Goal: Task Accomplishment & Management: Manage account settings

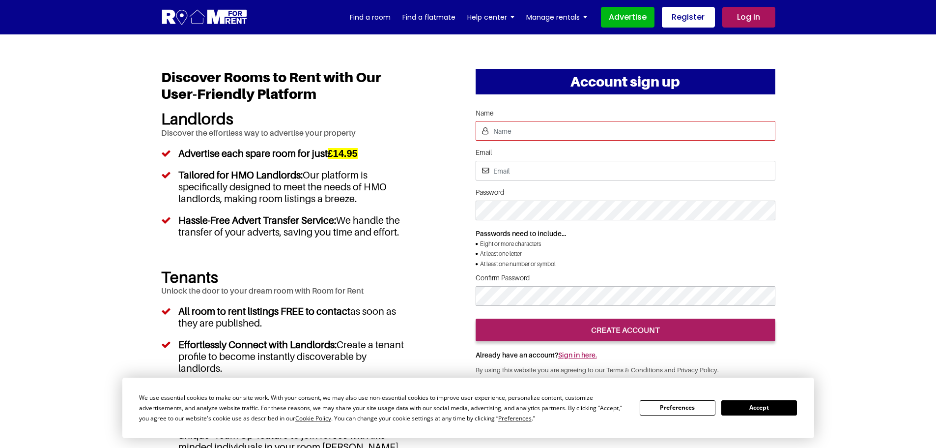
click at [542, 130] on input "Name" at bounding box center [626, 131] width 300 height 20
type input "[PERSON_NAME]"
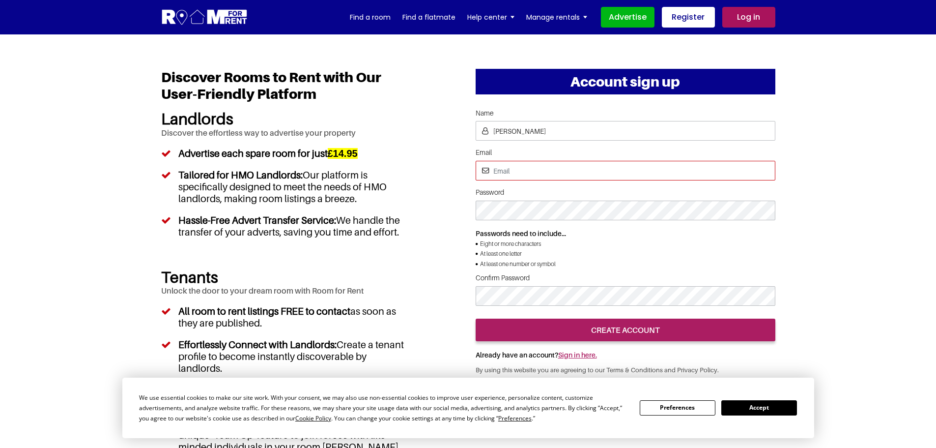
click at [520, 167] on input "Email" at bounding box center [626, 171] width 300 height 20
type input "pratishtha25s@gmail.com"
click at [458, 156] on div "Account sign up Name Email Password Passwords need to include... Eight or more …" at bounding box center [468, 351] width 629 height 565
click at [574, 174] on input "pratishtha25s@gmail.com" at bounding box center [626, 171] width 300 height 20
click at [512, 165] on input "Email" at bounding box center [626, 171] width 300 height 20
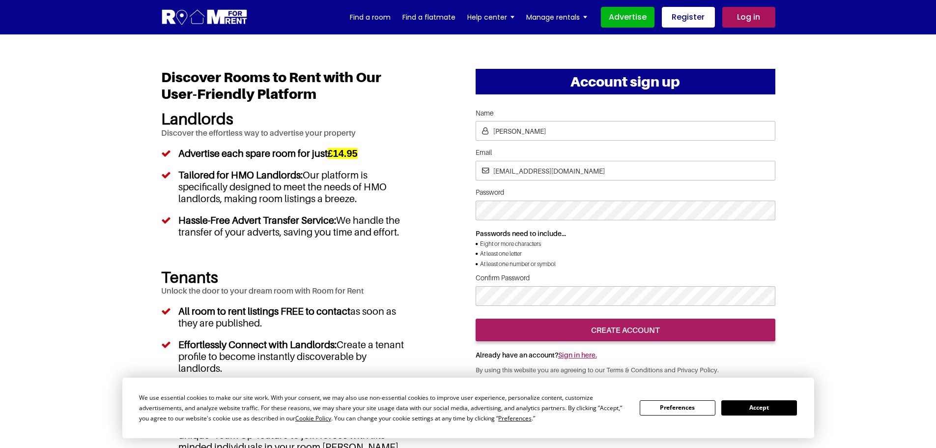
click at [572, 192] on label "Password" at bounding box center [626, 192] width 300 height 8
click at [0, 0] on input "Email" at bounding box center [0, 0] width 0 height 0
drag, startPoint x: 543, startPoint y: 167, endPoint x: 683, endPoint y: 172, distance: 140.2
click at [683, 172] on input "pratishtha252@gmail.com" at bounding box center [626, 171] width 300 height 20
click at [650, 193] on label "Password" at bounding box center [626, 192] width 300 height 8
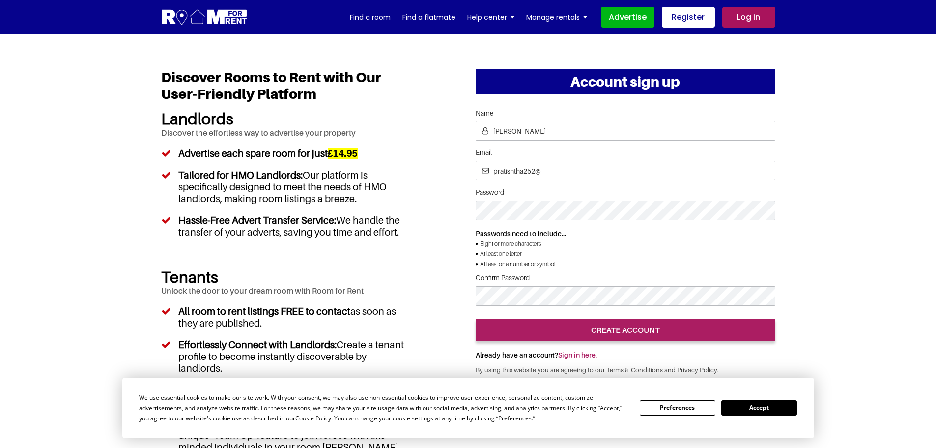
click at [0, 0] on input "Email" at bounding box center [0, 0] width 0 height 0
click at [703, 314] on div at bounding box center [626, 314] width 300 height 0
click at [761, 409] on button "Accept" at bounding box center [760, 407] width 76 height 15
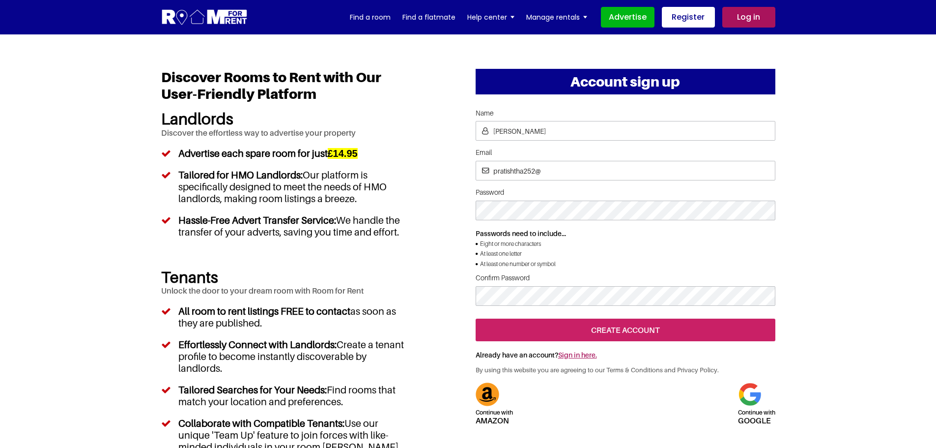
click at [664, 341] on input "create account" at bounding box center [626, 329] width 300 height 23
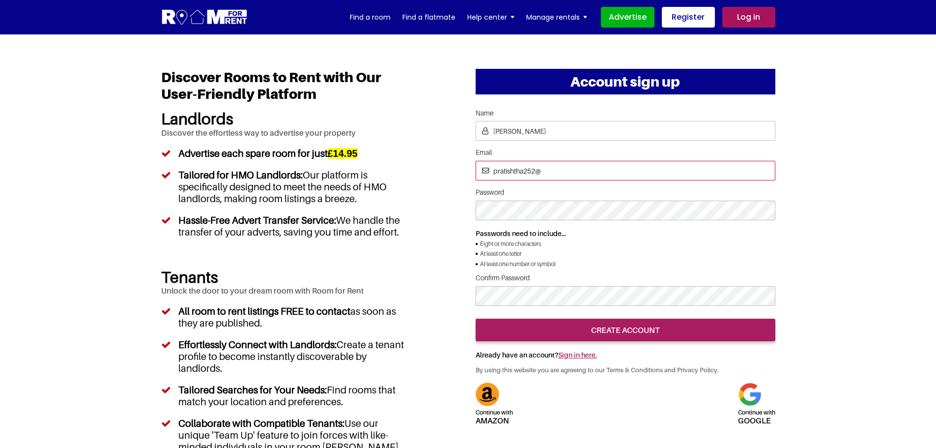
click at [534, 169] on input "pratishtha252@" at bounding box center [626, 171] width 300 height 20
click at [843, 258] on section "Account sign up Name Email Password Passwords need to include... Eight or more …" at bounding box center [468, 351] width 936 height 634
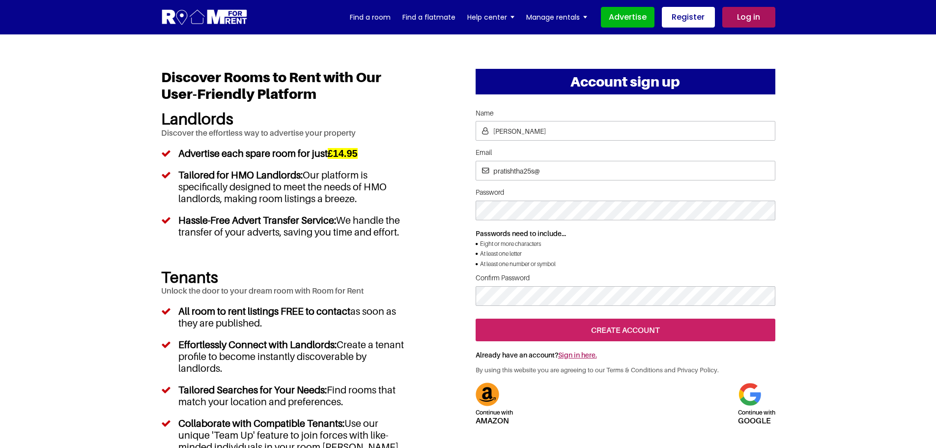
click at [651, 341] on input "create account" at bounding box center [626, 329] width 300 height 23
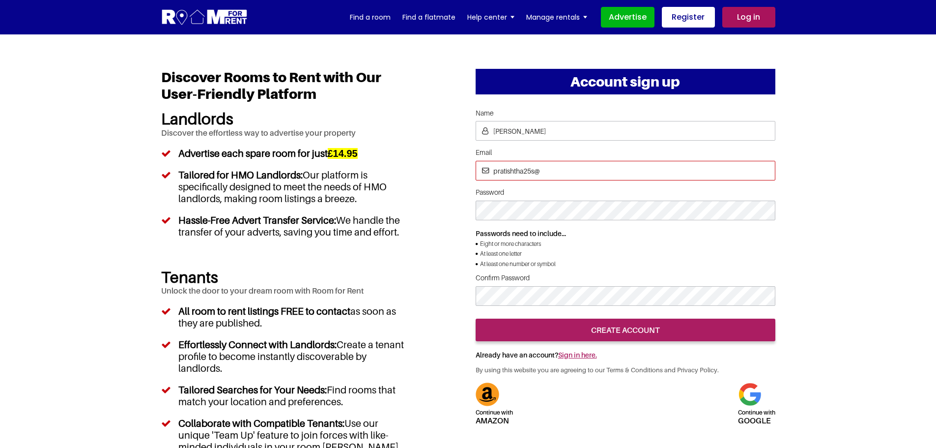
click at [577, 174] on input "pratishtha25s@" at bounding box center [626, 171] width 300 height 20
type input "pratishtha25s@gmail"
drag, startPoint x: 824, startPoint y: 229, endPoint x: 742, endPoint y: 239, distance: 82.7
click at [824, 229] on section "Account sign up Name Email Password Passwords need to include... Eight or more …" at bounding box center [468, 351] width 936 height 634
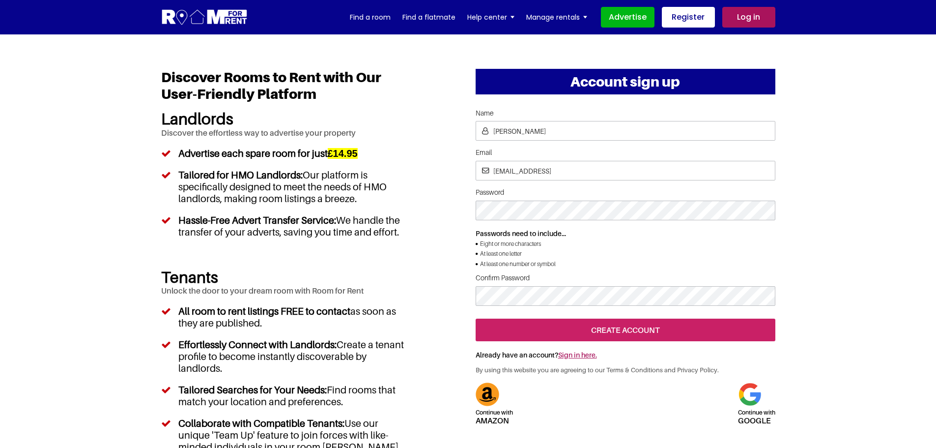
click at [626, 341] on input "create account" at bounding box center [626, 329] width 300 height 23
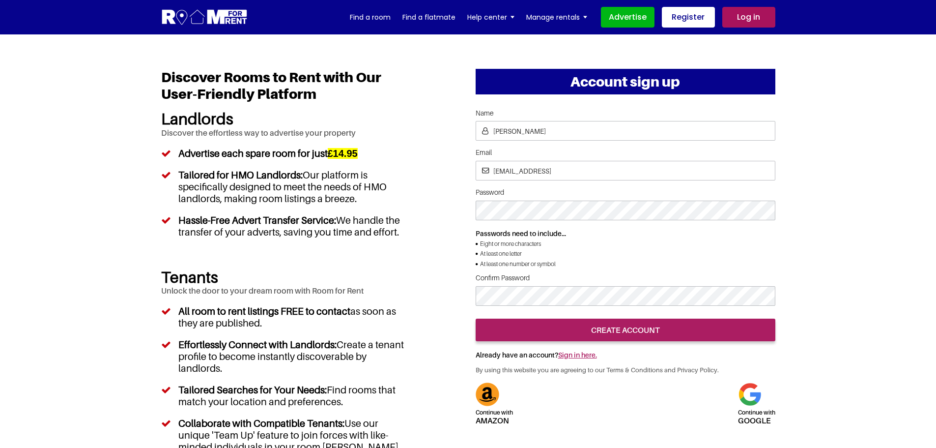
drag, startPoint x: 391, startPoint y: 32, endPoint x: 484, endPoint y: 309, distance: 291.9
click at [856, 266] on section "Account sign up Name Pratishtha Email pratishtha25s@gmail Password Passwords ne…" at bounding box center [468, 351] width 936 height 634
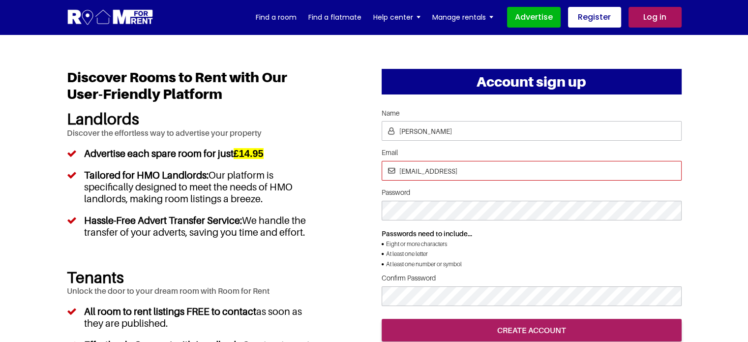
click at [476, 175] on input "pratishtha25s@gmail" at bounding box center [531, 171] width 300 height 20
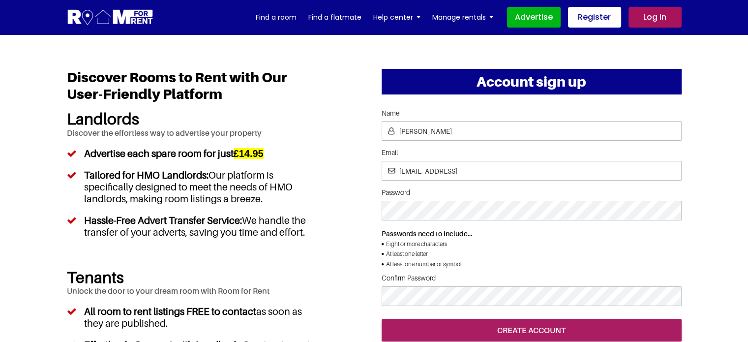
click at [559, 257] on li "At least one letter" at bounding box center [531, 254] width 300 height 10
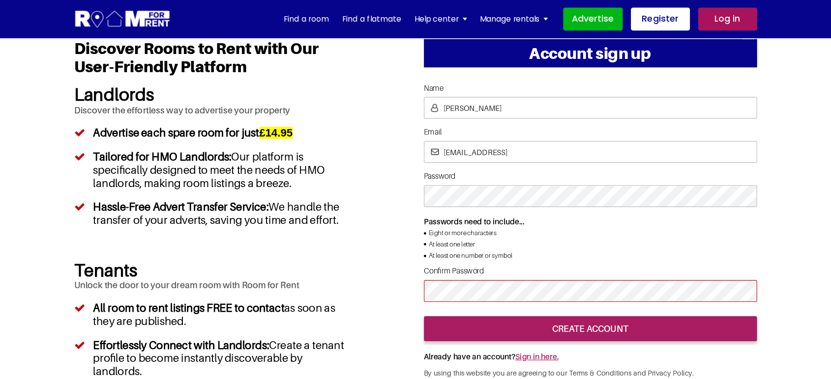
scroll to position [197, 0]
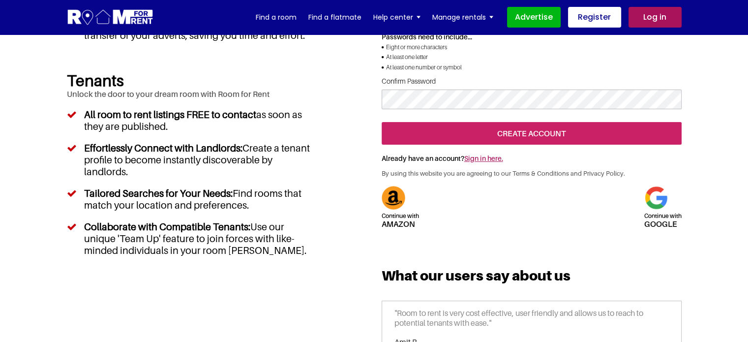
click at [520, 145] on input "create account" at bounding box center [531, 133] width 300 height 23
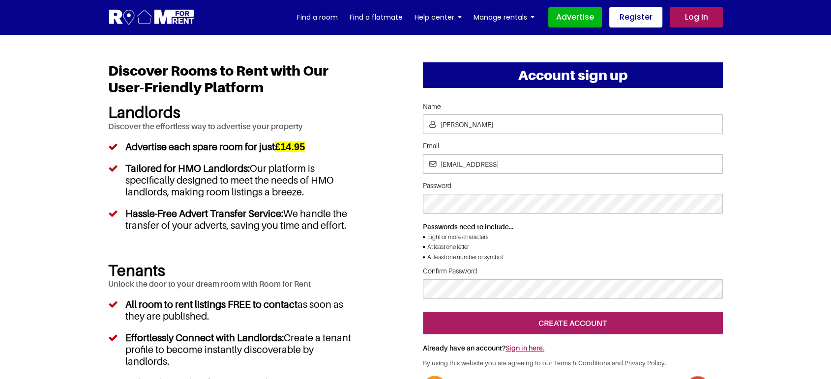
scroll to position [0, 0]
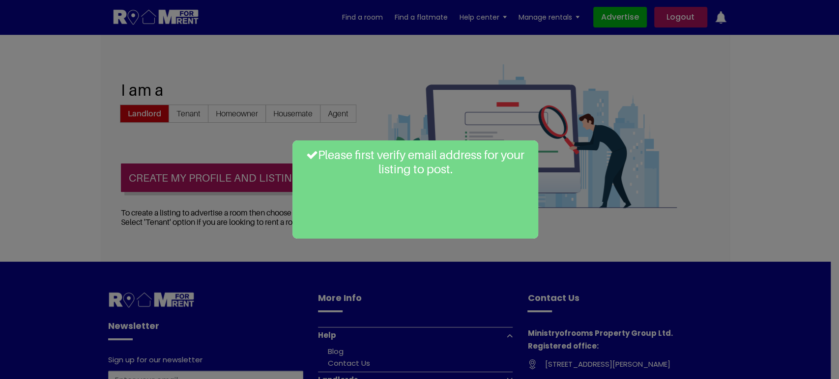
click at [370, 92] on div "Please first verify email address for your listing to post." at bounding box center [419, 189] width 839 height 379
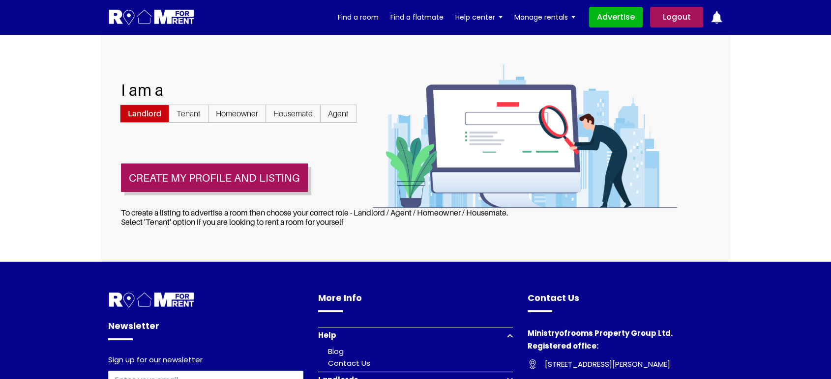
click at [665, 16] on link "Logout" at bounding box center [676, 17] width 53 height 21
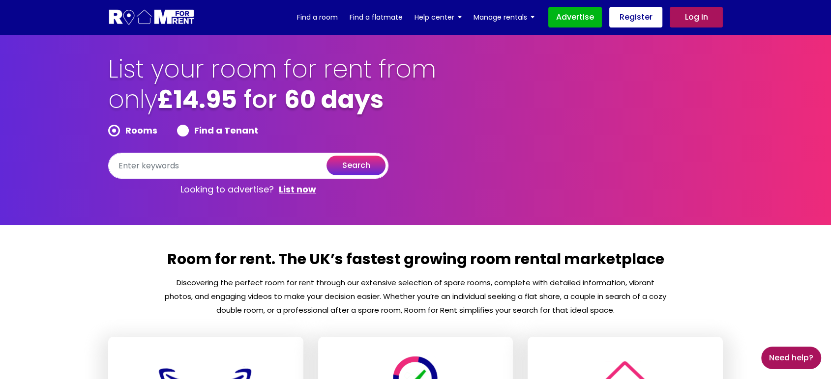
click at [690, 21] on link "Log in" at bounding box center [695, 17] width 53 height 21
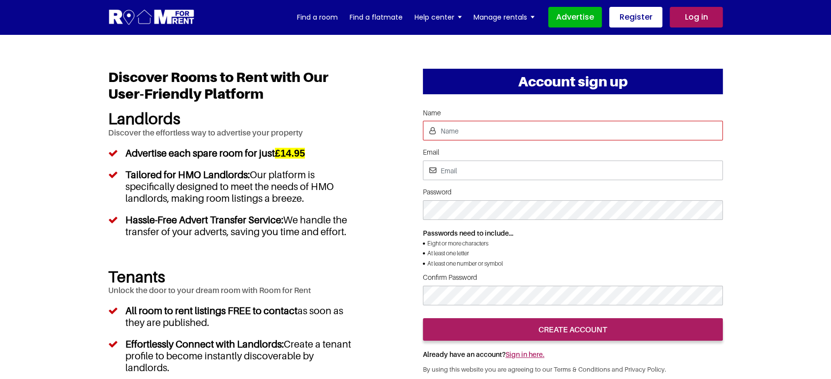
click at [487, 137] on input "Name" at bounding box center [573, 131] width 300 height 20
type input "[PERSON_NAME]"
click at [461, 172] on input "Email" at bounding box center [573, 171] width 300 height 20
drag, startPoint x: 363, startPoint y: 91, endPoint x: 305, endPoint y: 17, distance: 93.9
click at [363, 91] on div "Account sign up Name Email Password Passwords need to include... Eight or more …" at bounding box center [415, 351] width 629 height 565
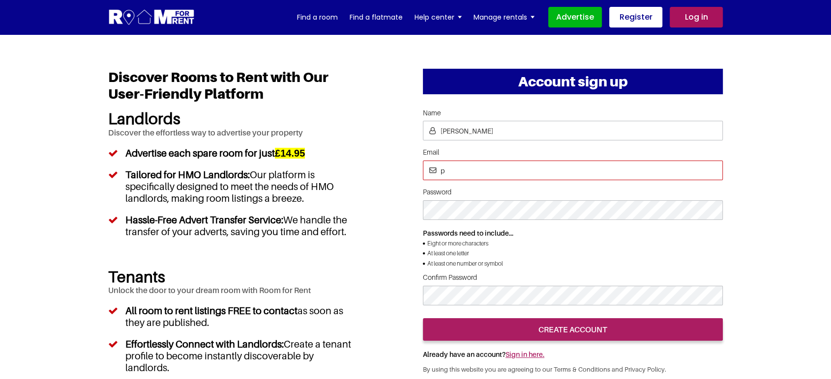
click at [447, 170] on input "p" at bounding box center [573, 171] width 300 height 20
type input "[EMAIL_ADDRESS][DOMAIN_NAME]"
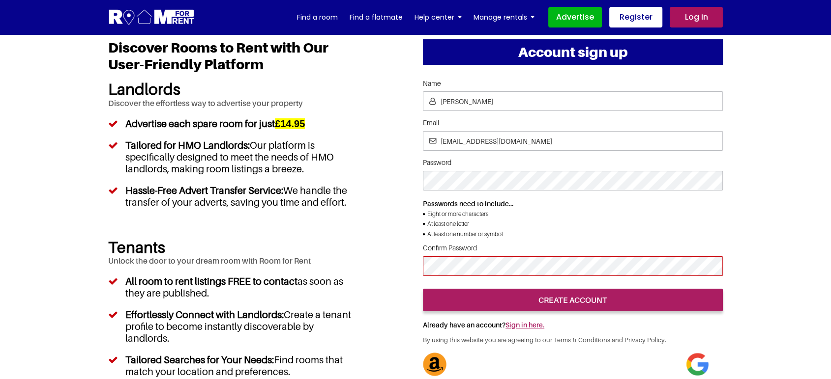
scroll to position [109, 0]
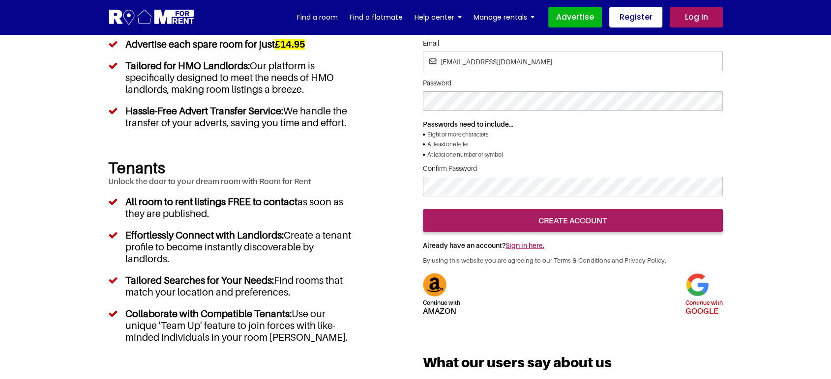
click at [704, 297] on img at bounding box center [697, 285] width 24 height 24
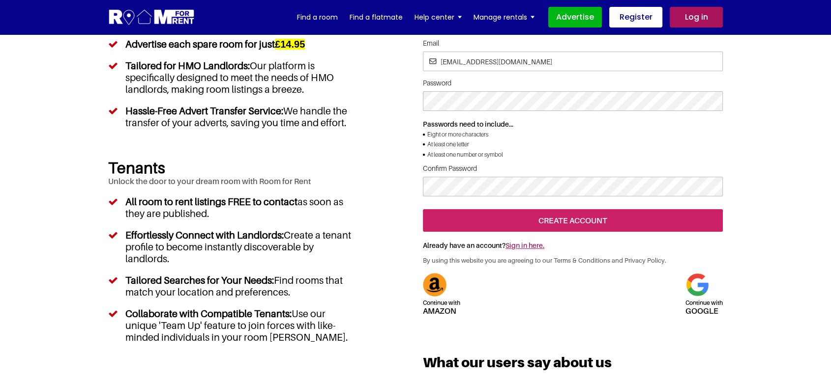
click at [603, 232] on input "create account" at bounding box center [573, 220] width 300 height 23
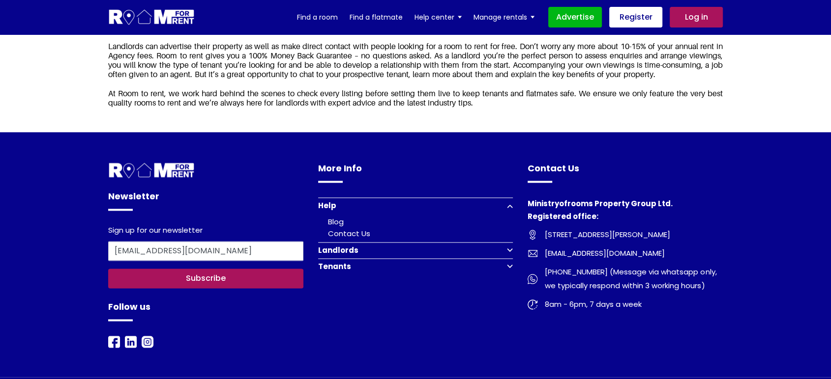
scroll to position [1419, 0]
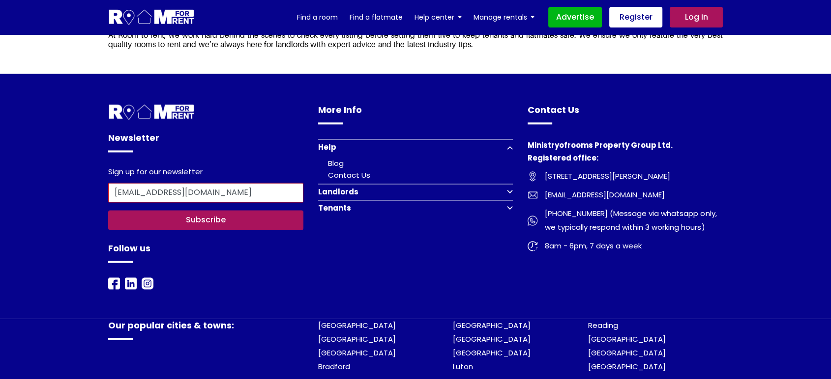
click at [231, 202] on input "[EMAIL_ADDRESS][DOMAIN_NAME]" at bounding box center [205, 193] width 195 height 20
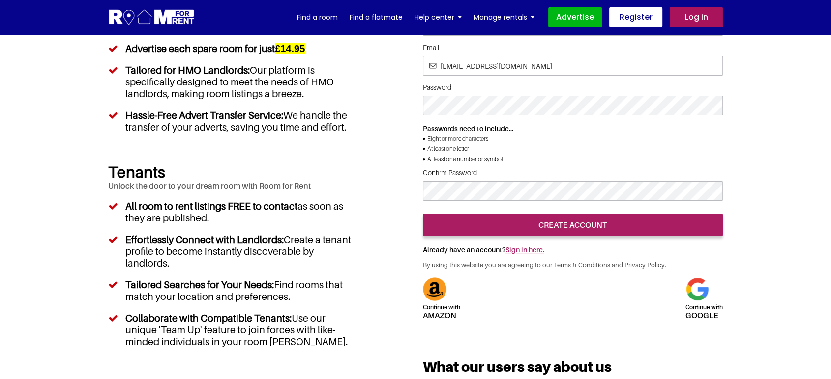
scroll to position [109, 0]
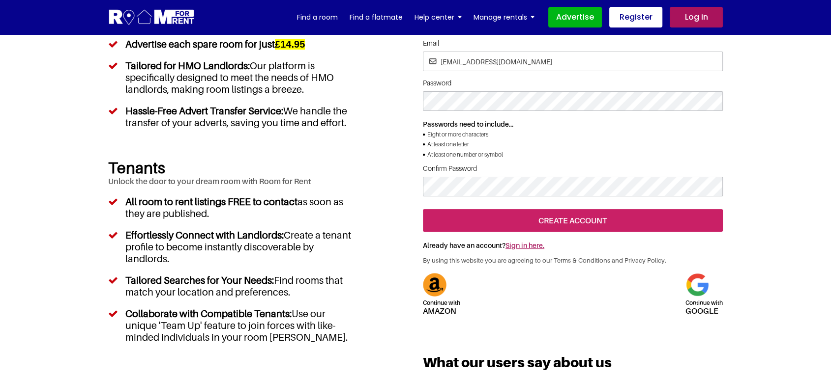
click at [591, 232] on input "create account" at bounding box center [573, 220] width 300 height 23
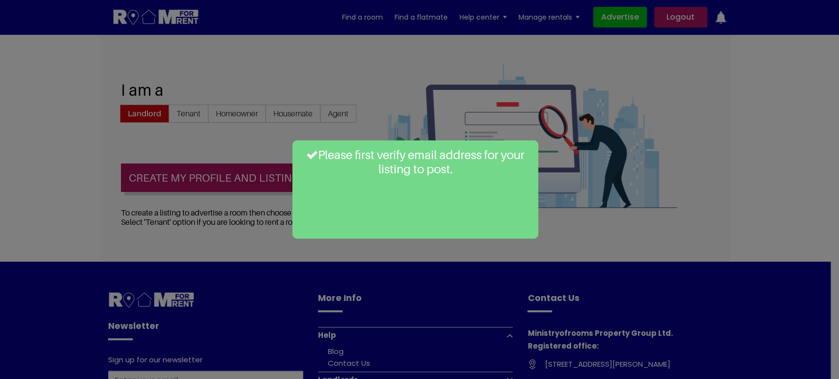
click at [41, 62] on div "Please first verify email address for your listing to post." at bounding box center [419, 189] width 839 height 379
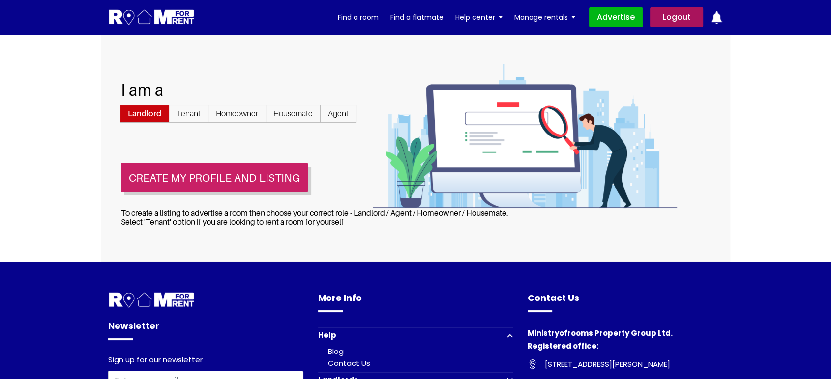
click at [183, 181] on button "Create my profile and listing" at bounding box center [214, 178] width 187 height 29
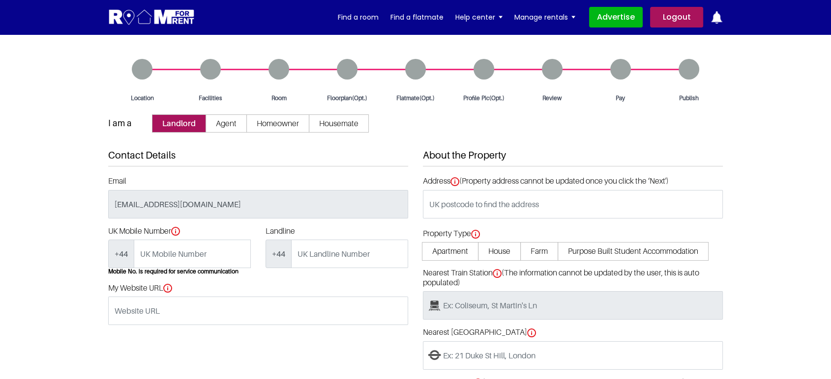
click at [56, 171] on section "Location Facilities Room Floorplan(Opt.)" at bounding box center [415, 263] width 831 height 458
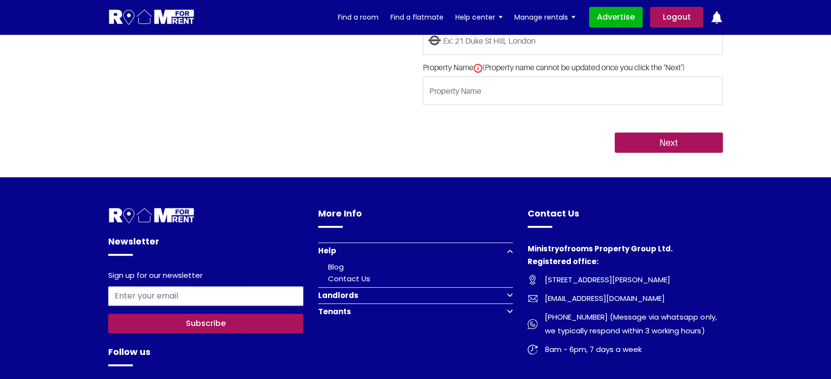
scroll to position [327, 0]
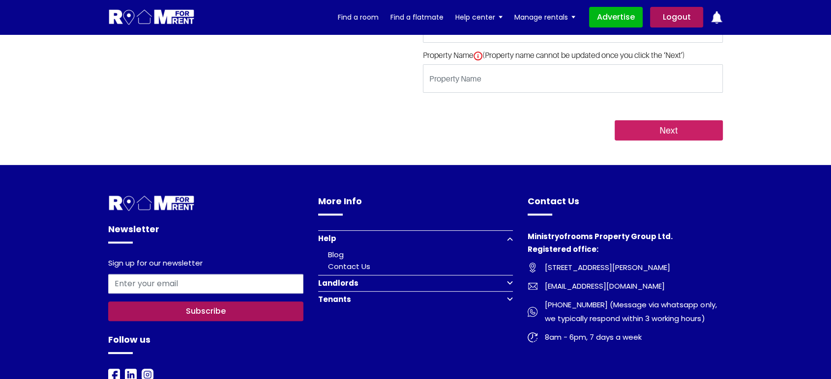
click at [651, 133] on input "Next" at bounding box center [668, 130] width 108 height 21
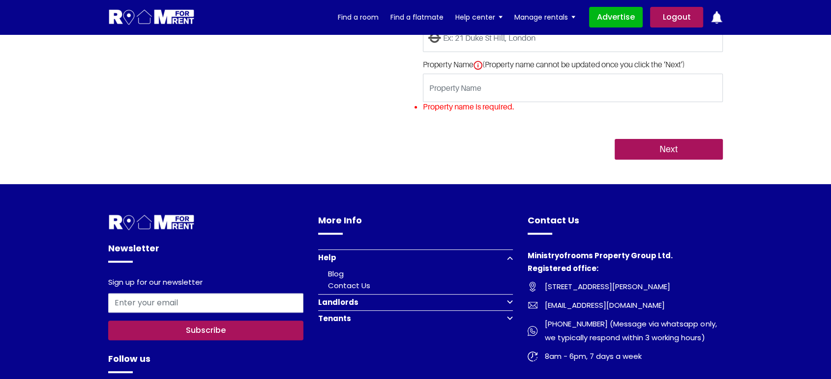
scroll to position [64, 0]
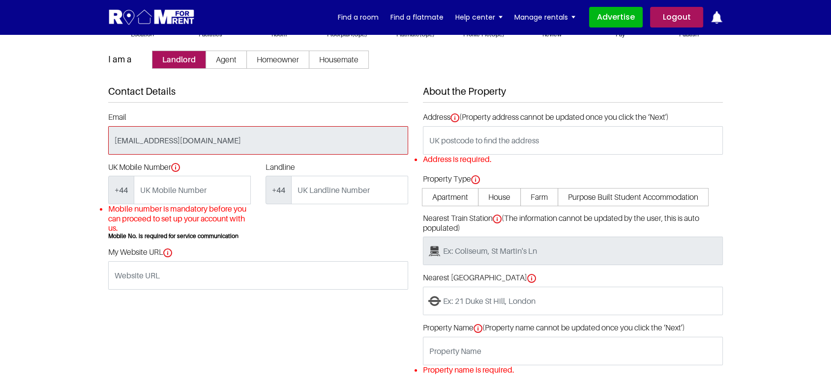
click at [198, 141] on input "[EMAIL_ADDRESS][DOMAIN_NAME]" at bounding box center [258, 140] width 300 height 29
click at [207, 138] on input "[EMAIL_ADDRESS][DOMAIN_NAME]" at bounding box center [258, 140] width 300 height 29
click at [119, 188] on span "+44" at bounding box center [121, 190] width 26 height 29
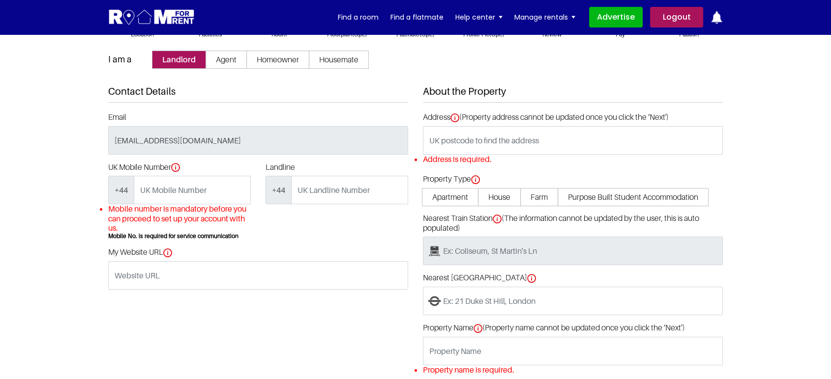
click at [283, 187] on span "+44" at bounding box center [278, 190] width 26 height 29
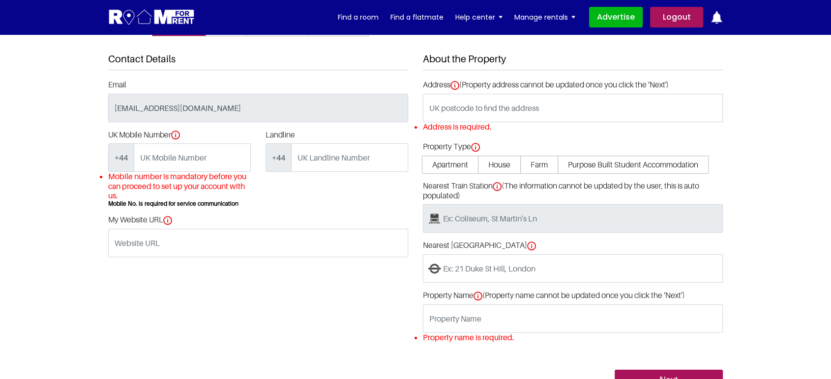
scroll to position [118, 0]
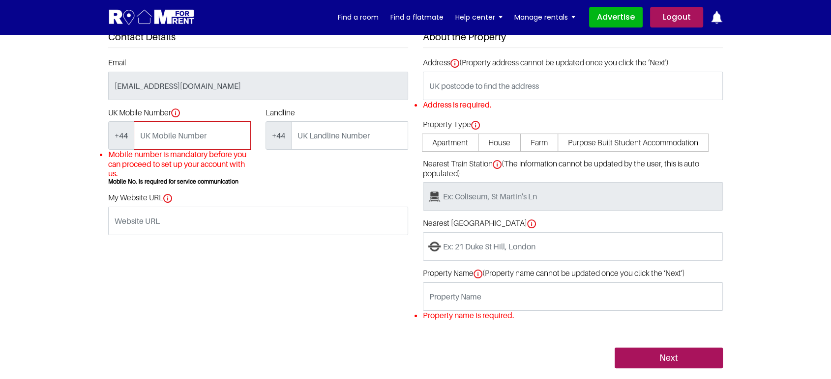
click at [157, 137] on input "UK Mobile Number" at bounding box center [192, 135] width 117 height 29
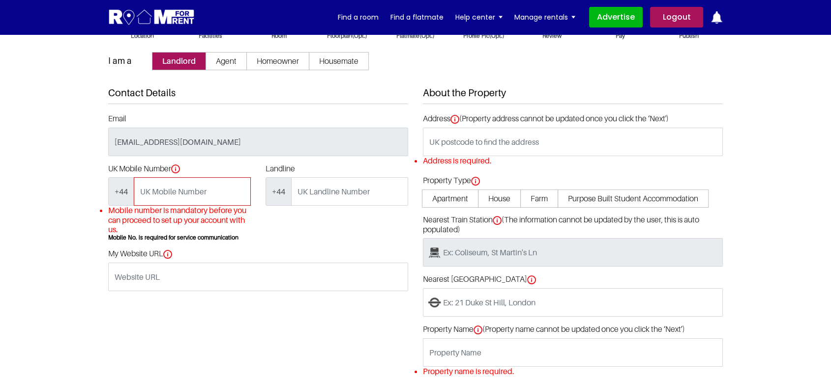
scroll to position [0, 0]
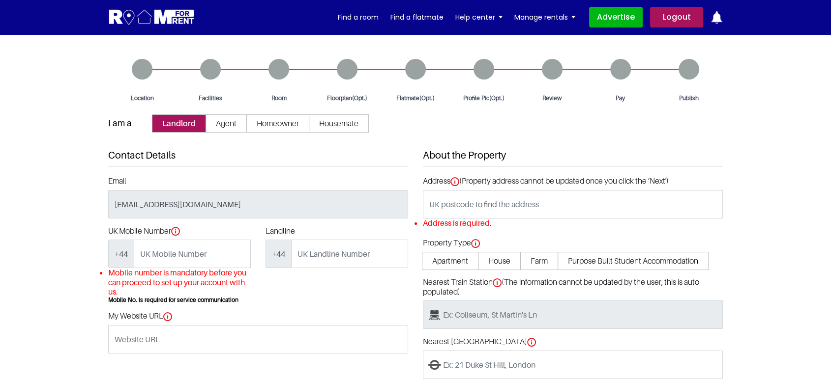
click at [217, 127] on span "Agent" at bounding box center [225, 124] width 41 height 18
click at [0, 0] on input "Agent" at bounding box center [0, 0] width 0 height 0
click at [287, 120] on span "Homeowner" at bounding box center [275, 124] width 63 height 18
click at [0, 0] on input "Homeowner" at bounding box center [0, 0] width 0 height 0
click at [331, 116] on span "Housemate" at bounding box center [339, 124] width 60 height 18
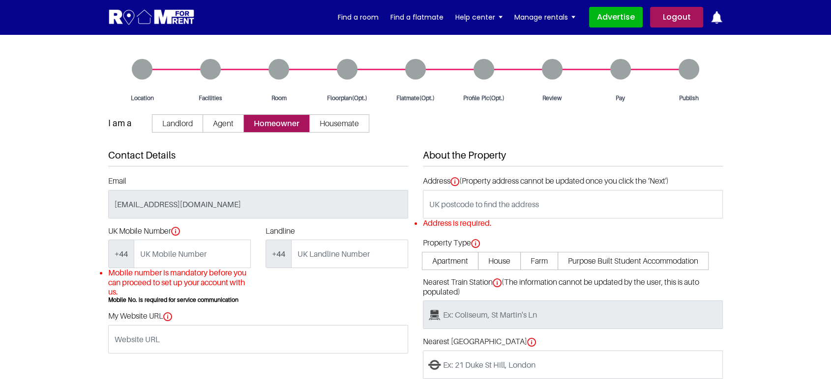
click at [0, 0] on input "Housemate" at bounding box center [0, 0] width 0 height 0
click at [191, 123] on span "Landlord" at bounding box center [177, 124] width 51 height 18
click at [0, 0] on input "Landlord" at bounding box center [0, 0] width 0 height 0
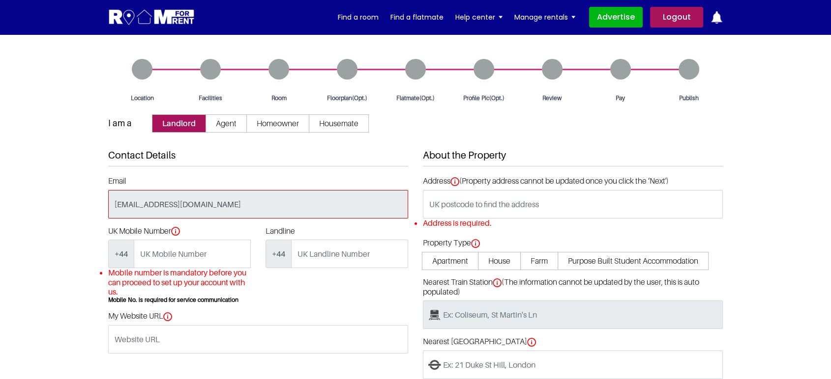
click at [184, 217] on input "[EMAIL_ADDRESS][DOMAIN_NAME]" at bounding box center [258, 204] width 300 height 29
click at [171, 204] on input "[EMAIL_ADDRESS][DOMAIN_NAME]" at bounding box center [258, 204] width 300 height 29
click at [189, 254] on input "UK Mobile Number" at bounding box center [192, 254] width 117 height 29
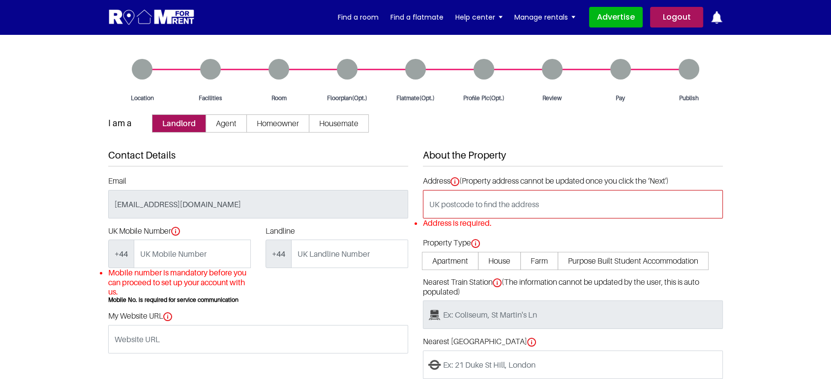
click at [484, 202] on input "text" at bounding box center [573, 204] width 300 height 29
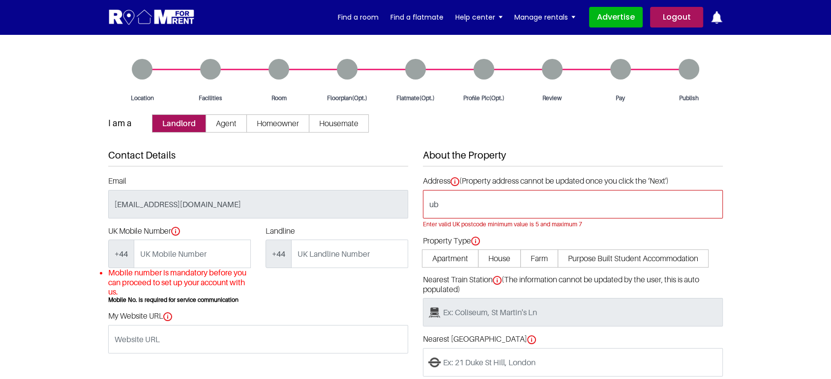
type input "u"
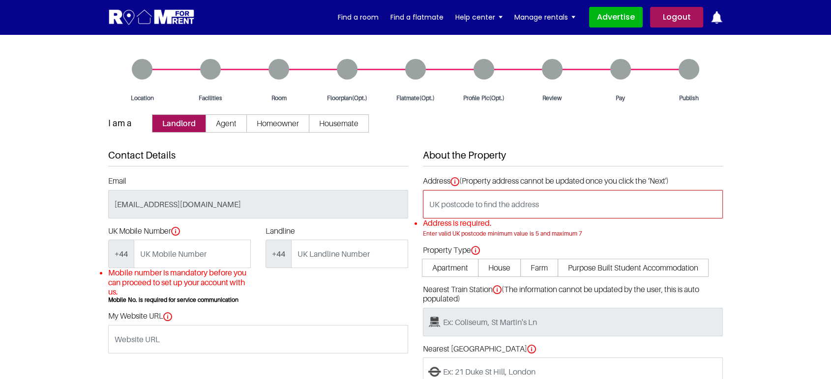
click at [444, 207] on input "text" at bounding box center [573, 204] width 300 height 29
click at [195, 251] on input "UK Mobile Number" at bounding box center [192, 254] width 117 height 29
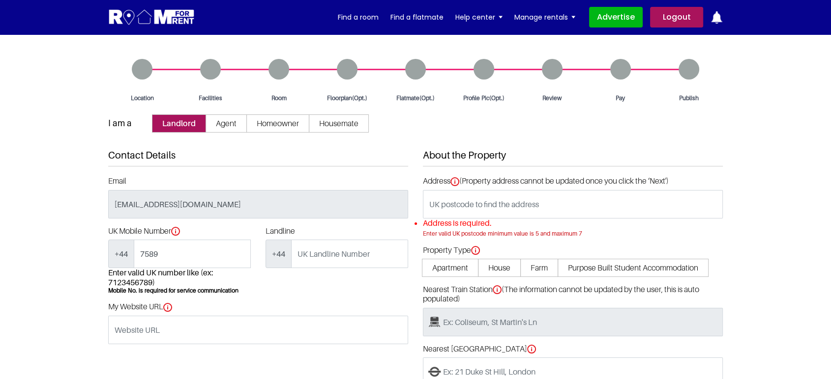
click at [267, 279] on div "Landline +44" at bounding box center [336, 265] width 157 height 76
click at [123, 278] on li "Enter valid UK number like (ex: 7123456789)" at bounding box center [179, 277] width 143 height 19
copy li "7123456789"
click at [153, 254] on input "7589" at bounding box center [192, 254] width 117 height 29
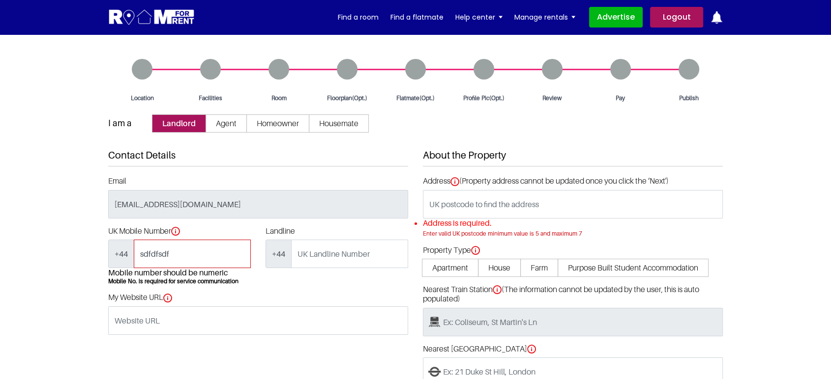
type input "sdfdfsdf"
click at [279, 290] on div "Landline +44" at bounding box center [336, 260] width 157 height 66
click at [223, 247] on input "sdfdfsdf" at bounding box center [192, 254] width 117 height 29
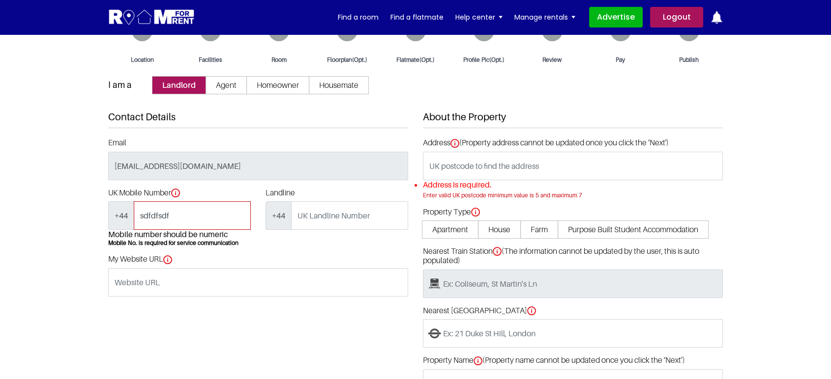
scroll to position [55, 0]
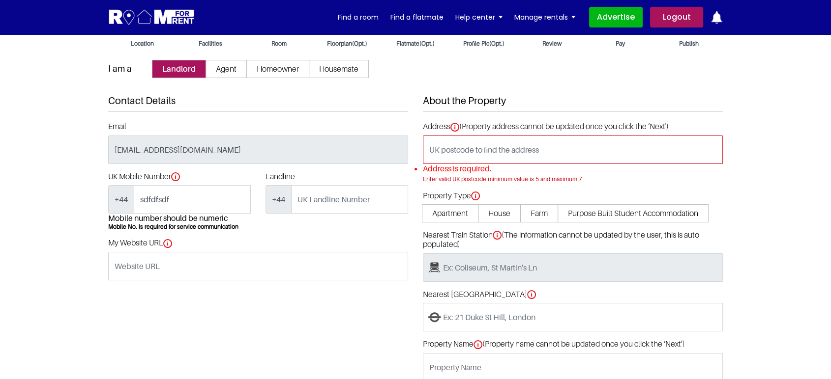
click at [495, 143] on input "text" at bounding box center [573, 150] width 300 height 29
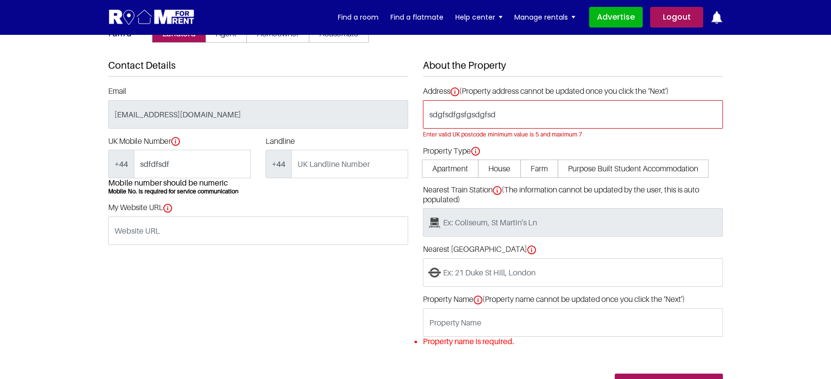
scroll to position [109, 0]
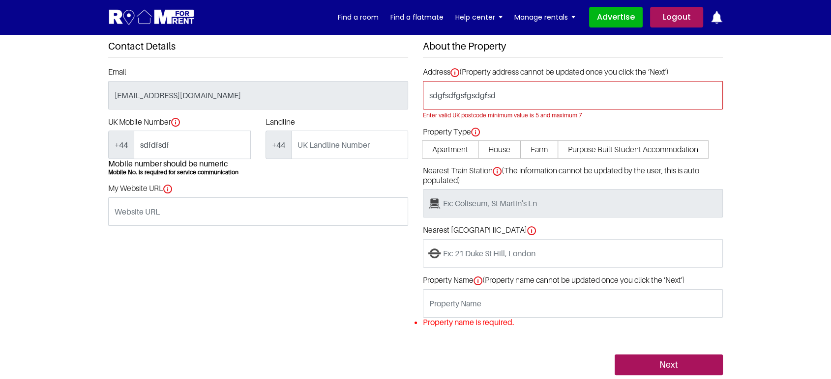
type input "sdgfsdfgsfgsdgfsd"
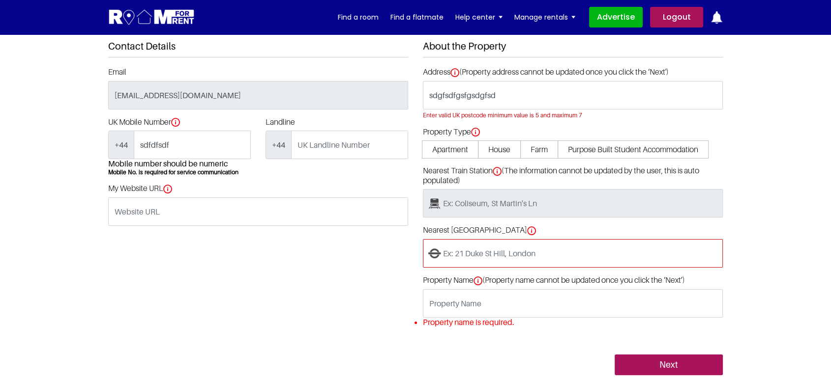
click at [464, 257] on input "Nearest [GEOGRAPHIC_DATA]" at bounding box center [573, 253] width 300 height 29
type input "esfsdgsfgdfg"
click at [485, 249] on input "esfsdgsfgdfg" at bounding box center [573, 253] width 300 height 29
click at [484, 249] on input "esfsdgsfgdfg" at bounding box center [573, 253] width 300 height 29
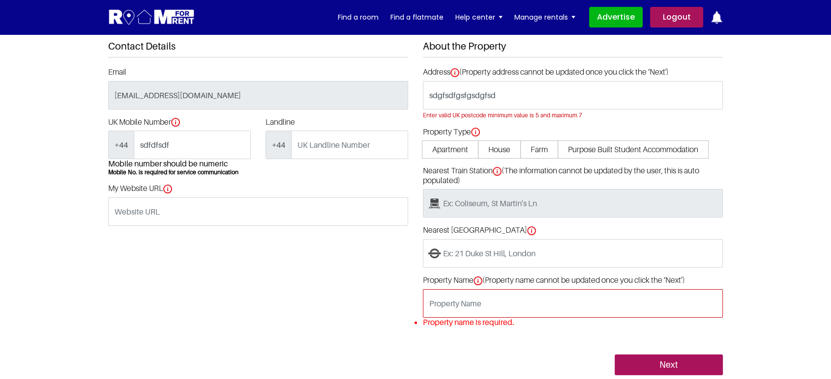
click at [484, 304] on input "Property Name (Property name cannot be updated once you click the ‘Next’)" at bounding box center [573, 303] width 300 height 29
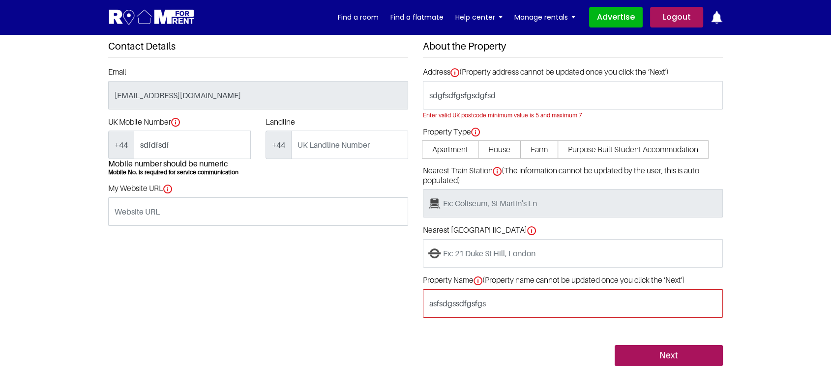
type input "asfsdgssdfgsfgs"
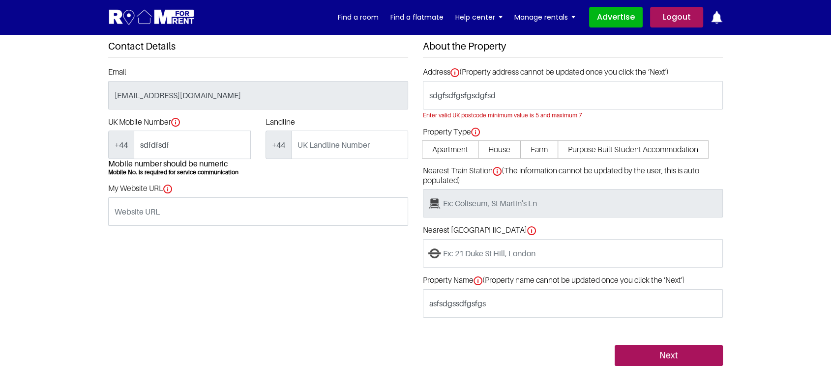
drag, startPoint x: 485, startPoint y: 329, endPoint x: 496, endPoint y: 331, distance: 10.9
click at [488, 329] on div "Next" at bounding box center [573, 346] width 300 height 40
click at [672, 350] on input "Next" at bounding box center [668, 356] width 108 height 21
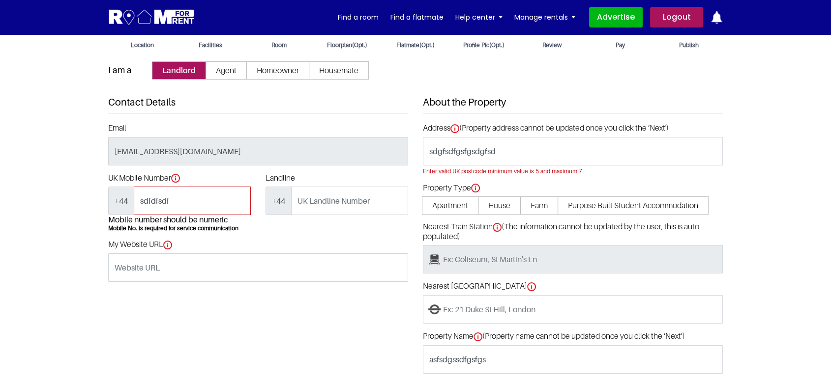
scroll to position [55, 0]
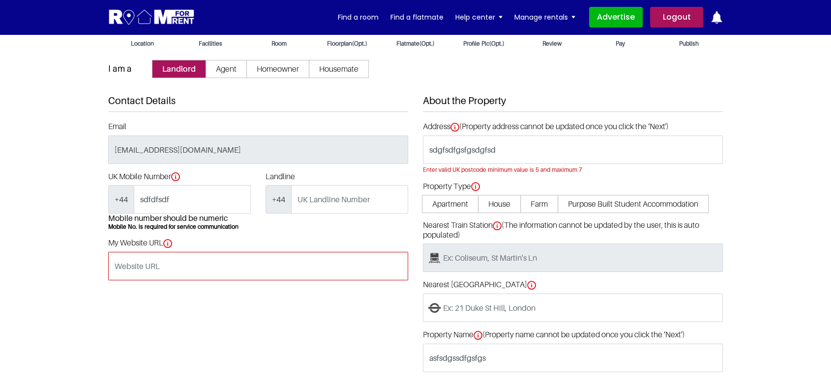
click at [185, 268] on input "My Website URL" at bounding box center [258, 266] width 300 height 29
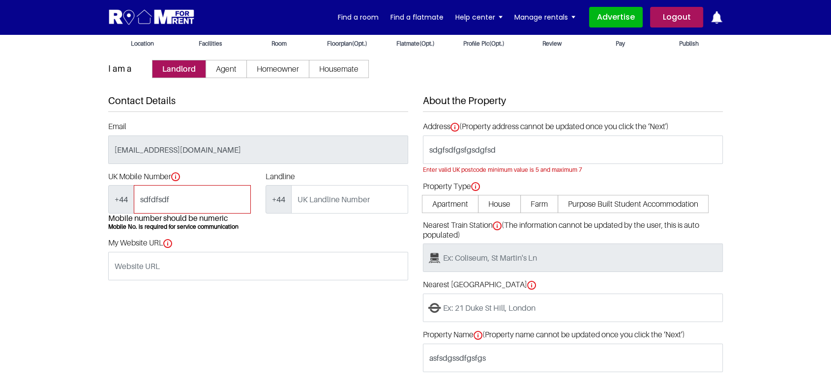
click at [189, 202] on input "sdfdfsdf" at bounding box center [192, 199] width 117 height 29
type input "7412589630"
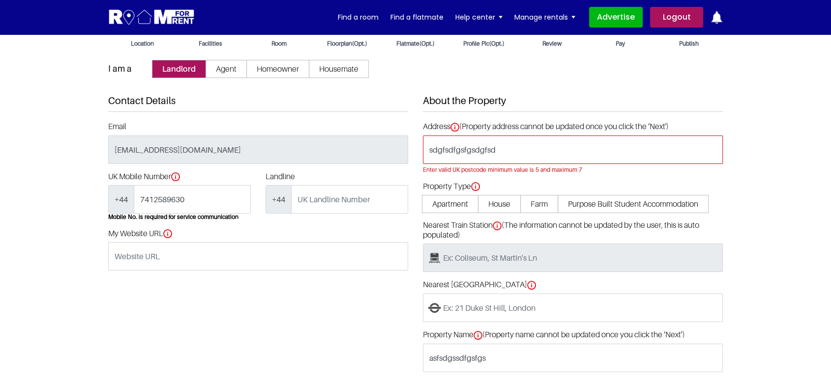
click at [566, 144] on input "sdgfsdfgsfgsdgfsd" at bounding box center [573, 150] width 300 height 29
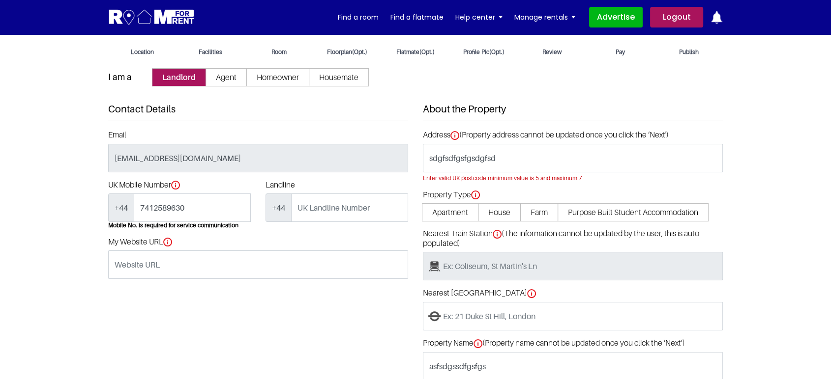
scroll to position [0, 0]
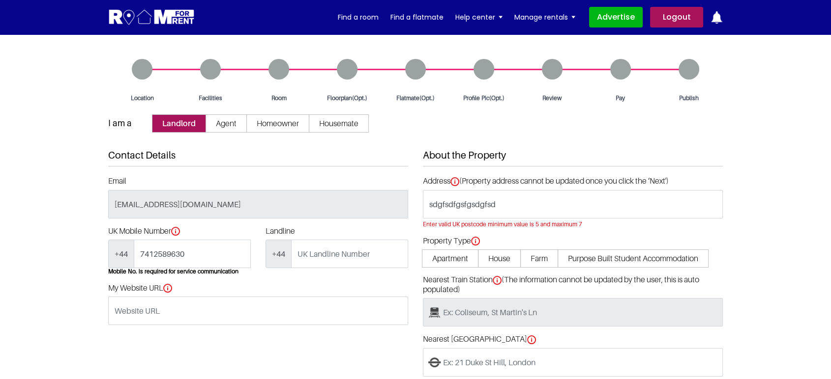
click at [275, 147] on form "I am a Landlord Agent Homeowner Housemate Contact Details Email pratishtha25s@g…" at bounding box center [415, 295] width 614 height 360
click at [472, 211] on input "sdgfsdfgsfgsdgfsd" at bounding box center [573, 204] width 300 height 29
click at [469, 213] on input "sdgfsdfgsfgsdgfsd" at bounding box center [573, 204] width 300 height 29
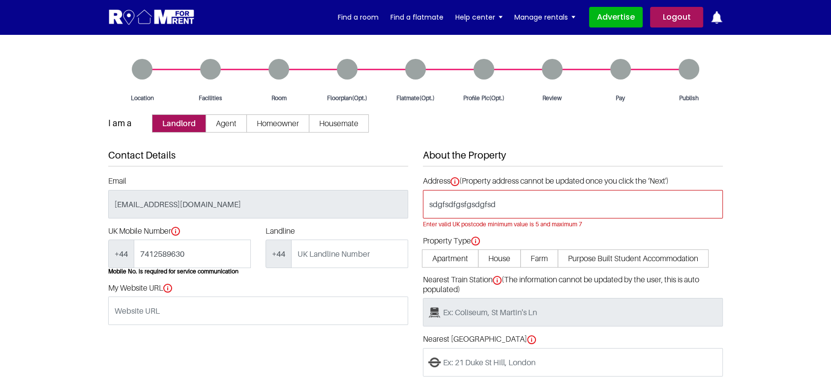
click at [469, 213] on input "sdgfsdfgsfgsdgfsd" at bounding box center [573, 204] width 300 height 29
click at [653, 235] on div "About the Property Address (Property address cannot be updated once you click t…" at bounding box center [572, 311] width 315 height 325
click at [449, 199] on input "WD186LG" at bounding box center [573, 204] width 300 height 29
type input "WD18 6LG"
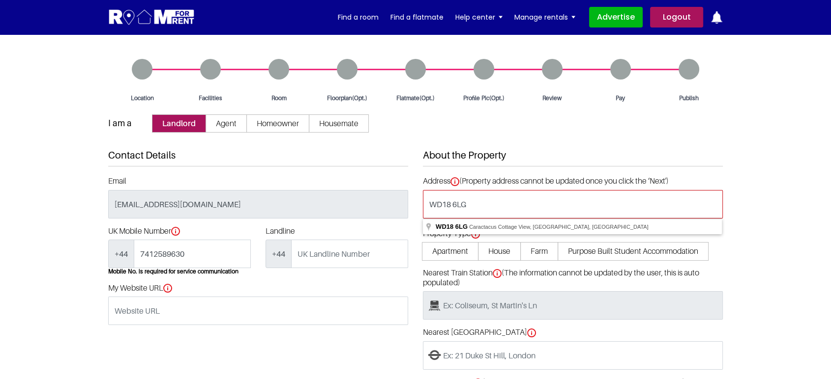
click at [502, 202] on input "WD18 6LG" at bounding box center [573, 204] width 300 height 29
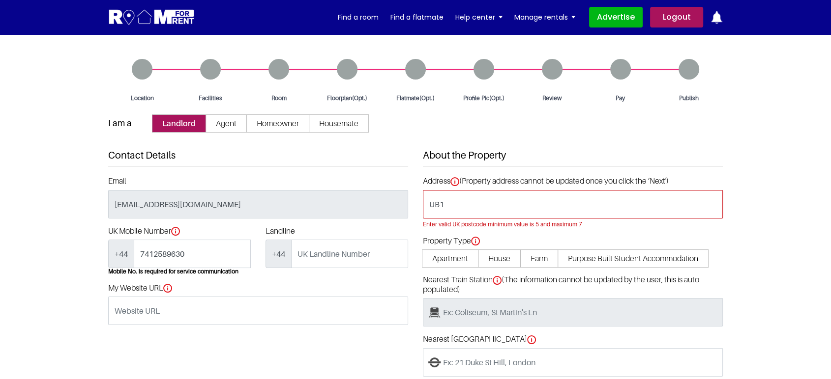
paste input "WD18 6LG"
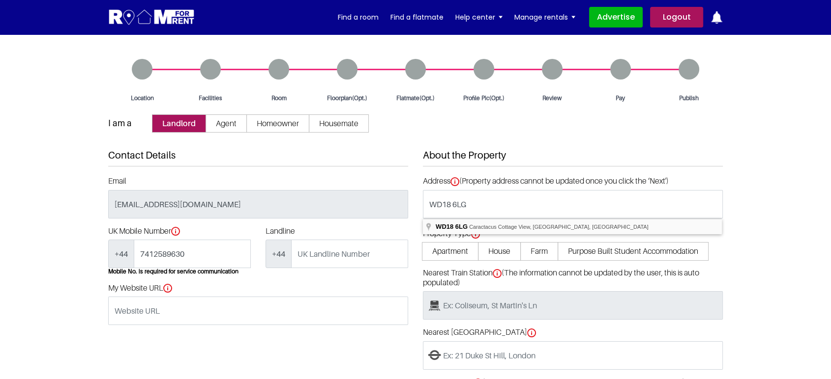
type input "Caractacus [STREET_ADDRESS]"
type input "located at [STREET_ADDRESS]"
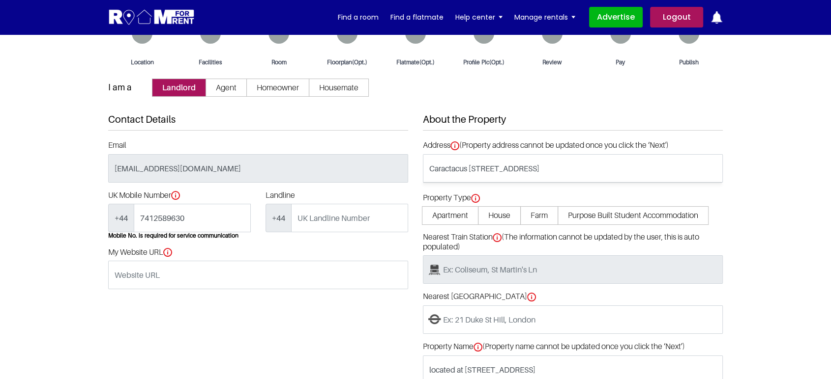
type input "[GEOGRAPHIC_DATA]"
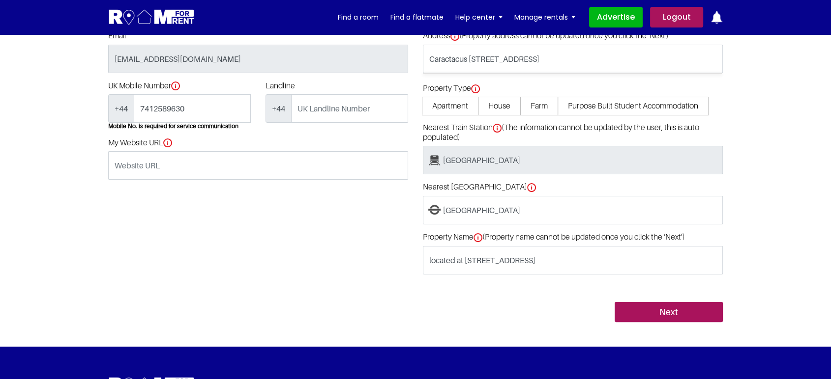
scroll to position [164, 0]
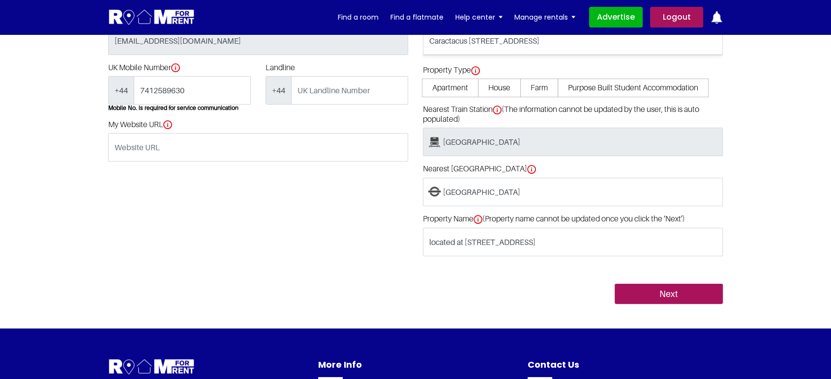
click at [463, 90] on span "Apartment" at bounding box center [450, 88] width 57 height 18
click at [0, 0] on input "Apartment" at bounding box center [0, 0] width 0 height 0
click at [467, 87] on span "Apartment" at bounding box center [451, 88] width 59 height 18
click at [0, 0] on input "Apartment" at bounding box center [0, 0] width 0 height 0
click at [509, 87] on span "House" at bounding box center [501, 88] width 43 height 18
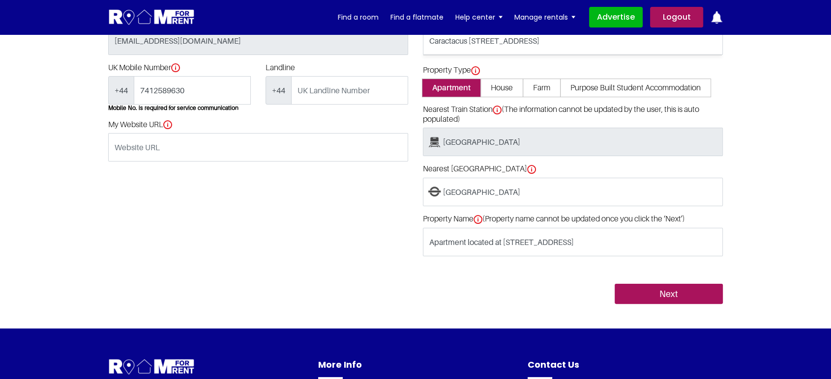
click at [0, 0] on input "House" at bounding box center [0, 0] width 0 height 0
click at [537, 90] on span "Farm" at bounding box center [541, 88] width 38 height 18
click at [0, 0] on input "Farm" at bounding box center [0, 0] width 0 height 0
click at [591, 87] on span "Purpose Built Student Accommodation" at bounding box center [634, 88] width 151 height 18
click at [597, 88] on span "Purpose Built Student Accommodation" at bounding box center [634, 88] width 151 height 18
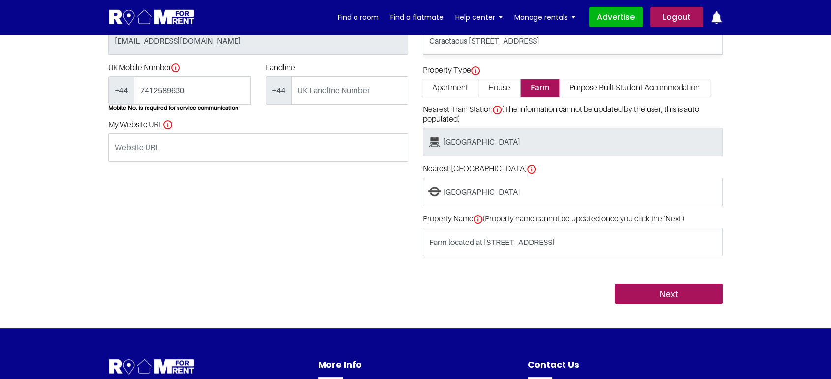
click at [0, 0] on input "Purpose Built Student Accommodation" at bounding box center [0, 0] width 0 height 0
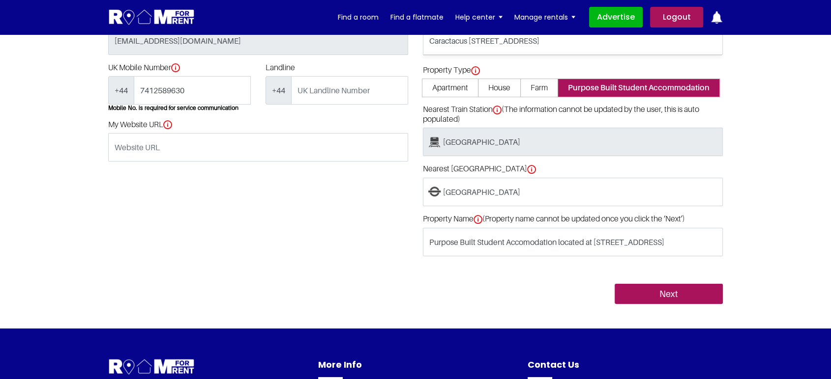
click at [532, 87] on span "Farm" at bounding box center [539, 88] width 38 height 18
click at [0, 0] on input "Farm" at bounding box center [0, 0] width 0 height 0
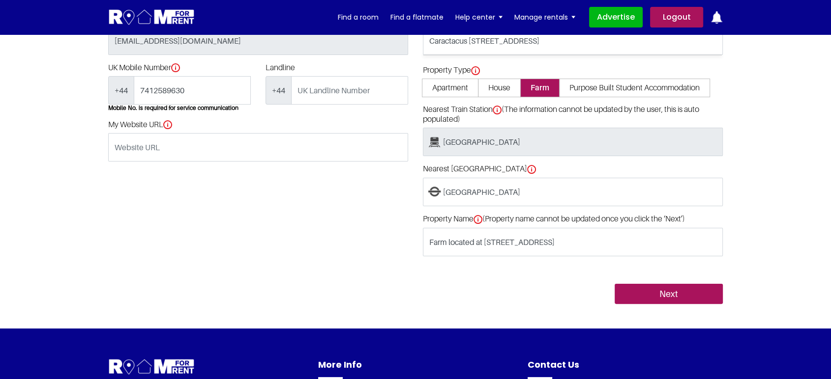
click at [484, 86] on span "House" at bounding box center [499, 88] width 43 height 18
click at [0, 0] on input "House" at bounding box center [0, 0] width 0 height 0
type input "House located at Caractacus Cottage View, Watford WD18 6LG, UK"
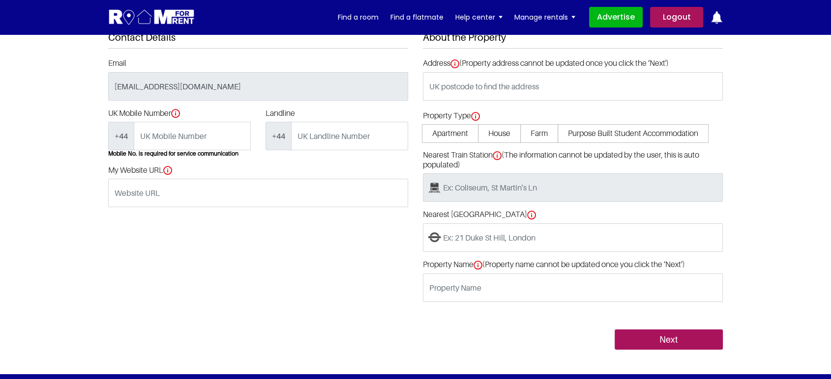
scroll to position [55, 0]
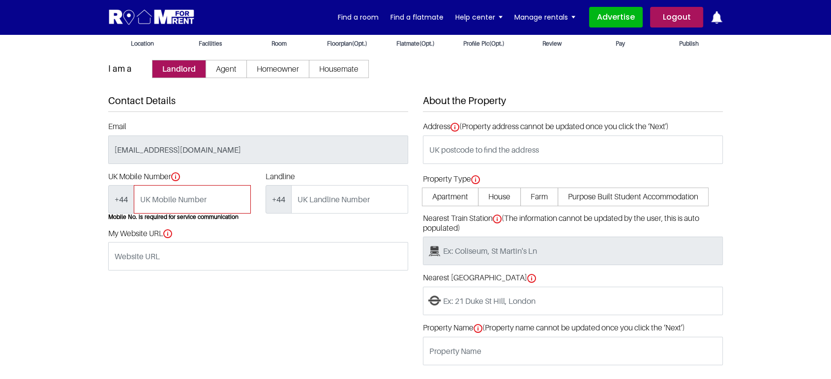
click at [169, 200] on input "UK Mobile Number" at bounding box center [192, 199] width 117 height 29
type input "7412589630"
click at [188, 289] on div "Contact Details Email [EMAIL_ADDRESS][DOMAIN_NAME] UK Mobile Number +44 7412589…" at bounding box center [258, 254] width 315 height 318
click at [217, 199] on input "7412589630" at bounding box center [192, 199] width 117 height 29
click at [487, 165] on span at bounding box center [573, 165] width 300 height 2
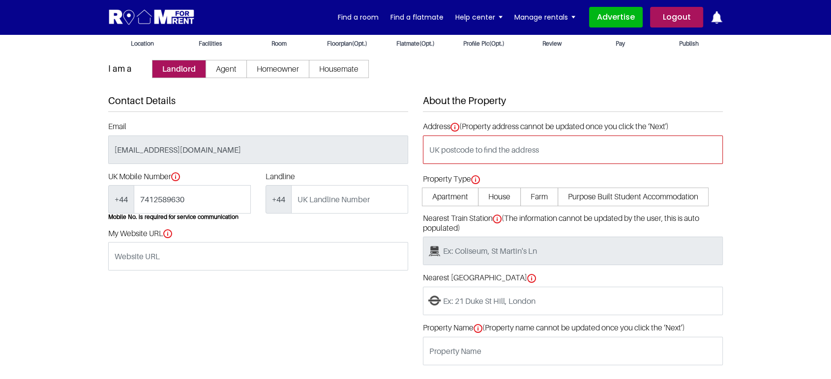
click at [488, 145] on input "text" at bounding box center [573, 150] width 300 height 29
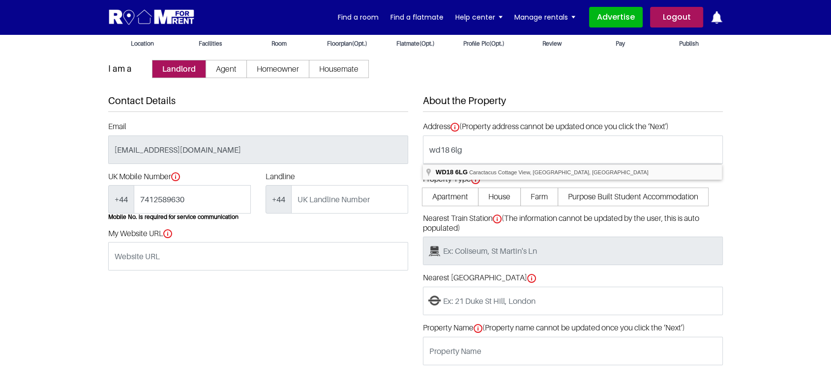
type input "Caractacus [STREET_ADDRESS]"
type input "located at [STREET_ADDRESS]"
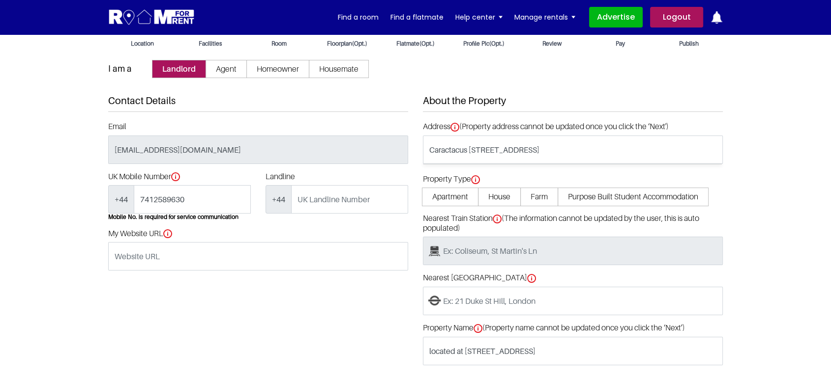
type input "[GEOGRAPHIC_DATA]"
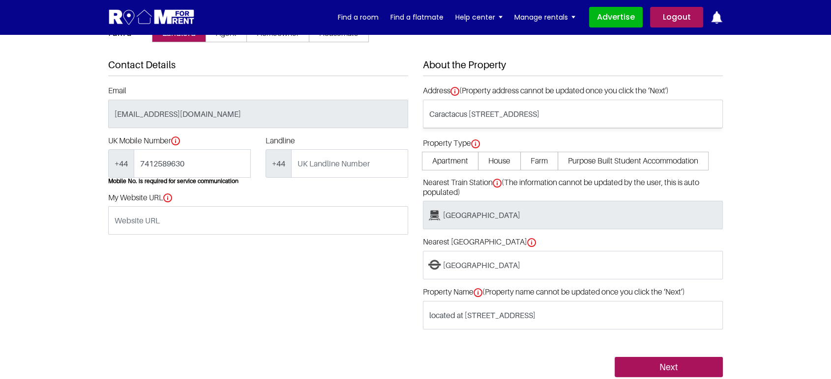
scroll to position [109, 0]
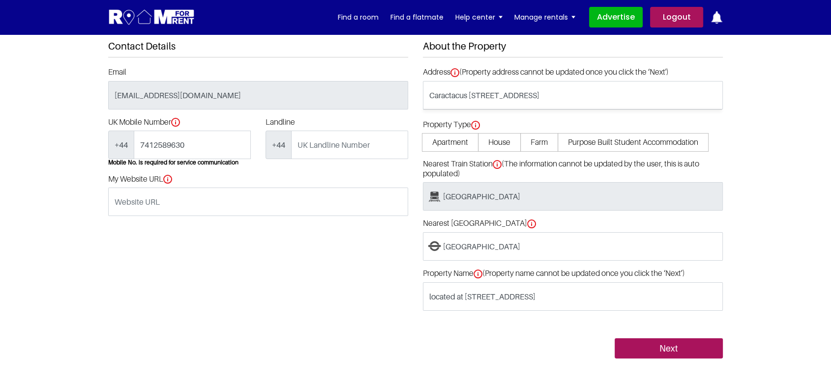
copy label "Property Type"
drag, startPoint x: 422, startPoint y: 121, endPoint x: 471, endPoint y: 125, distance: 49.3
click at [471, 125] on label "Property Type" at bounding box center [451, 125] width 57 height 10
click at [654, 349] on input "Next" at bounding box center [668, 349] width 108 height 21
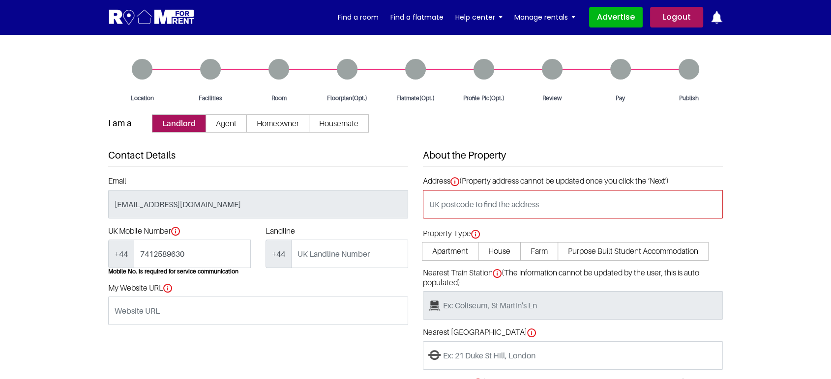
click at [470, 202] on input "text" at bounding box center [573, 204] width 300 height 29
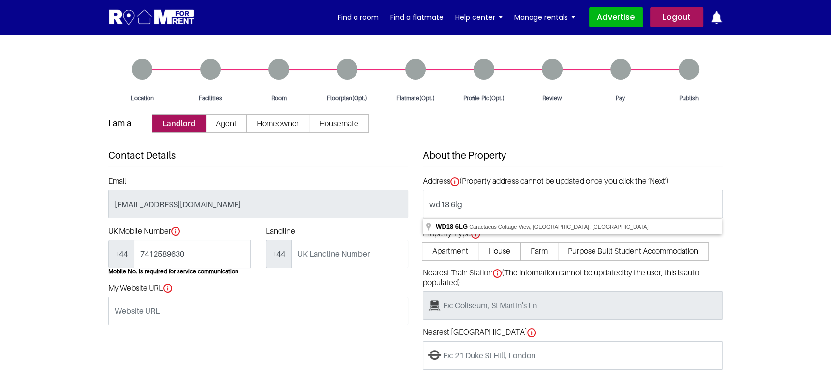
type input "Caractacus [STREET_ADDRESS]"
type input "located at [STREET_ADDRESS]"
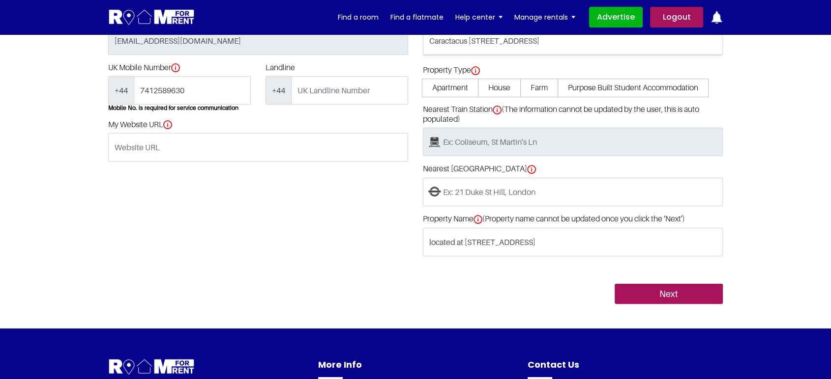
type input "[GEOGRAPHIC_DATA]"
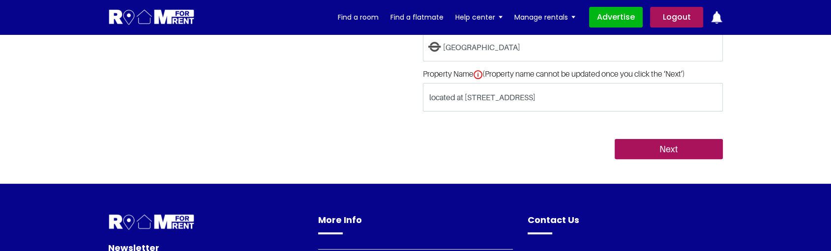
scroll to position [327, 0]
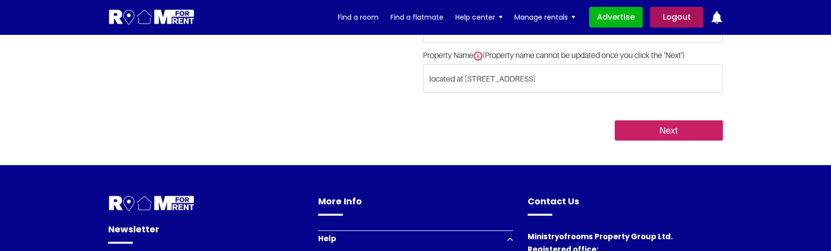
click at [665, 129] on input "Next" at bounding box center [668, 130] width 108 height 21
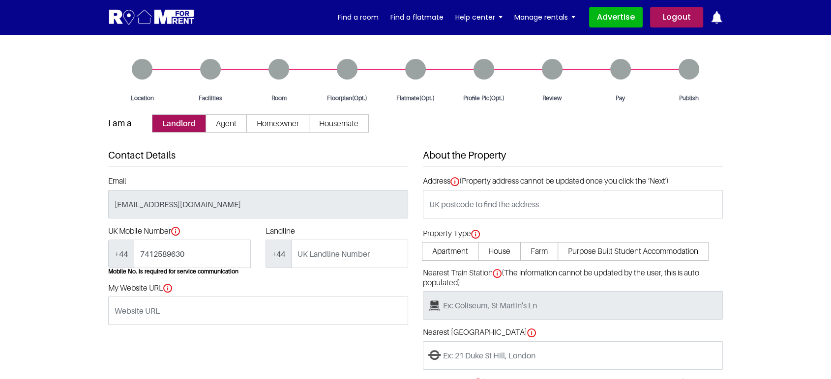
click at [61, 158] on section "Location Facilities Room Floorplan(Opt.)" at bounding box center [415, 263] width 831 height 458
click at [505, 202] on input "text" at bounding box center [573, 204] width 300 height 29
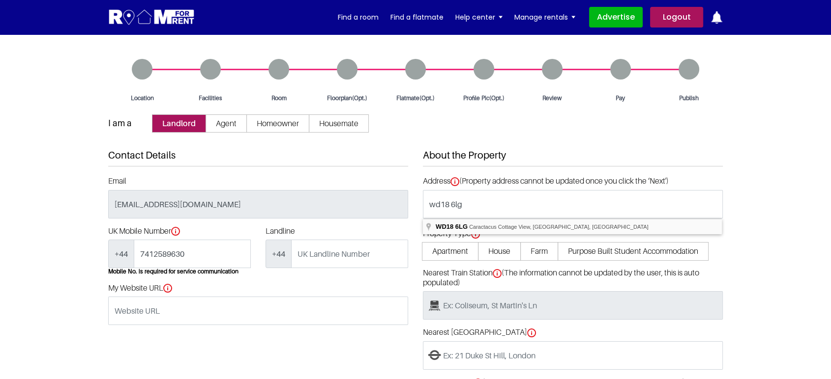
type input "Caractacus [STREET_ADDRESS]"
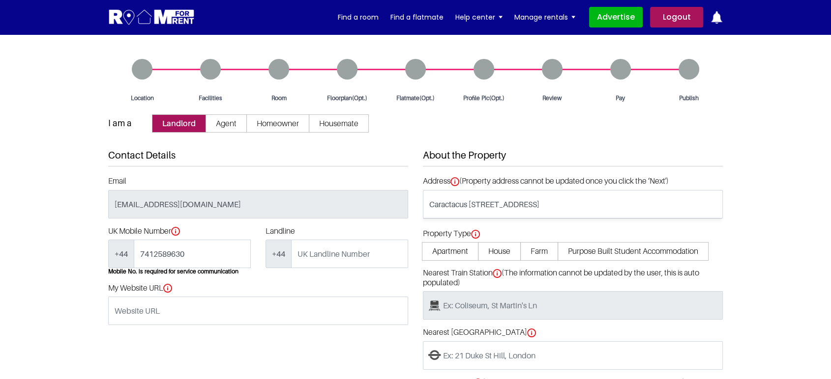
type input "located at [STREET_ADDRESS]"
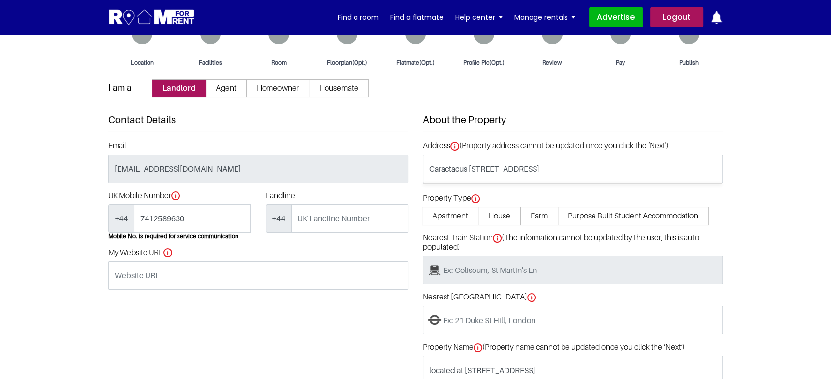
scroll to position [55, 0]
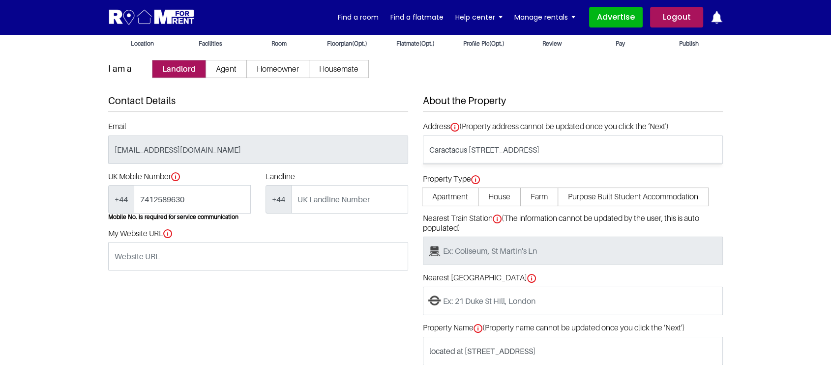
type input "[GEOGRAPHIC_DATA]"
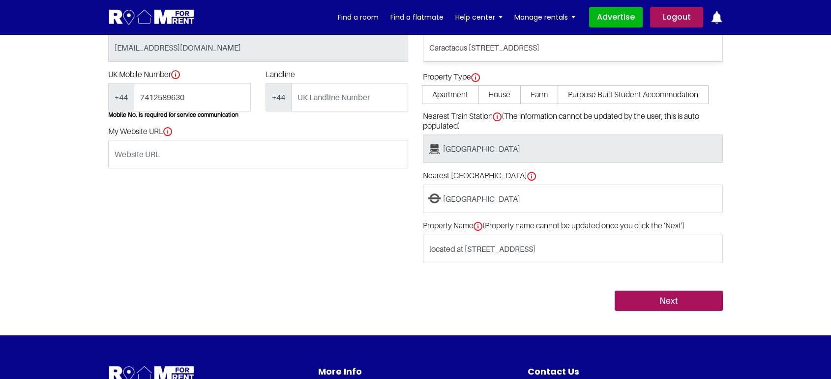
scroll to position [164, 0]
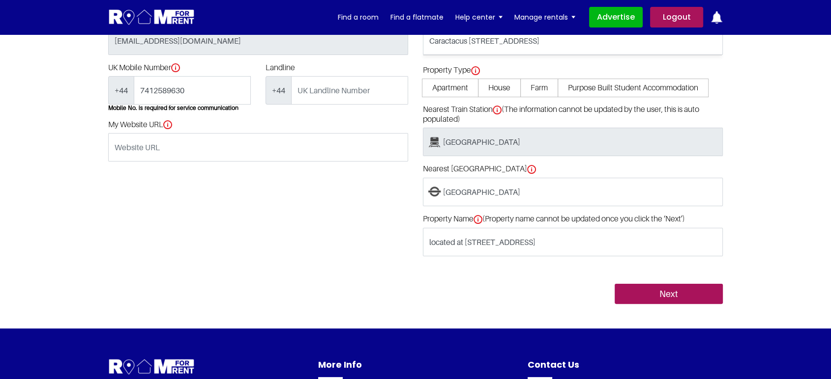
click at [499, 85] on span "House" at bounding box center [499, 88] width 43 height 18
click at [0, 0] on input "House" at bounding box center [0, 0] width 0 height 0
type input "House located at [STREET_ADDRESS]"
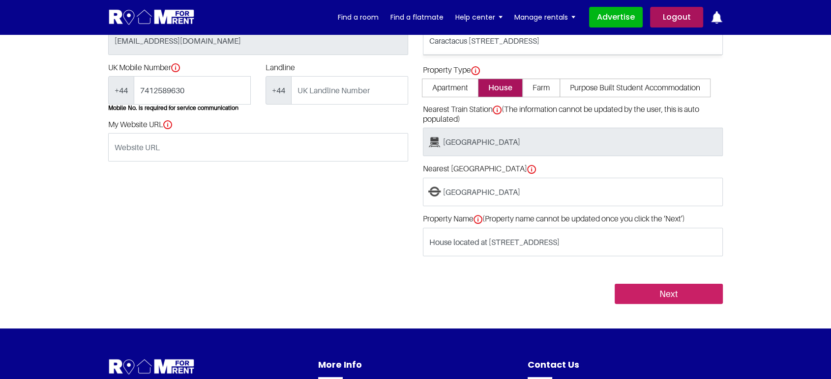
click at [679, 251] on input "Next" at bounding box center [668, 294] width 108 height 21
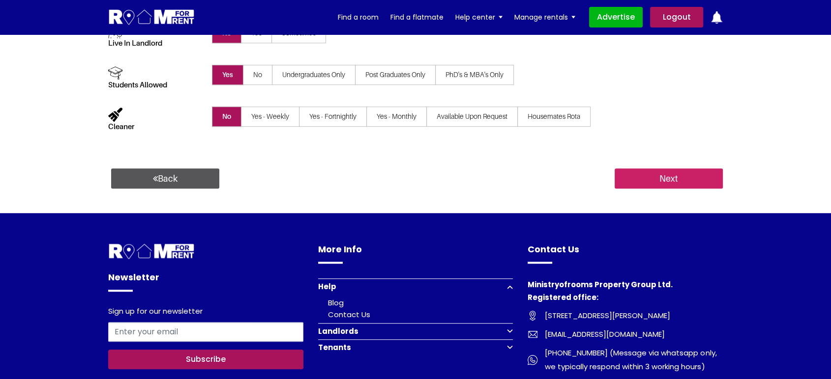
scroll to position [601, 0]
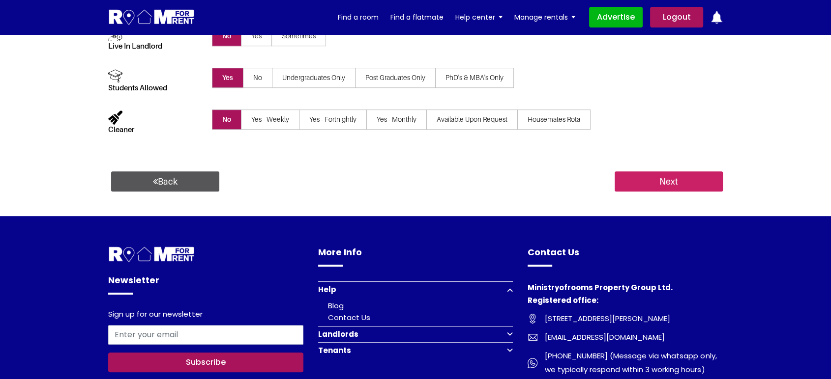
click at [664, 180] on input "Next" at bounding box center [668, 182] width 108 height 21
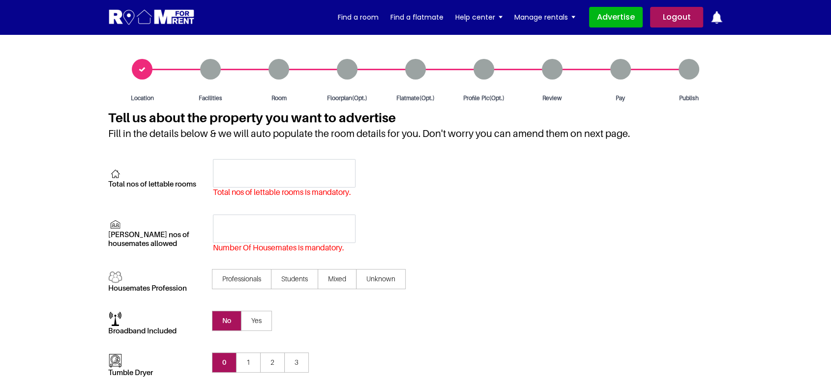
click at [281, 70] on div "Room" at bounding box center [279, 81] width 68 height 44
click at [346, 71] on div "Floorplan(Opt.)" at bounding box center [347, 81] width 68 height 44
click at [415, 67] on div "Flatmate(Opt.)" at bounding box center [415, 81] width 68 height 44
click at [478, 68] on div "Profile Pic(Opt.)" at bounding box center [483, 81] width 68 height 44
drag, startPoint x: 547, startPoint y: 66, endPoint x: 554, endPoint y: 66, distance: 7.4
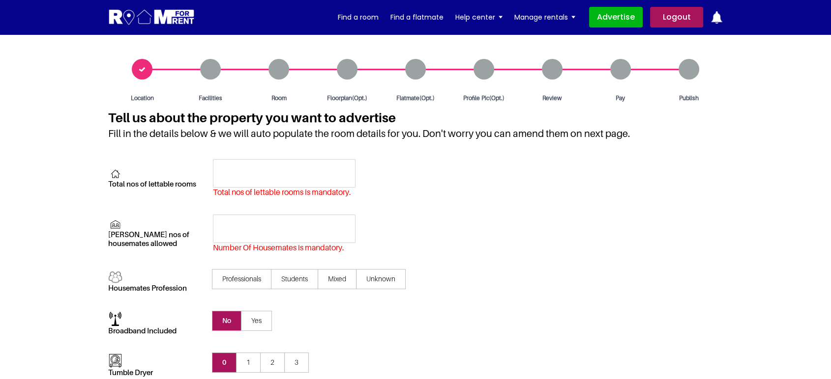
click at [548, 66] on div "Review" at bounding box center [552, 81] width 68 height 44
click at [617, 65] on div "Pay" at bounding box center [620, 81] width 68 height 44
click at [692, 68] on div "Publish" at bounding box center [688, 81] width 68 height 44
click at [297, 180] on input "text" at bounding box center [284, 173] width 143 height 29
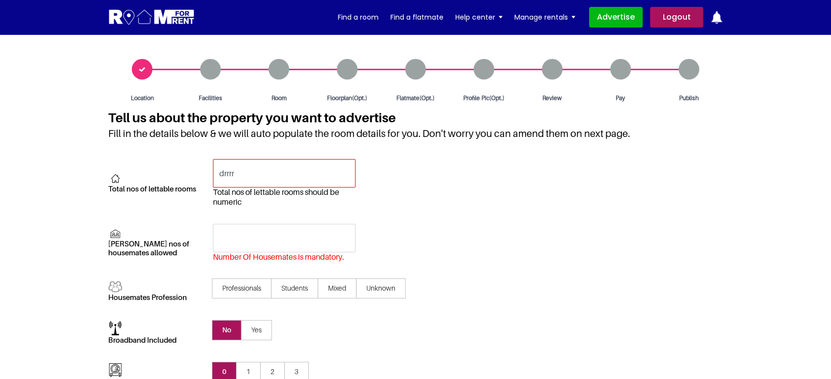
type input "drrrr"
click at [240, 231] on input "text" at bounding box center [284, 238] width 143 height 29
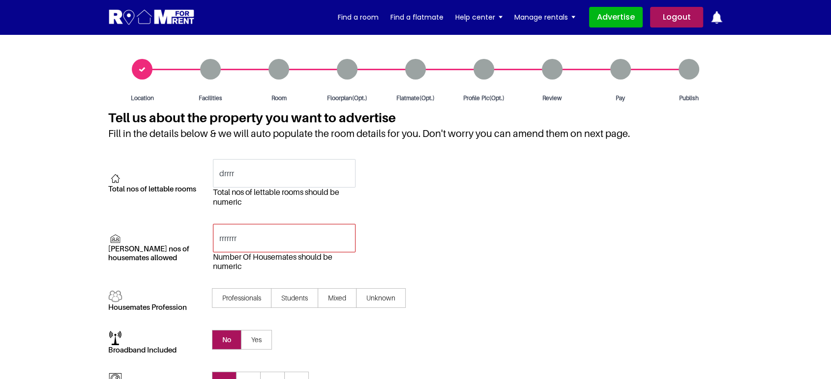
type input "rrrrrrr"
click at [442, 220] on div "Total nos of lettable rooms drrrr Total nos of lettable rooms should be numeric" at bounding box center [415, 191] width 614 height 64
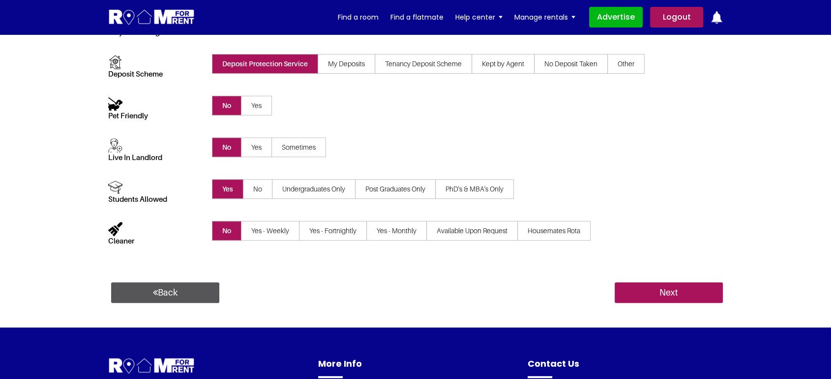
scroll to position [710, 0]
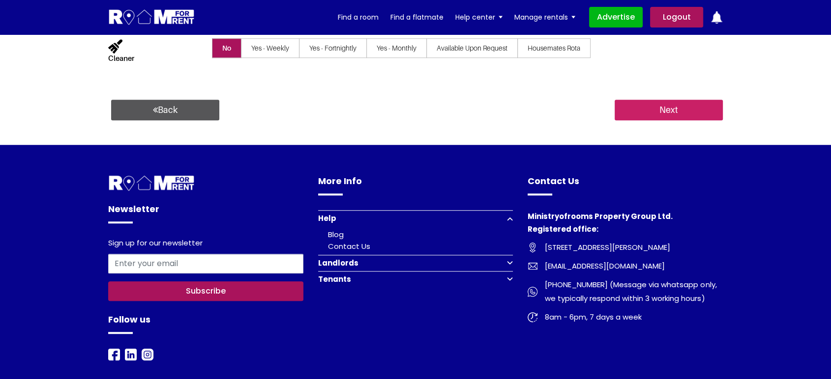
click at [665, 111] on input "Next" at bounding box center [668, 110] width 108 height 21
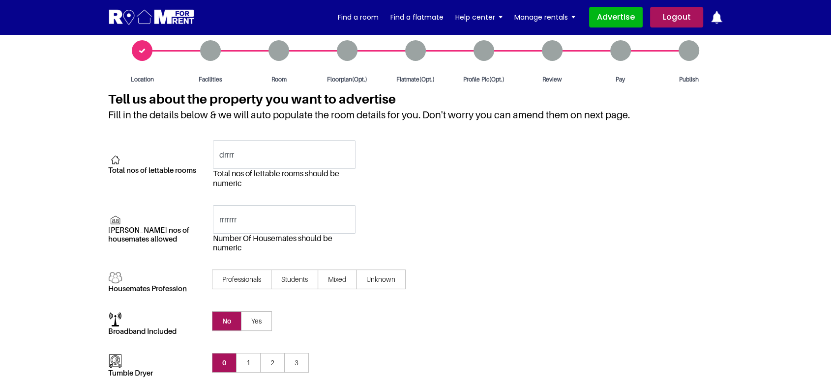
scroll to position [0, 0]
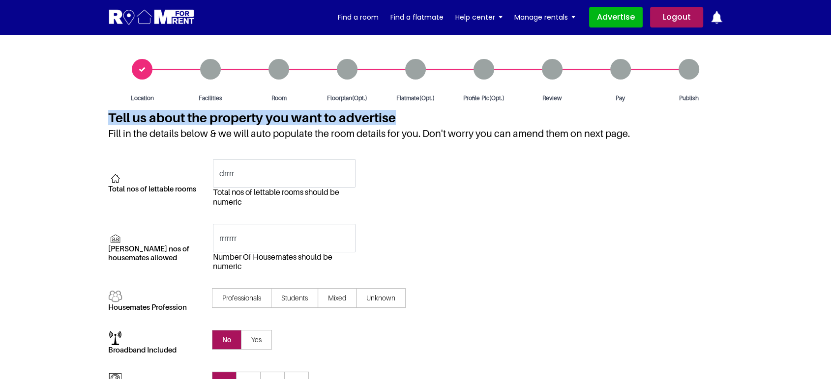
copy h2 "Tell us about the property you want to advertise"
drag, startPoint x: 105, startPoint y: 117, endPoint x: 393, endPoint y: 121, distance: 288.1
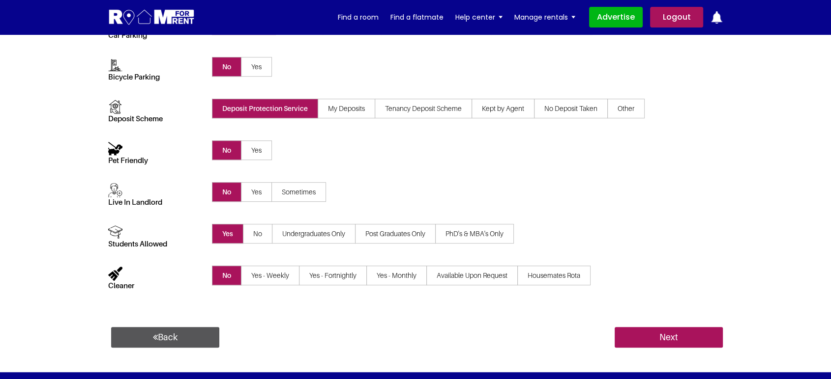
scroll to position [491, 0]
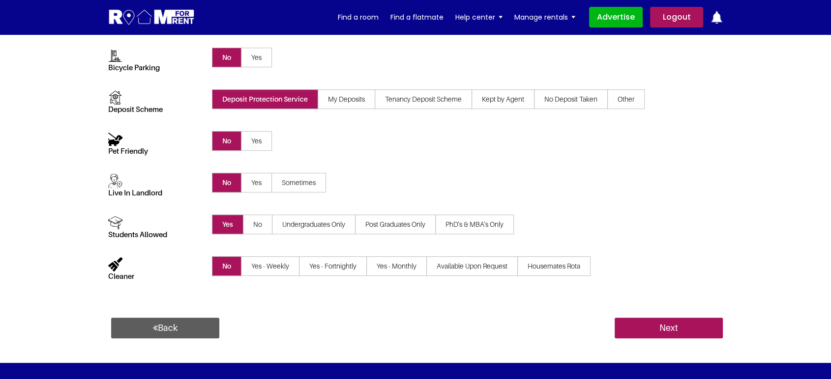
click at [196, 325] on link "Back" at bounding box center [165, 328] width 108 height 21
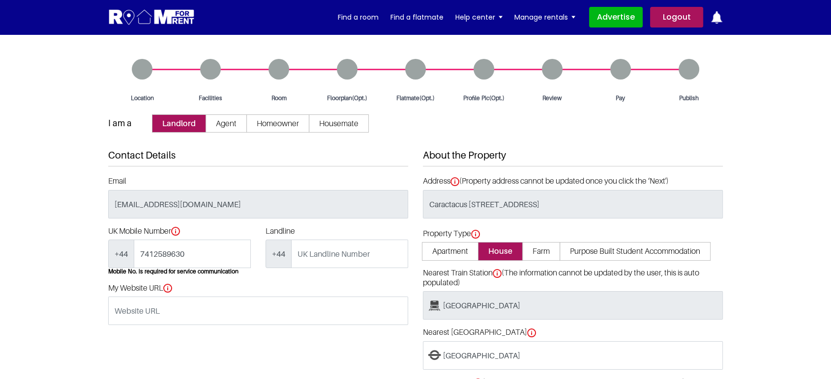
scroll to position [55, 0]
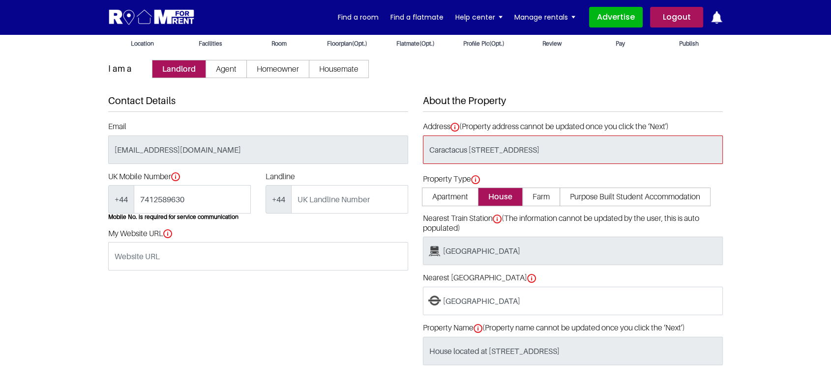
click at [587, 161] on input "Caractacus [STREET_ADDRESS]" at bounding box center [573, 150] width 300 height 29
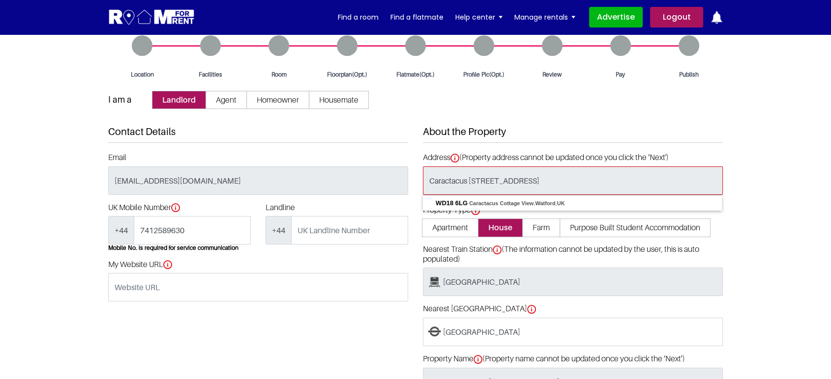
scroll to position [0, 0]
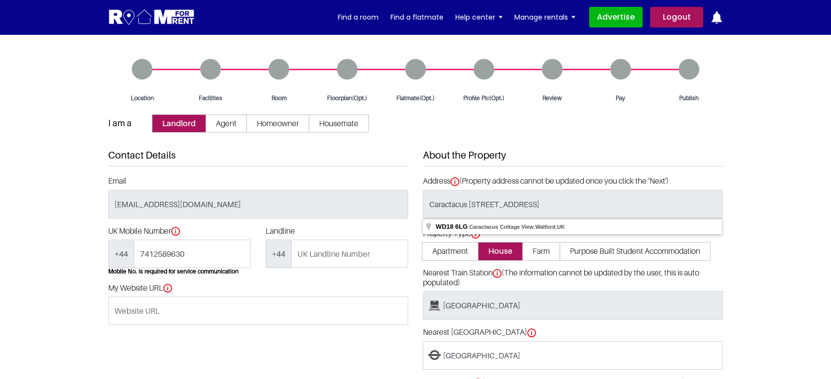
click at [736, 161] on section "Location Facilities Room Floorplan(Opt.)" at bounding box center [415, 263] width 831 height 458
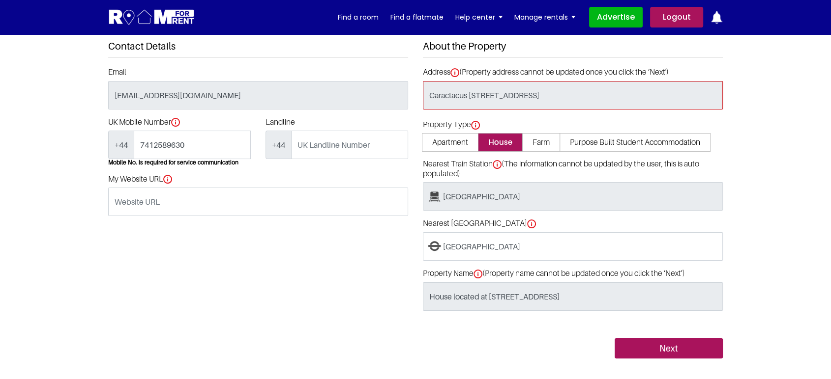
click at [596, 107] on input "Caractacus [STREET_ADDRESS]" at bounding box center [573, 95] width 300 height 29
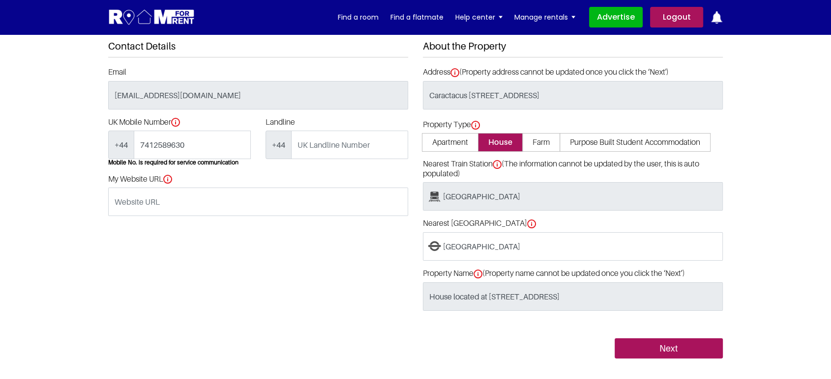
type input "located at [STREET_ADDRESS]"
click at [575, 118] on div "About the Property Address (Property address cannot be updated once you click t…" at bounding box center [572, 199] width 315 height 318
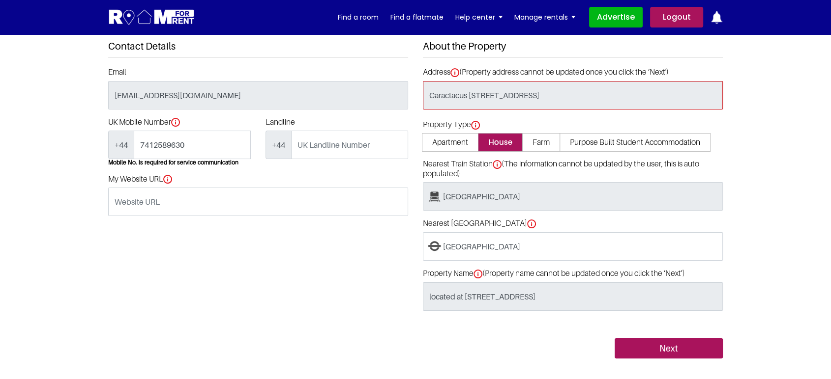
click at [573, 97] on input "Caractacus [STREET_ADDRESS]" at bounding box center [573, 95] width 300 height 29
click at [508, 87] on input "Caractacus [STREET_ADDRESS]" at bounding box center [573, 95] width 300 height 29
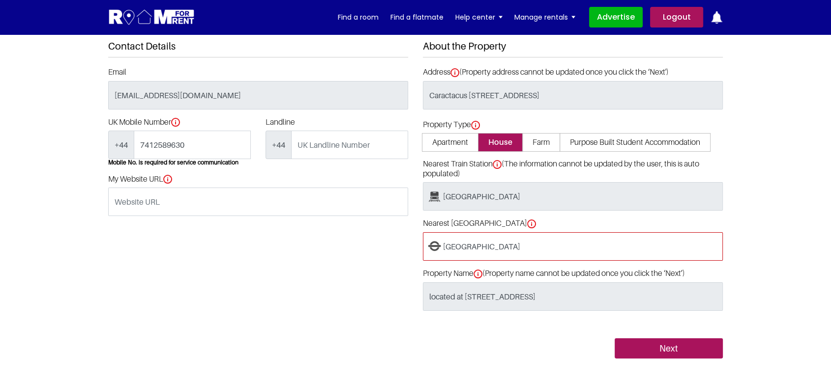
click at [539, 243] on input "[GEOGRAPHIC_DATA]" at bounding box center [573, 246] width 300 height 29
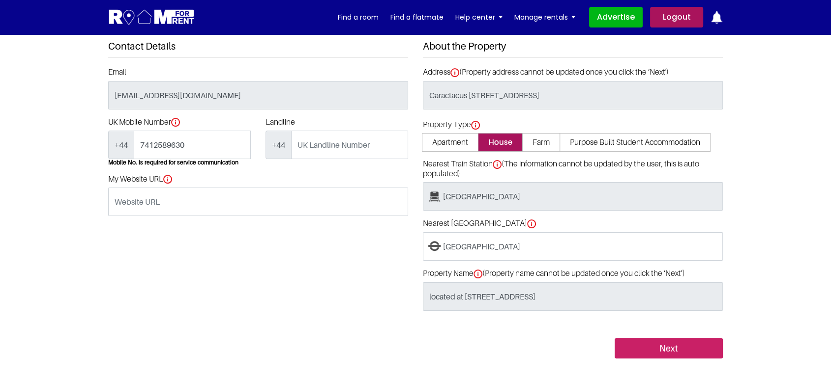
click at [676, 351] on input "Next" at bounding box center [668, 349] width 108 height 21
click at [675, 350] on input "Next" at bounding box center [668, 349] width 108 height 21
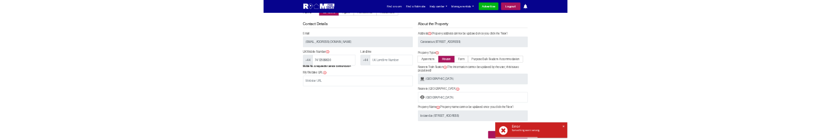
scroll to position [109, 0]
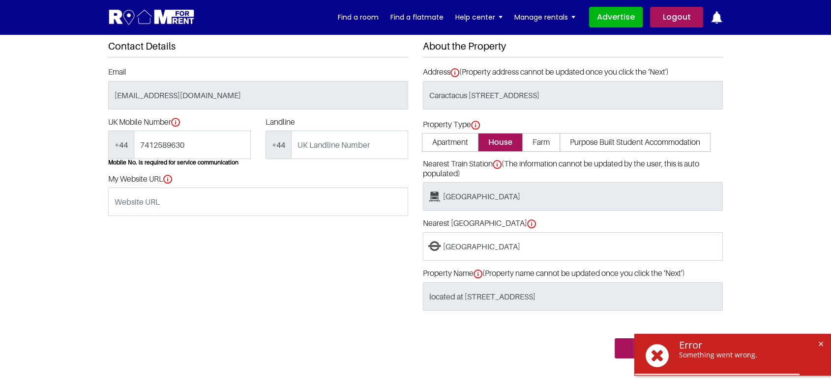
click at [767, 168] on section "Location Facilities Room Floorplan(Opt.)" at bounding box center [415, 154] width 831 height 458
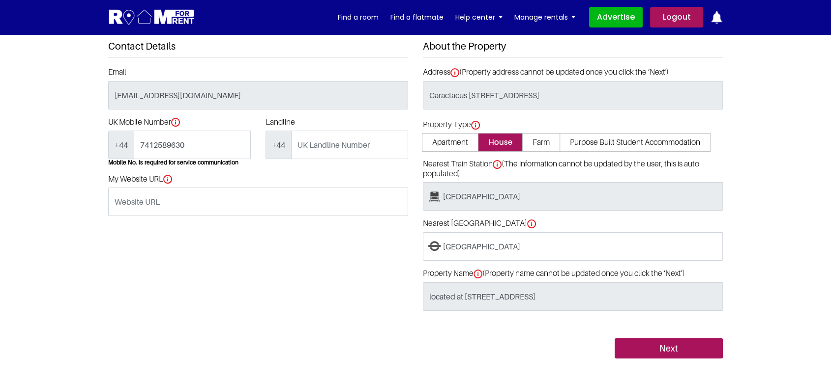
drag, startPoint x: 198, startPoint y: 255, endPoint x: 211, endPoint y: 253, distance: 13.4
click at [199, 255] on div "Contact Details Email [EMAIL_ADDRESS][DOMAIN_NAME] UK Mobile Number +44 7412589…" at bounding box center [258, 199] width 315 height 318
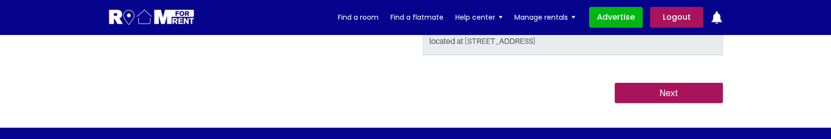
scroll to position [382, 0]
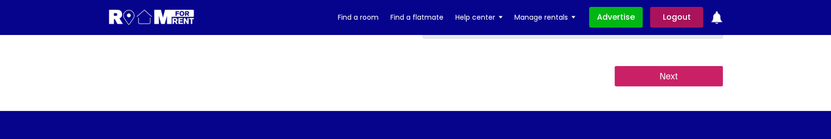
click at [655, 72] on input "Next" at bounding box center [668, 76] width 108 height 21
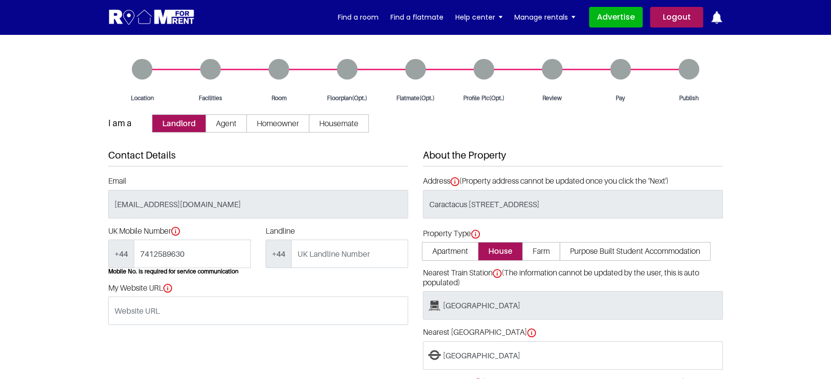
click at [236, 138] on div "Contact Details Email [EMAIL_ADDRESS][DOMAIN_NAME] UK Mobile Number +44 7412589…" at bounding box center [258, 308] width 315 height 318
click at [583, 138] on input "Caractacus [STREET_ADDRESS]" at bounding box center [573, 204] width 300 height 29
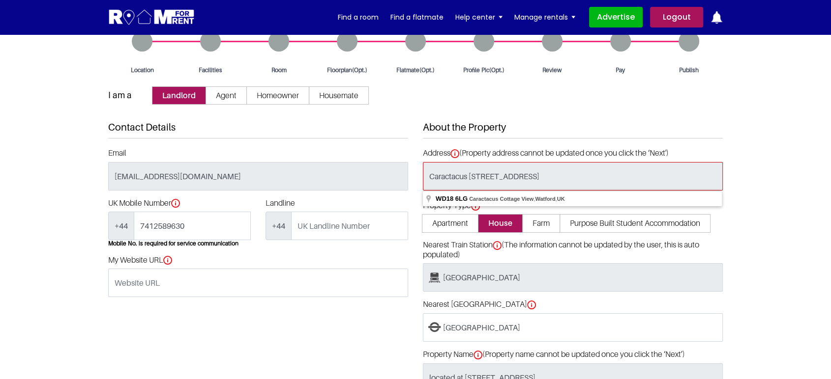
scroll to position [109, 0]
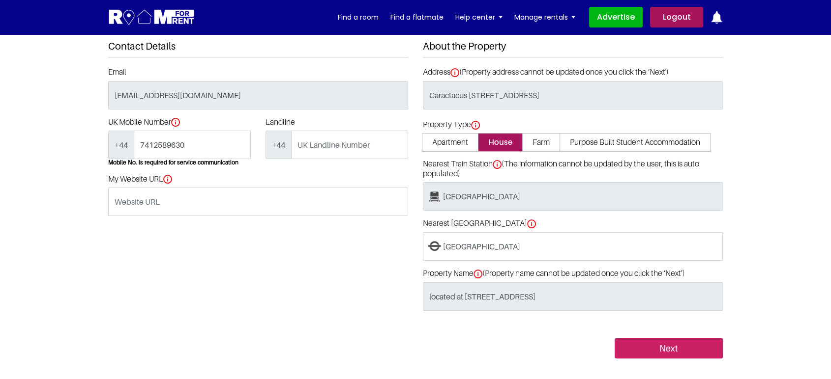
click at [655, 138] on input "Next" at bounding box center [668, 349] width 108 height 21
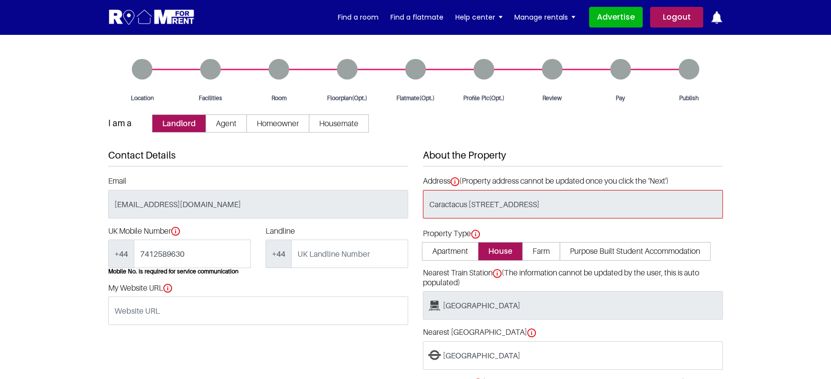
click at [535, 208] on input "Caractacus [STREET_ADDRESS]" at bounding box center [573, 204] width 300 height 29
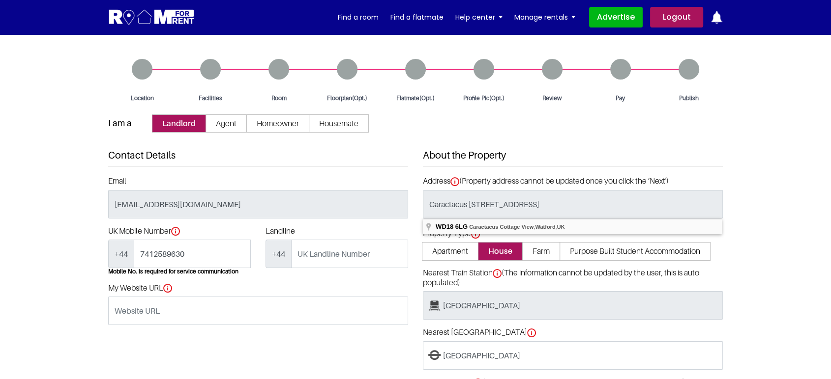
type input "located at [STREET_ADDRESS]"
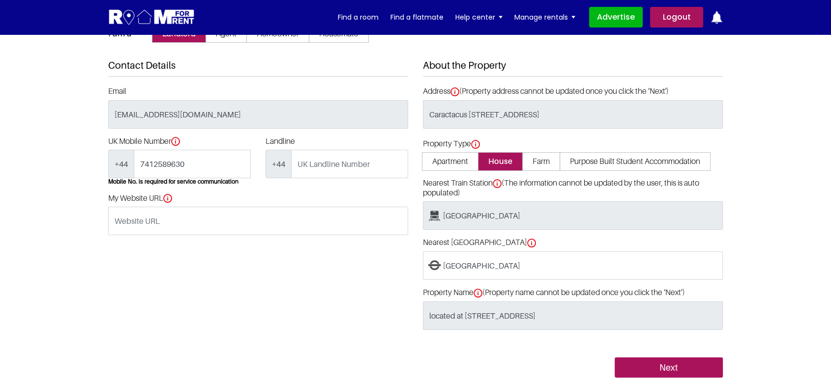
scroll to position [273, 0]
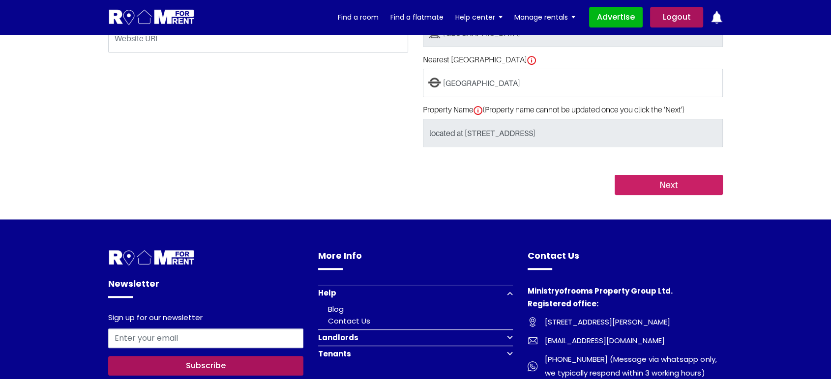
click at [665, 190] on input "Next" at bounding box center [668, 185] width 108 height 21
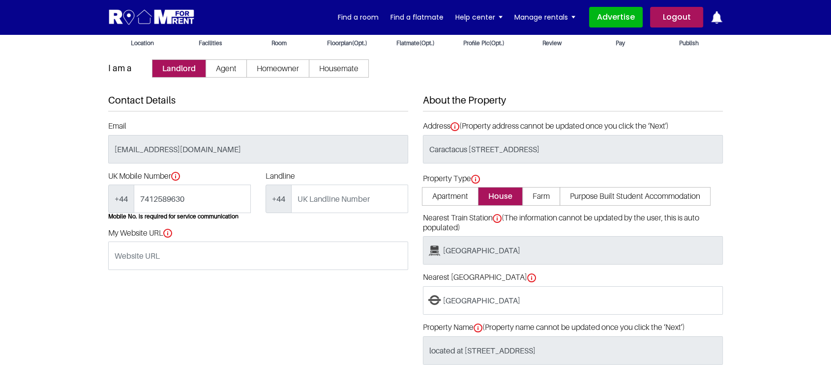
scroll to position [55, 0]
click at [448, 192] on span "Apartment" at bounding box center [450, 197] width 57 height 18
click at [0, 0] on input "Apartment" at bounding box center [0, 0] width 0 height 0
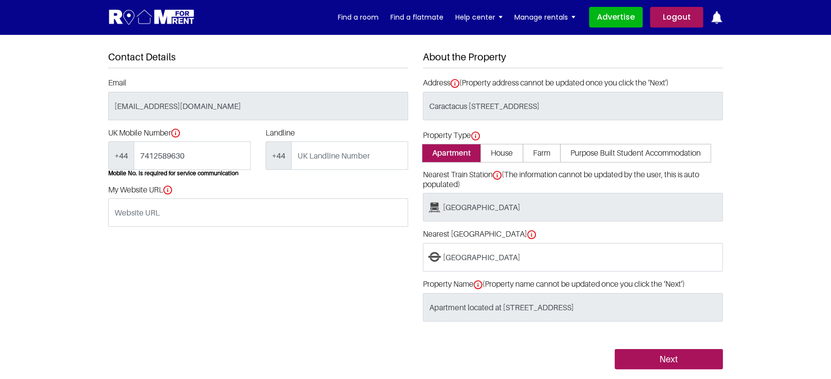
scroll to position [164, 0]
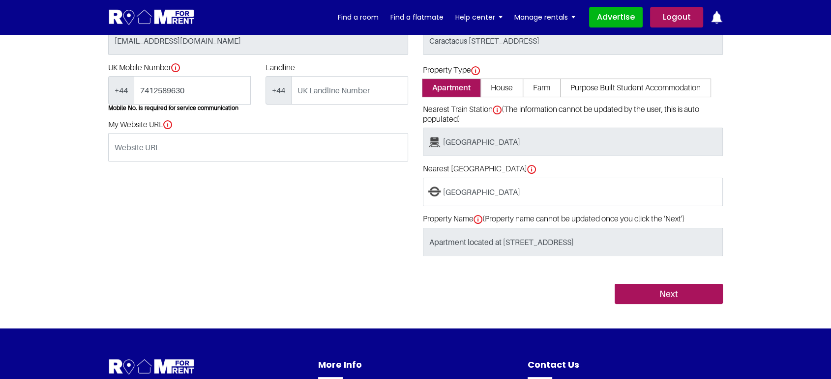
click at [500, 91] on span "House" at bounding box center [501, 88] width 43 height 18
click at [0, 0] on input "House" at bounding box center [0, 0] width 0 height 0
type input "House located at [STREET_ADDRESS]"
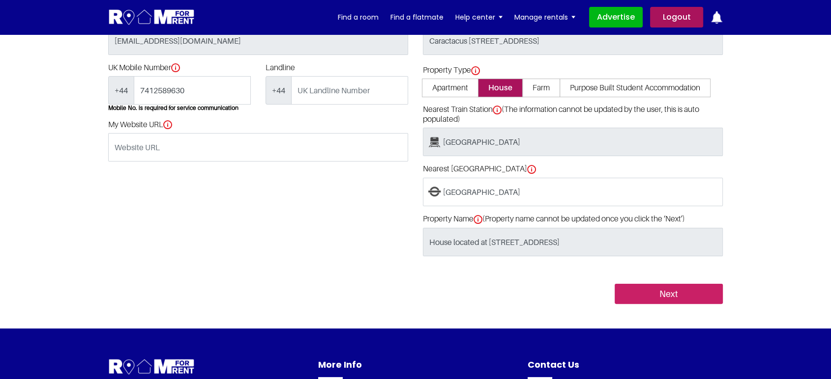
click at [632, 290] on input "Next" at bounding box center [668, 294] width 108 height 21
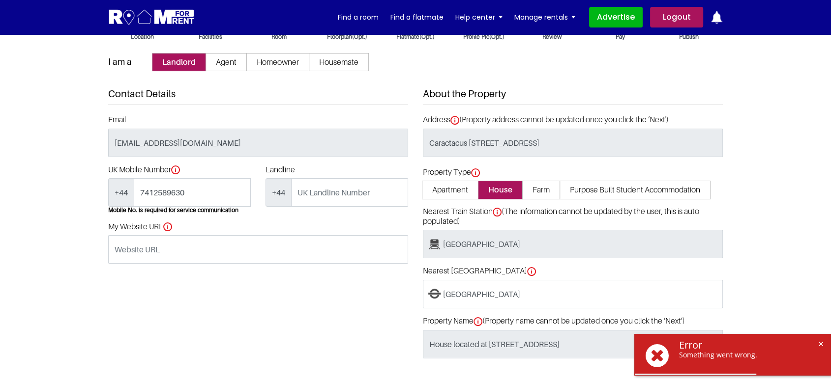
scroll to position [55, 0]
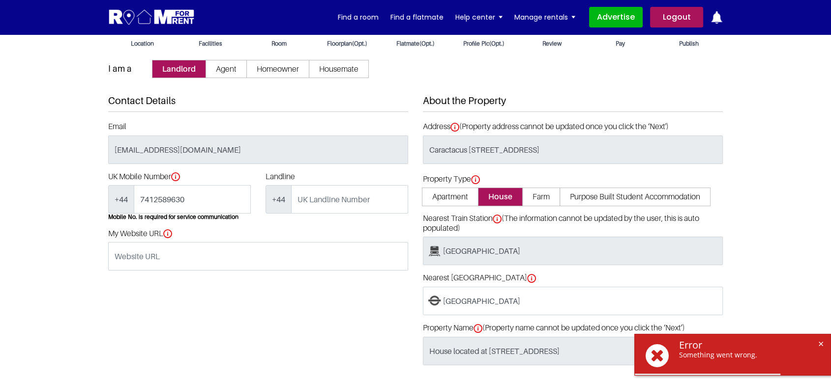
click at [492, 191] on span "House" at bounding box center [500, 197] width 45 height 18
click at [0, 0] on input "House" at bounding box center [0, 0] width 0 height 0
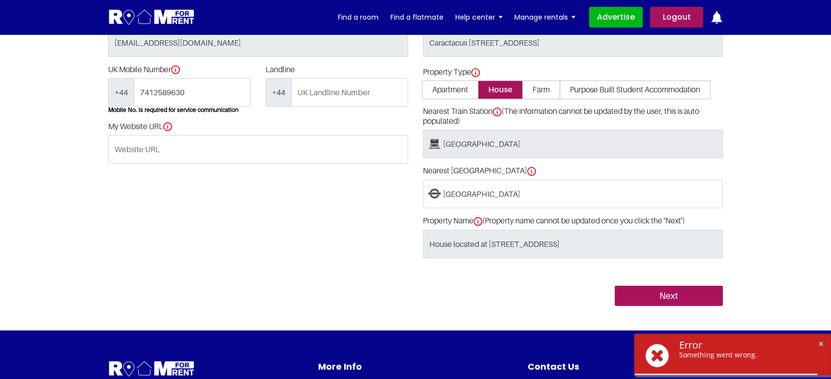
scroll to position [164, 0]
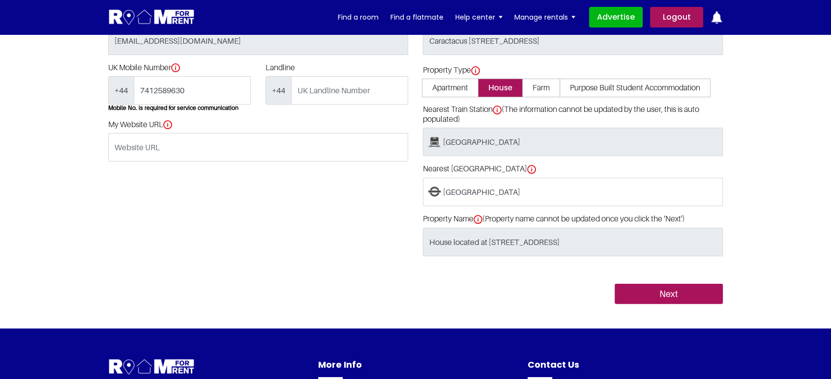
click at [438, 86] on span "Apartment" at bounding box center [450, 88] width 57 height 18
click at [0, 0] on input "Apartment" at bounding box center [0, 0] width 0 height 0
type input "Apartment located at Caractacus Cottage View, Watford WD18 6LG, UK"
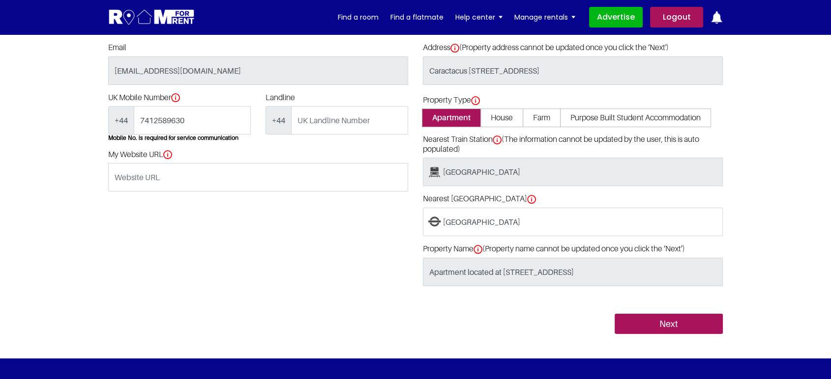
scroll to position [109, 0]
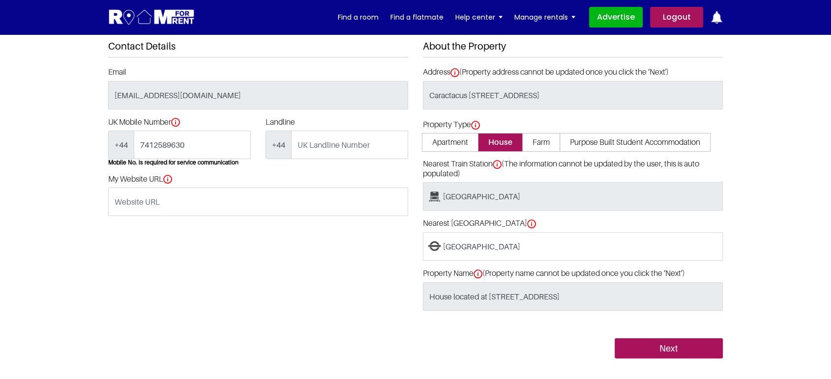
click at [676, 24] on link "Logout" at bounding box center [676, 17] width 53 height 21
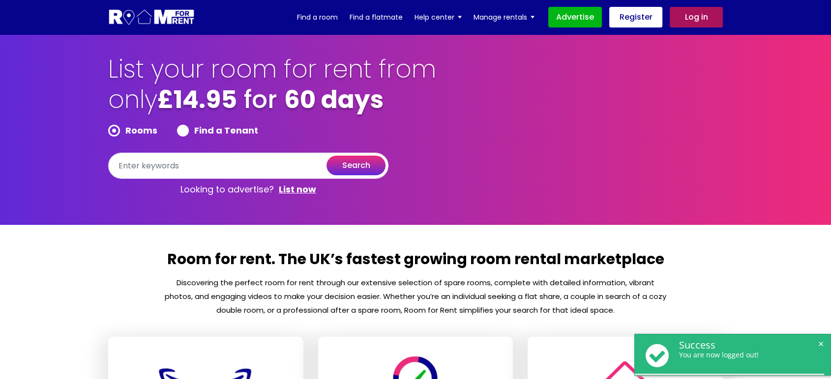
click at [684, 23] on link "Log in" at bounding box center [695, 17] width 53 height 21
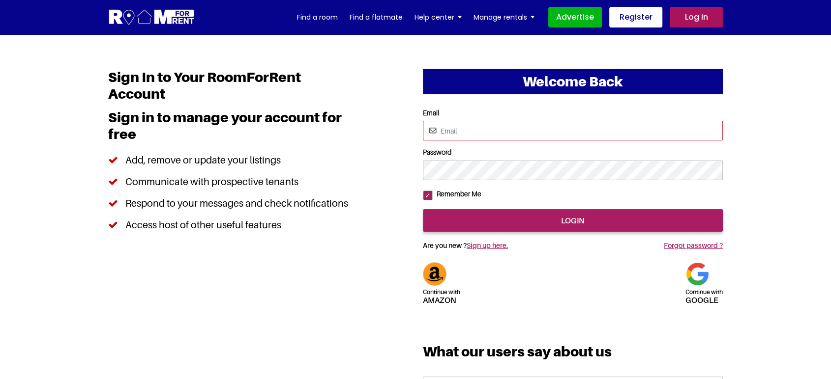
click at [447, 132] on input "Email" at bounding box center [573, 131] width 300 height 20
click at [474, 129] on input "Email" at bounding box center [573, 131] width 300 height 20
type input "[EMAIL_ADDRESS][DOMAIN_NAME]"
click at [423, 209] on input "login" at bounding box center [573, 220] width 300 height 23
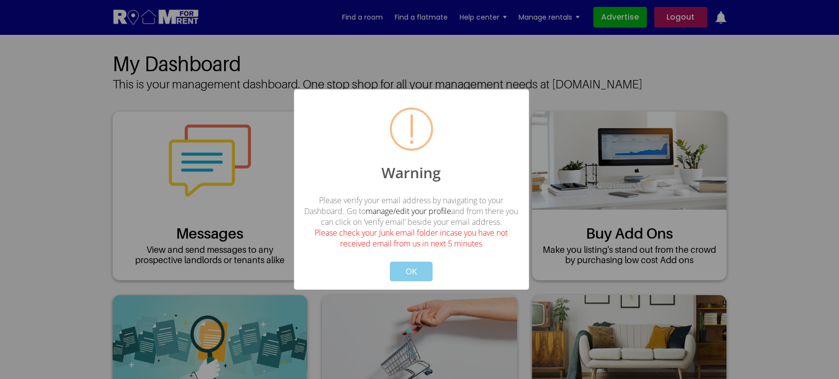
click at [419, 269] on button "OK" at bounding box center [411, 272] width 43 height 20
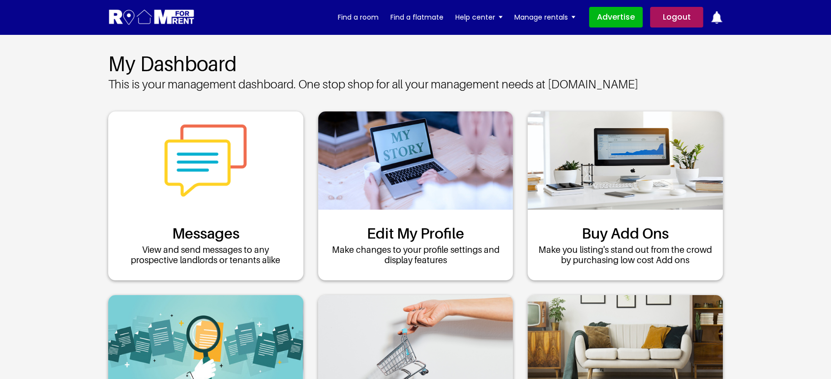
click at [665, 17] on link "Logout" at bounding box center [676, 17] width 53 height 21
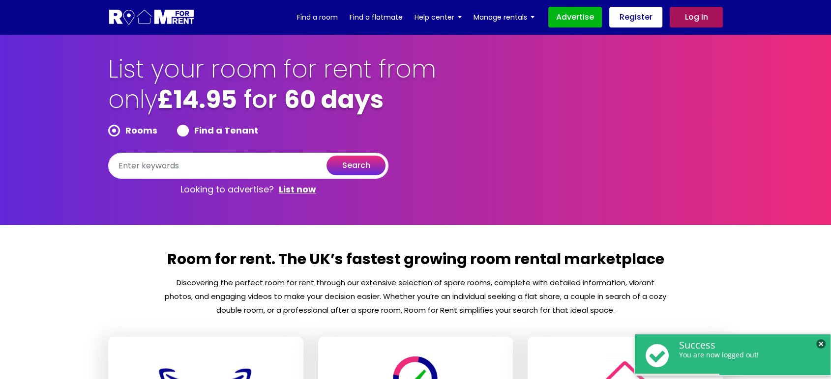
click at [818, 344] on span "×" at bounding box center [820, 344] width 9 height 9
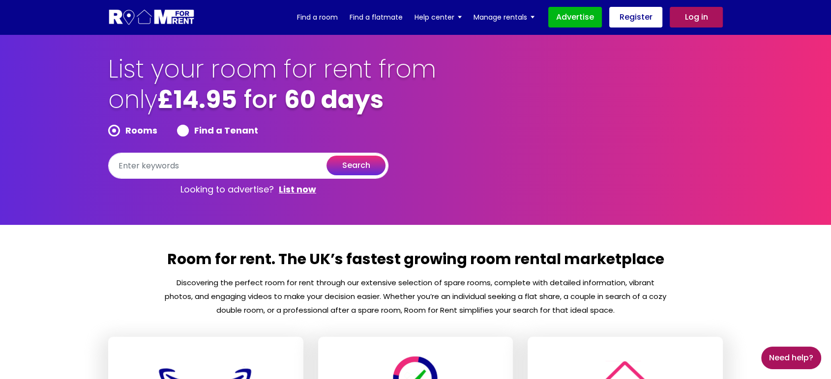
click at [692, 21] on link "Log in" at bounding box center [695, 17] width 53 height 21
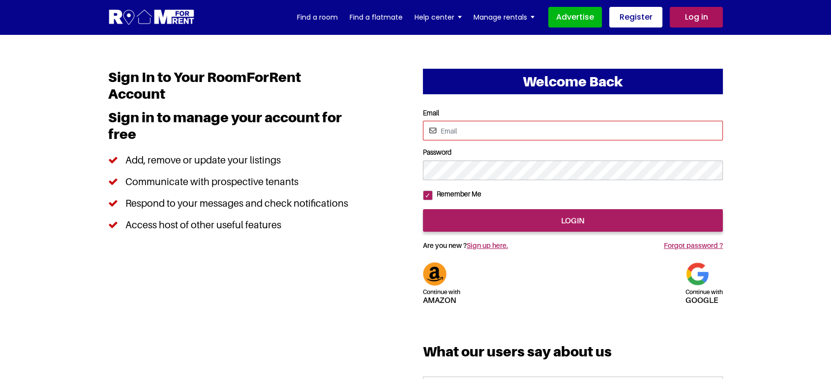
click at [472, 137] on input "Email" at bounding box center [573, 131] width 300 height 20
type input "pratishtha25s@gmail.com"
click at [423, 209] on input "login" at bounding box center [573, 220] width 300 height 23
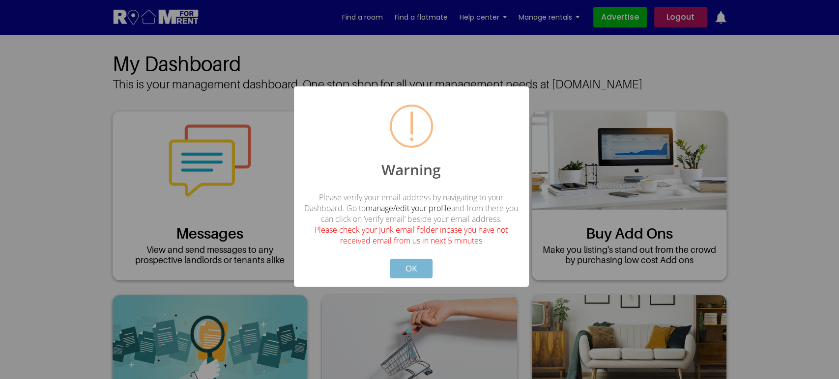
click at [409, 264] on button "OK" at bounding box center [411, 269] width 43 height 20
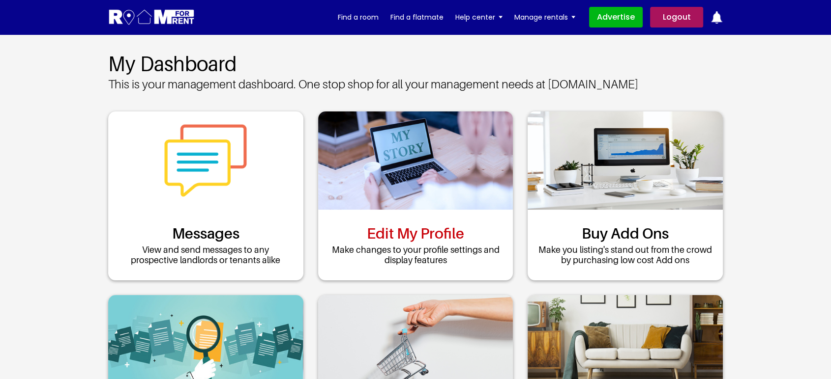
click at [413, 234] on link "Edit My Profile" at bounding box center [415, 234] width 97 height 18
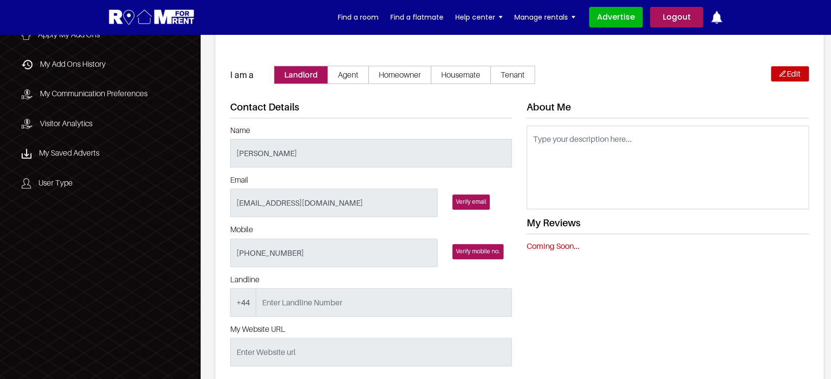
scroll to position [218, 0]
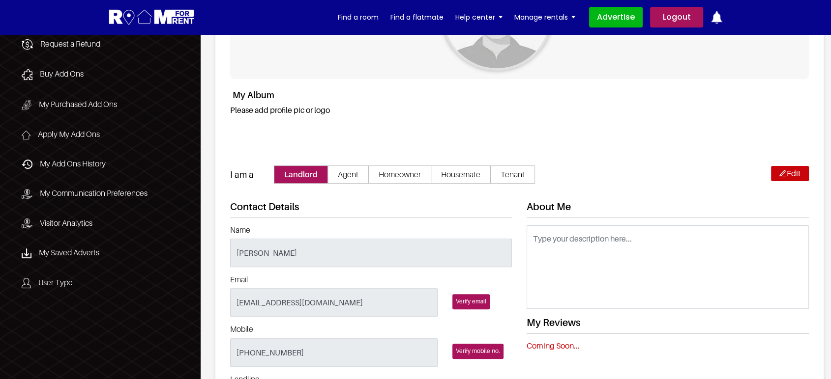
click at [682, 14] on link "Logout" at bounding box center [676, 17] width 53 height 21
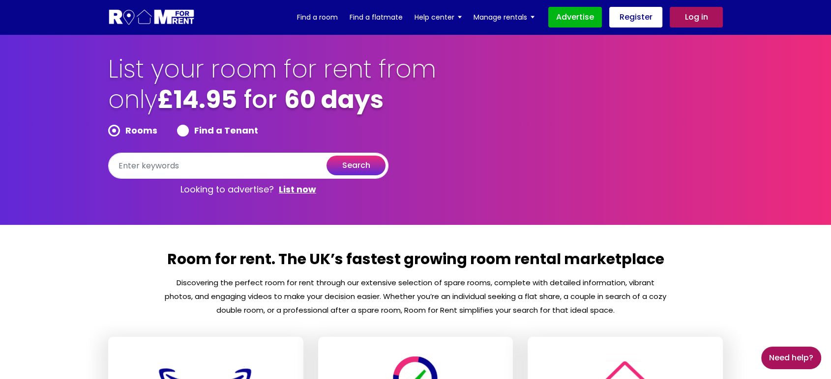
click at [714, 15] on link "Log in" at bounding box center [695, 17] width 53 height 21
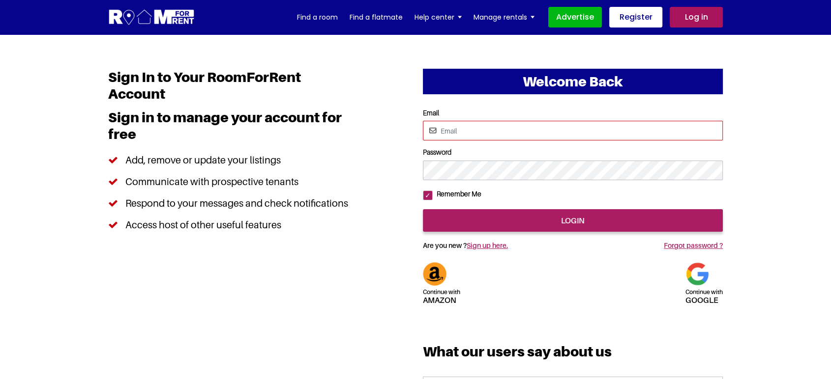
click at [517, 130] on input "Email" at bounding box center [573, 131] width 300 height 20
type input "pratishtha25s@gmail.com"
click at [423, 209] on input "login" at bounding box center [573, 220] width 300 height 23
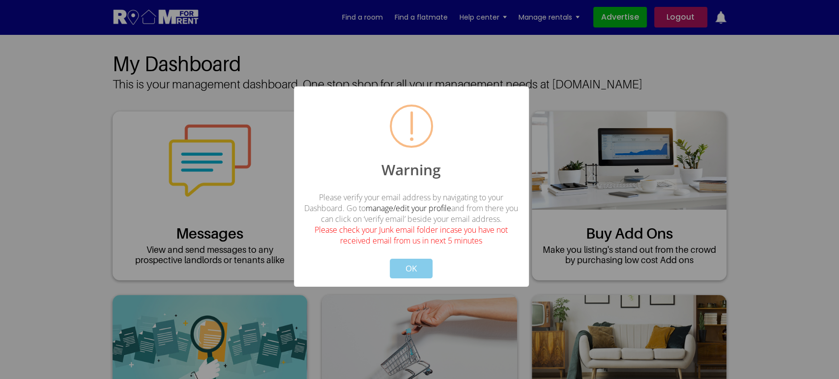
click at [415, 263] on button "OK" at bounding box center [411, 269] width 43 height 20
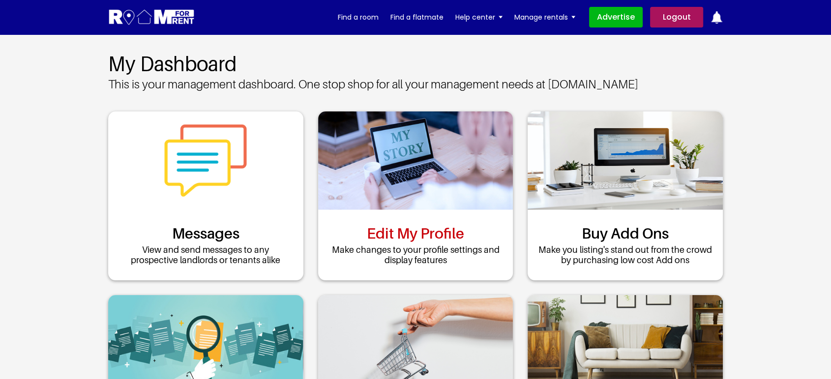
click at [422, 228] on link "Edit My Profile" at bounding box center [415, 234] width 97 height 18
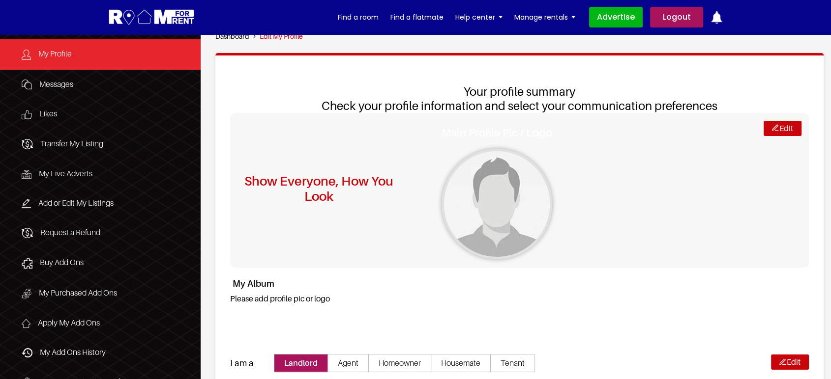
scroll to position [55, 0]
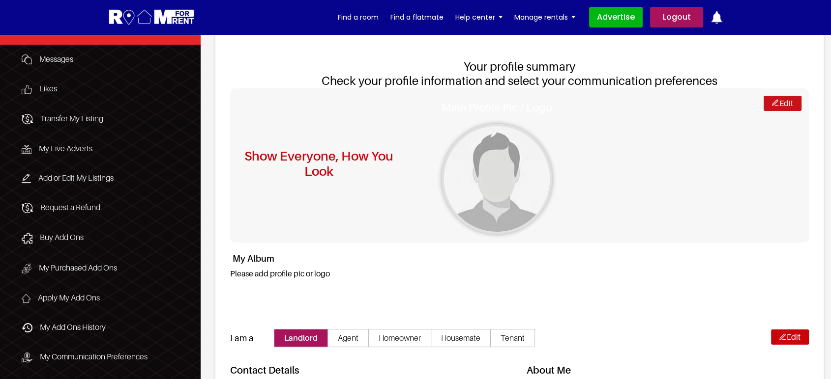
click at [775, 98] on link "Edit" at bounding box center [782, 103] width 38 height 15
click at [774, 108] on link "Edit" at bounding box center [782, 103] width 38 height 15
click at [788, 96] on link "Edit" at bounding box center [782, 103] width 38 height 15
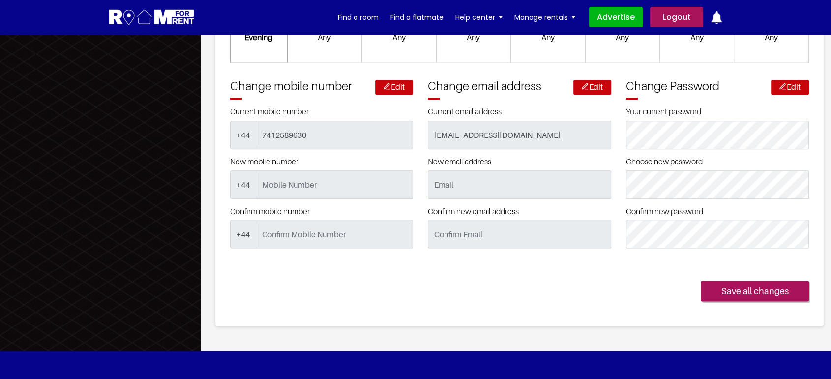
scroll to position [1310, 0]
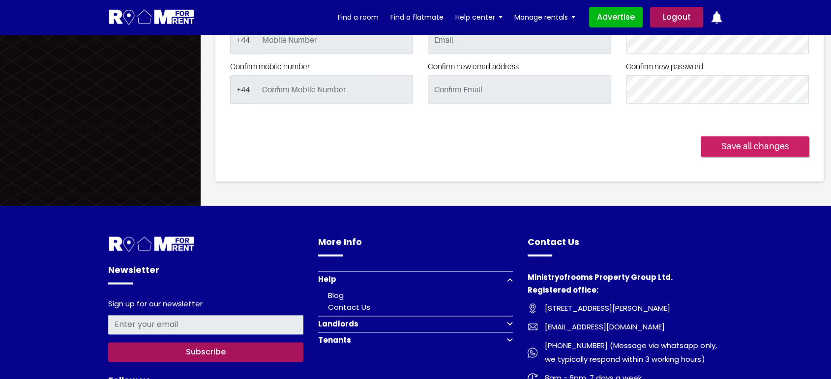
click at [756, 136] on link "Save all changes" at bounding box center [754, 146] width 108 height 21
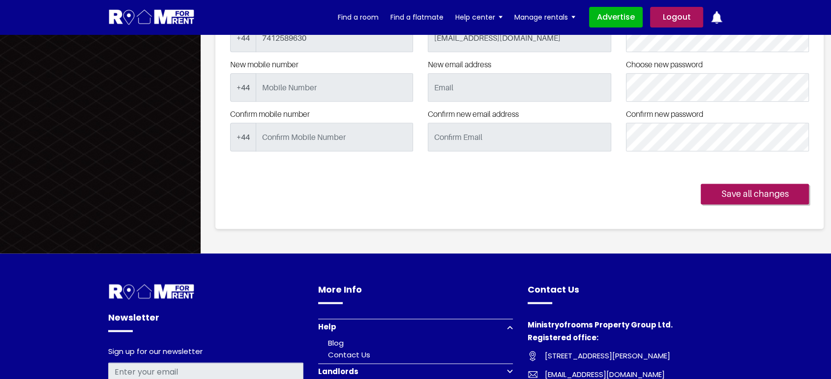
scroll to position [974, 0]
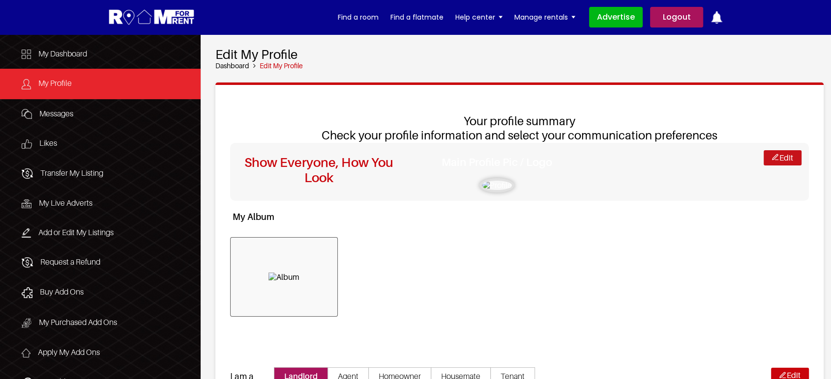
click at [768, 160] on link "Edit" at bounding box center [782, 157] width 38 height 15
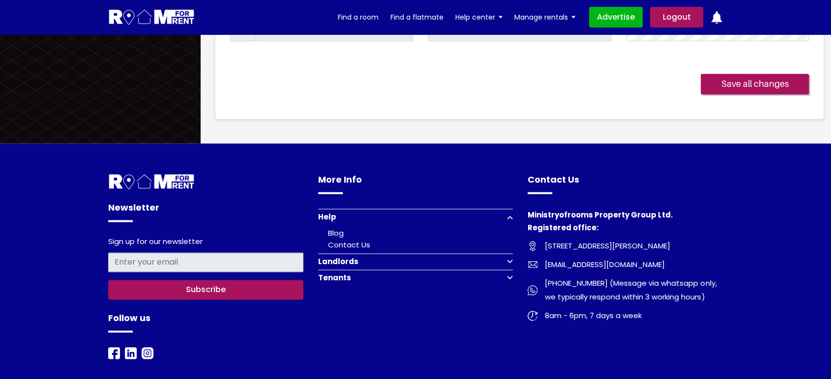
scroll to position [1208, 0]
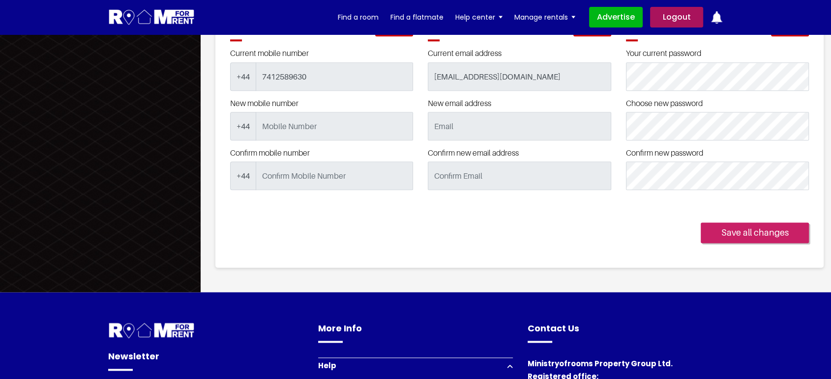
click at [733, 223] on link "Save all changes" at bounding box center [754, 233] width 108 height 21
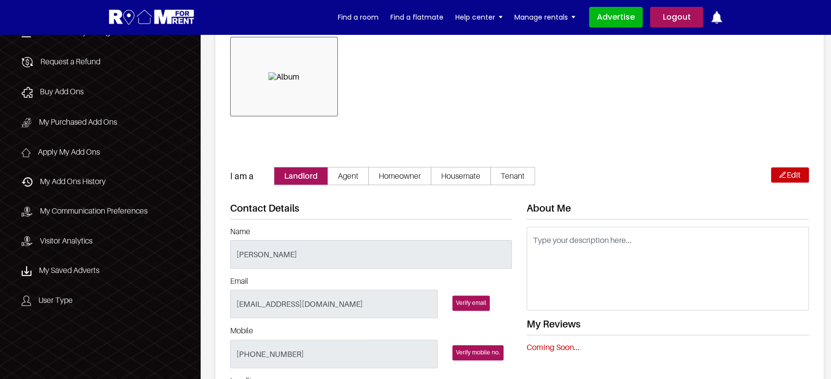
scroll to position [6, 0]
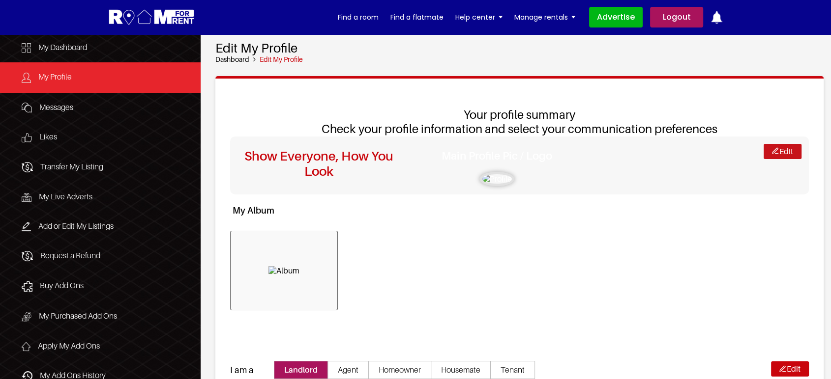
click at [768, 150] on link "Edit" at bounding box center [782, 151] width 38 height 15
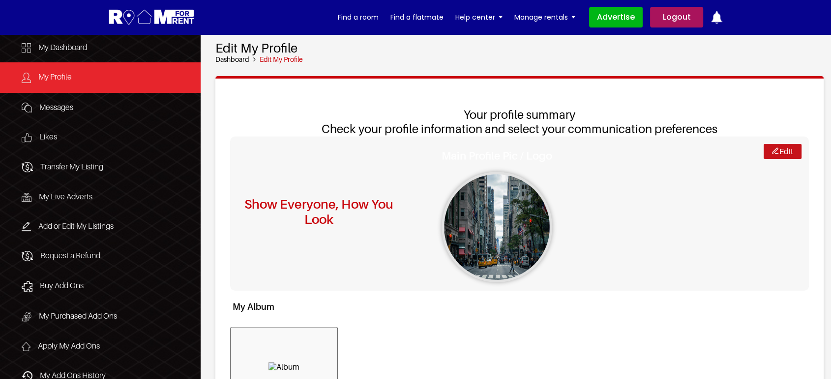
click at [790, 152] on link "Edit" at bounding box center [782, 151] width 38 height 15
click at [784, 152] on link "Edit" at bounding box center [782, 151] width 38 height 15
click at [786, 155] on link "Edit" at bounding box center [782, 151] width 38 height 15
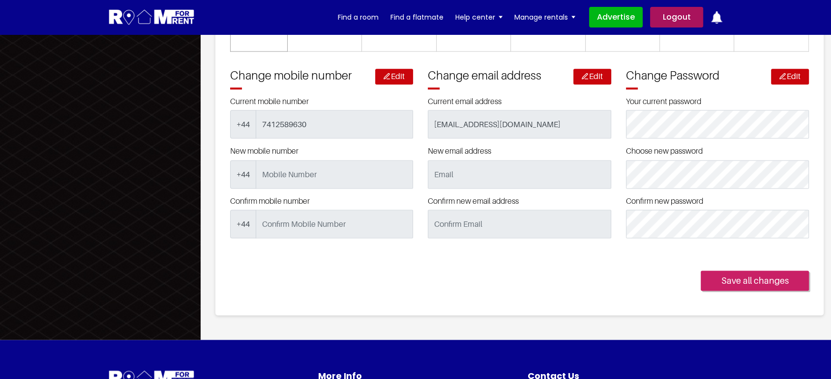
scroll to position [1426, 0]
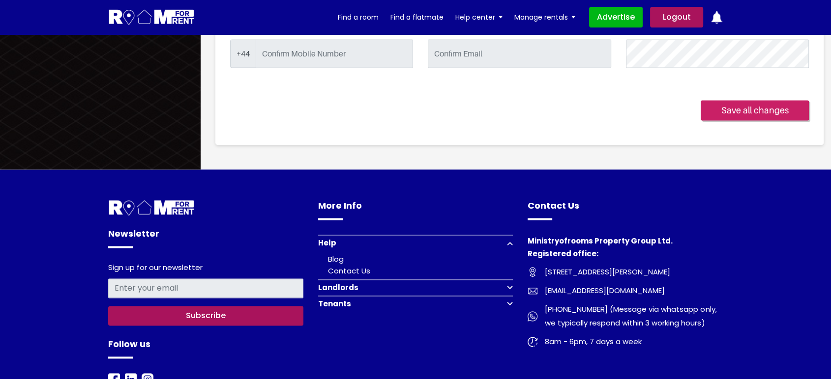
click at [727, 100] on link "Save all changes" at bounding box center [754, 110] width 108 height 21
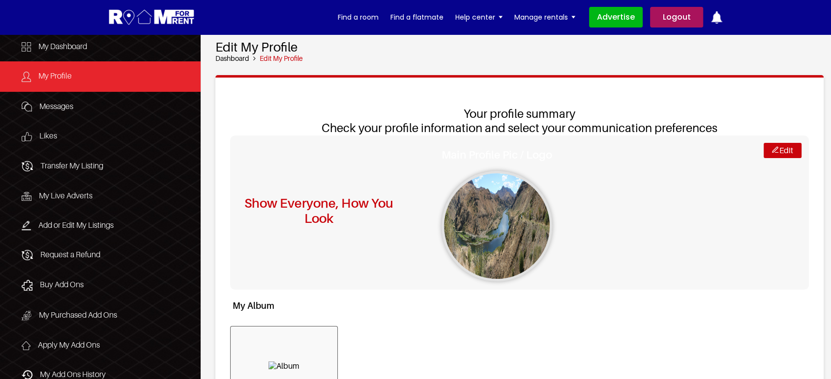
scroll to position [6, 0]
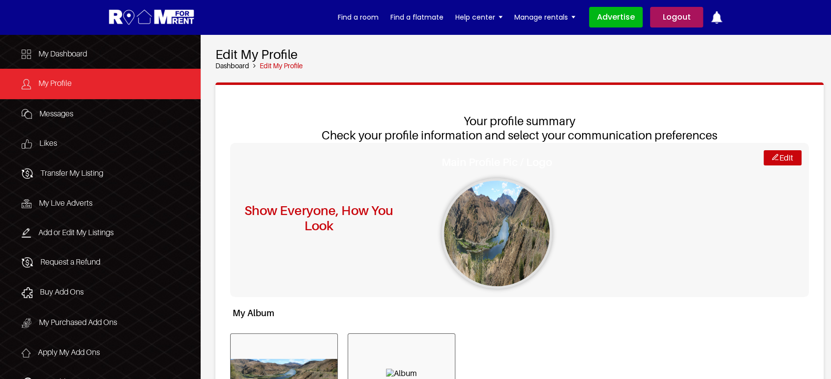
click at [798, 214] on div "Edit Show Everyone, How You Look Main Profile Pic / Logo" at bounding box center [519, 220] width 579 height 154
click at [786, 158] on link "Edit" at bounding box center [782, 157] width 38 height 15
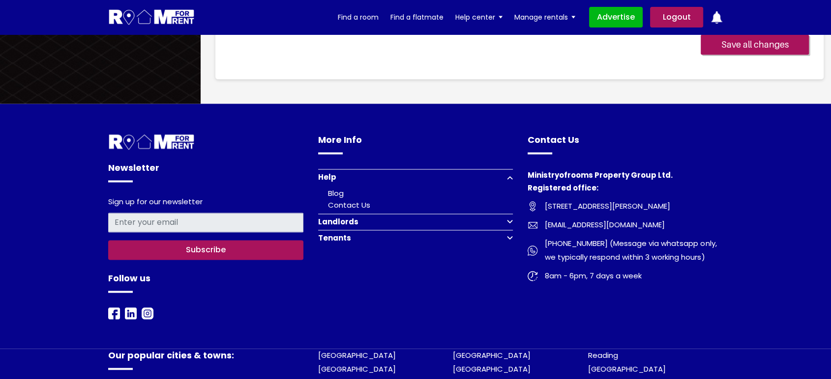
scroll to position [1414, 0]
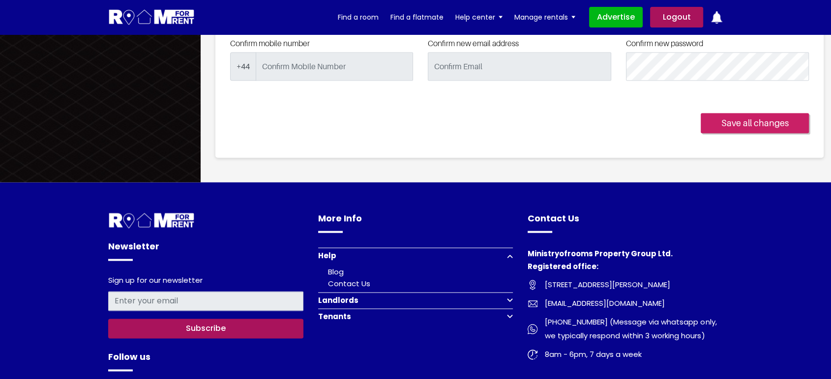
click at [744, 113] on link "Save all changes" at bounding box center [754, 123] width 108 height 21
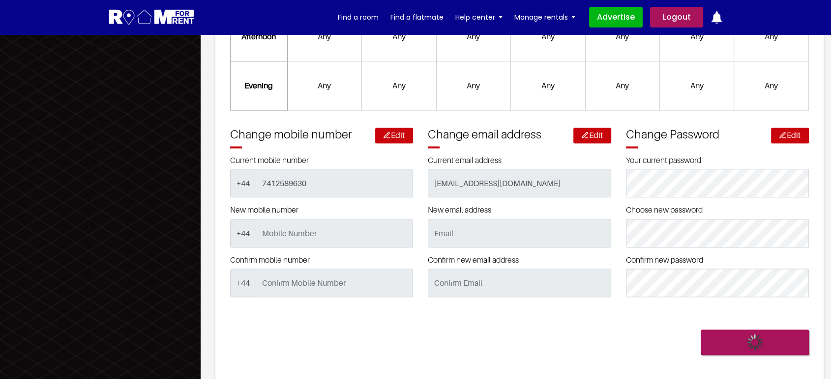
scroll to position [1195, 0]
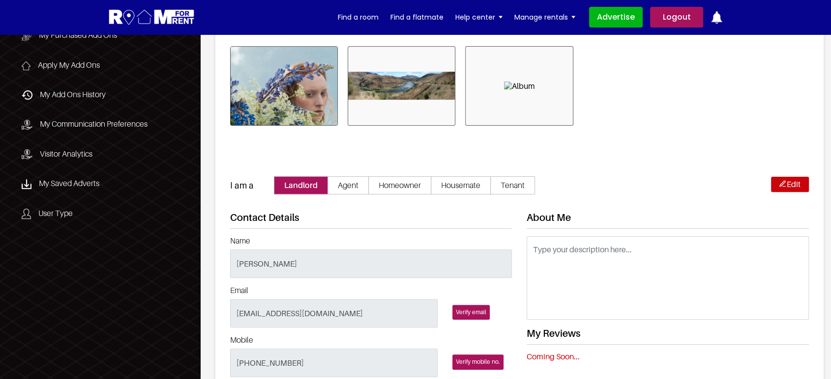
scroll to position [273, 0]
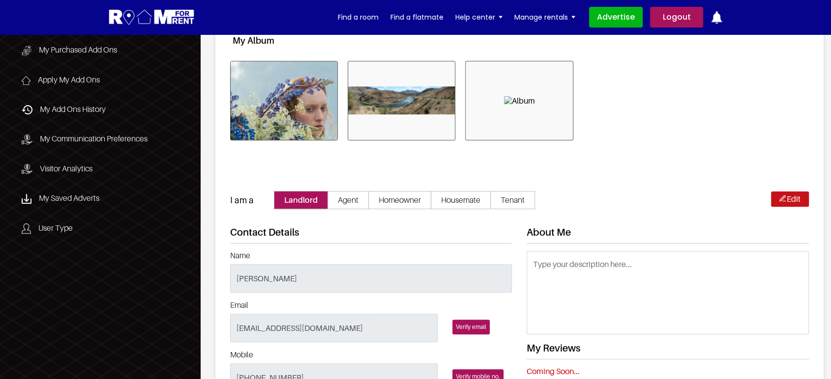
click at [782, 195] on img at bounding box center [782, 198] width 6 height 6
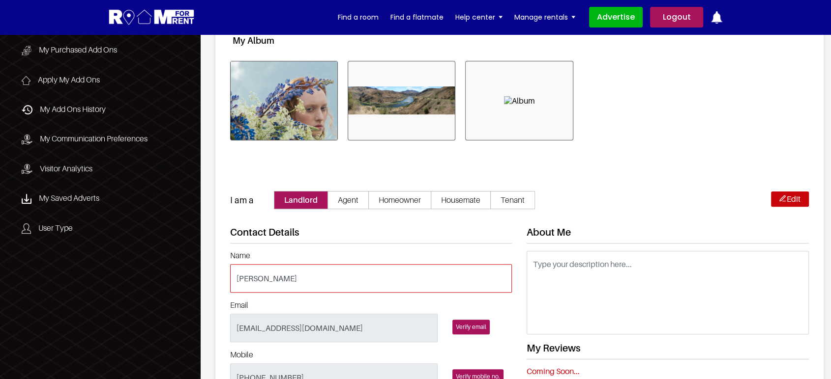
click at [341, 264] on input "Name" at bounding box center [371, 278] width 282 height 29
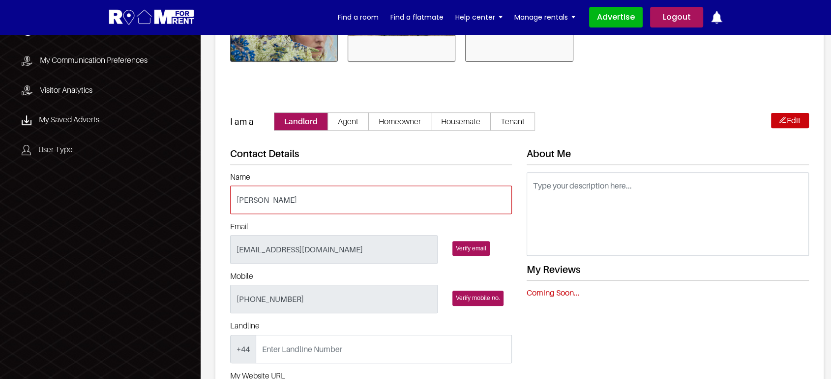
scroll to position [382, 0]
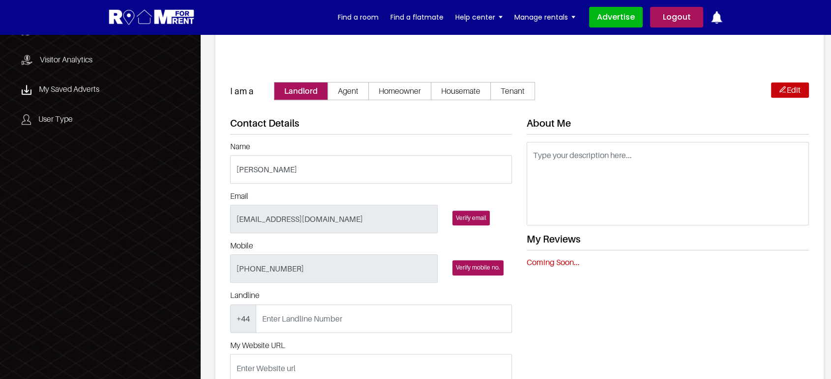
click at [628, 237] on div "My Reviews Coming Soon..." at bounding box center [667, 250] width 282 height 34
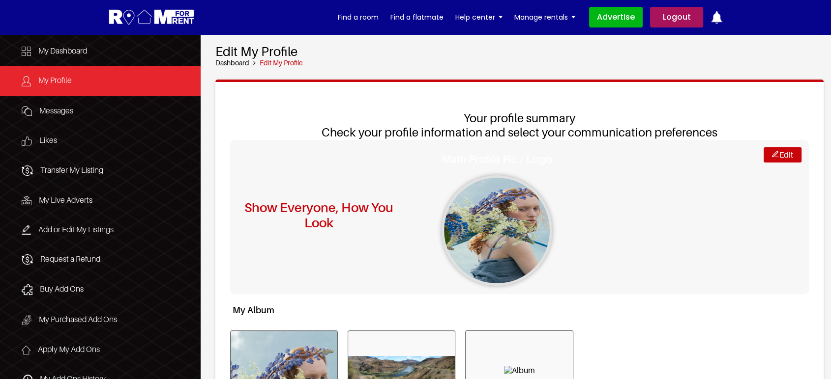
scroll to position [0, 0]
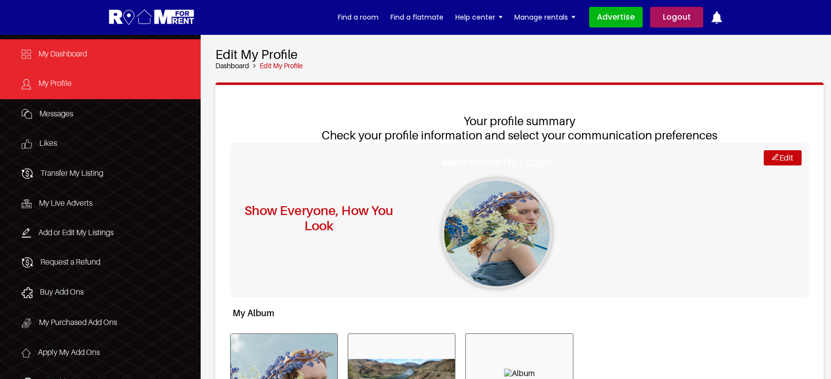
click at [47, 54] on span "My Dashboard" at bounding box center [62, 54] width 49 height 10
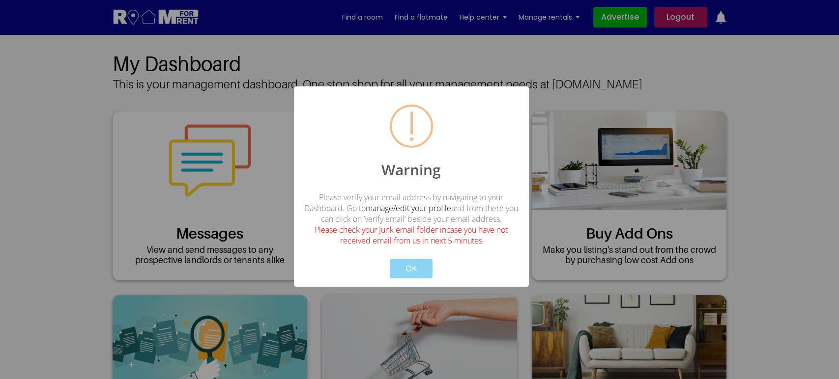
click at [404, 277] on div "Warning Please verify your email address by navigating to your Dashboard. Go to…" at bounding box center [411, 187] width 235 height 201
click at [412, 271] on button "OK" at bounding box center [411, 269] width 43 height 20
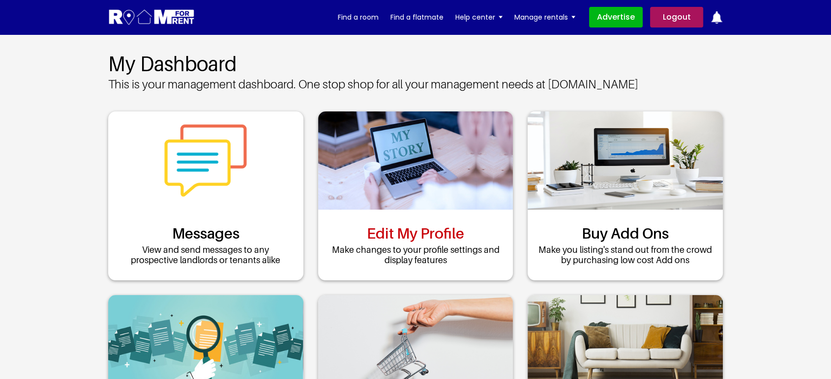
click at [404, 225] on link "Edit My Profile" at bounding box center [415, 234] width 97 height 18
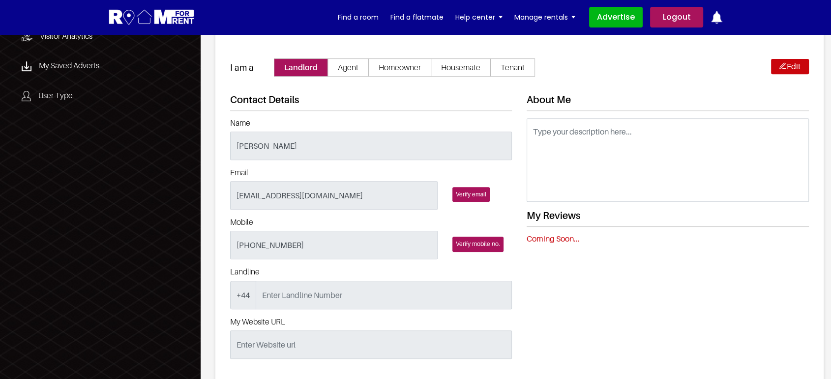
scroll to position [382, 0]
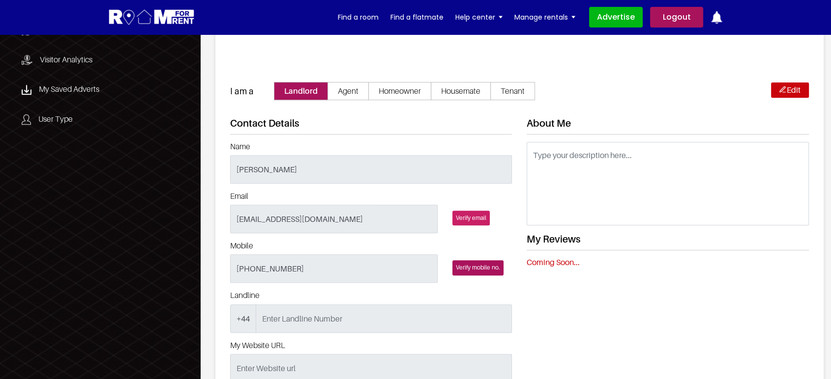
click at [474, 211] on link "Verify email" at bounding box center [470, 218] width 37 height 15
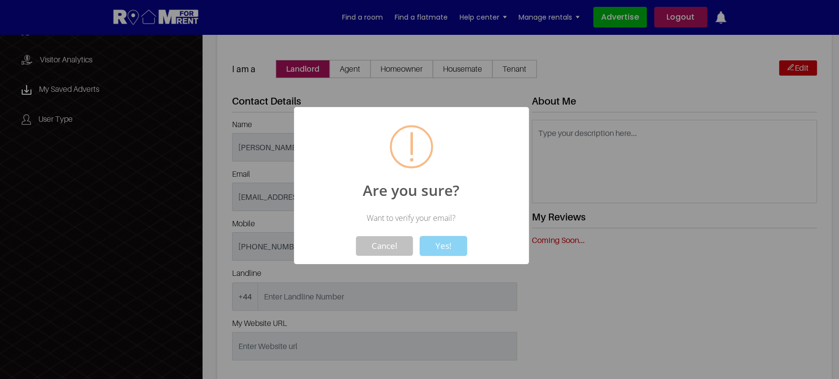
click at [124, 21] on div at bounding box center [419, 189] width 839 height 379
click at [393, 247] on button "Cancel" at bounding box center [384, 246] width 57 height 20
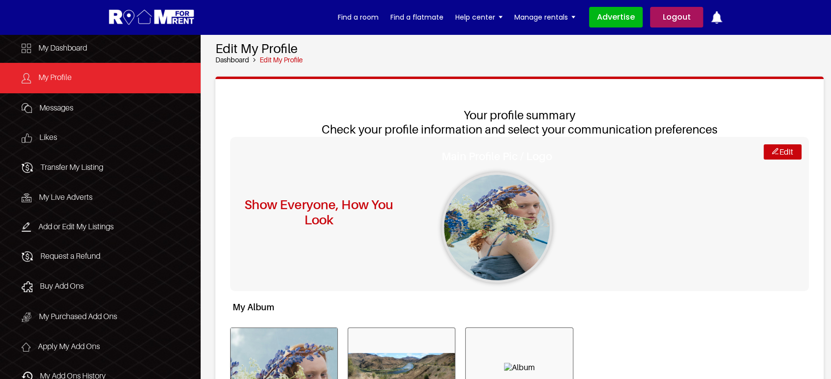
scroll to position [0, 0]
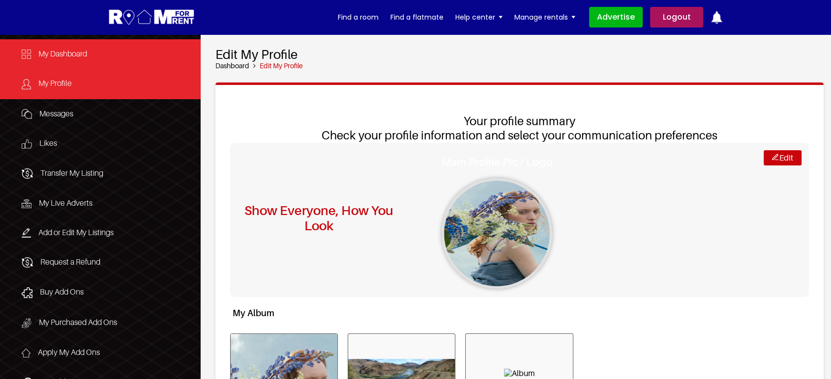
click at [77, 48] on link "My Dashboard" at bounding box center [100, 53] width 201 height 29
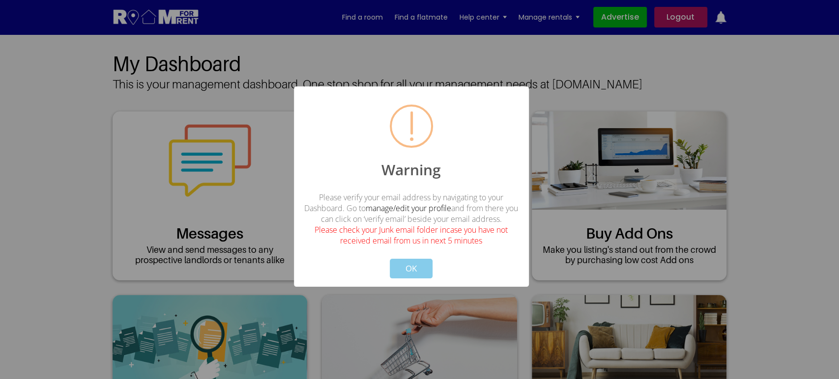
click at [425, 268] on button "OK" at bounding box center [411, 269] width 43 height 20
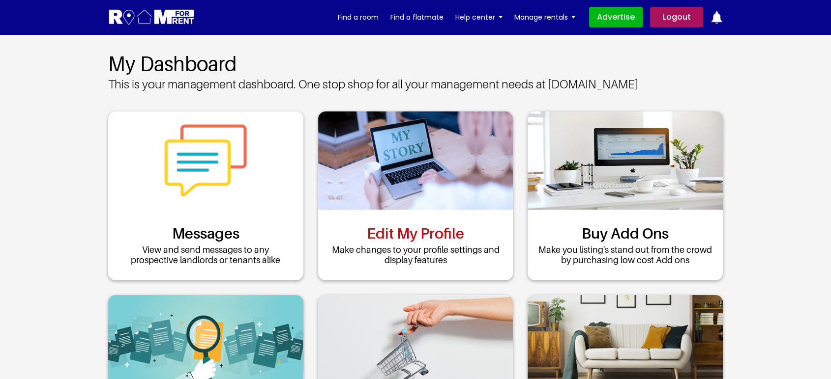
click at [405, 225] on link "Edit My Profile" at bounding box center [415, 234] width 97 height 18
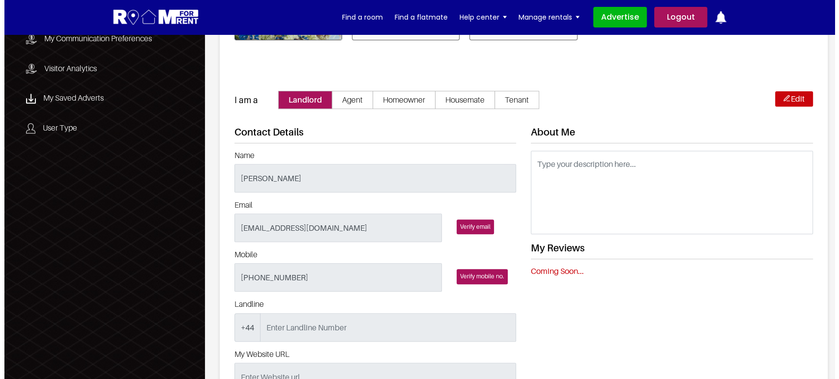
scroll to position [382, 0]
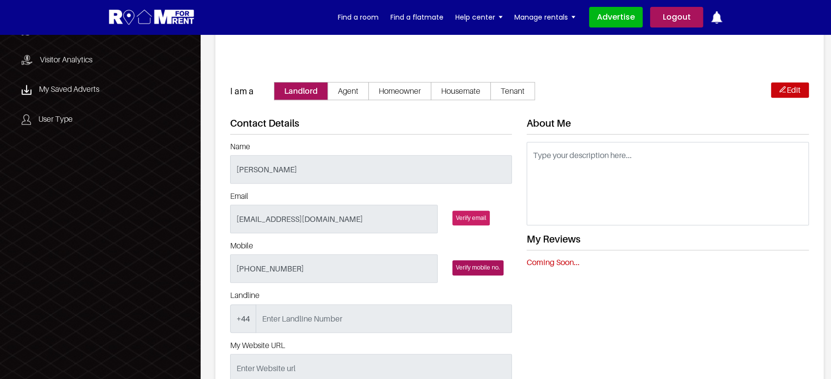
click at [480, 211] on link "Verify email" at bounding box center [470, 218] width 37 height 15
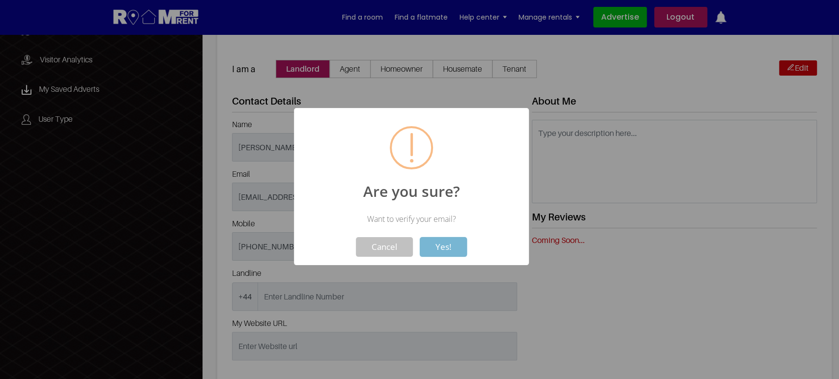
click at [438, 246] on button "Yes!" at bounding box center [443, 247] width 47 height 20
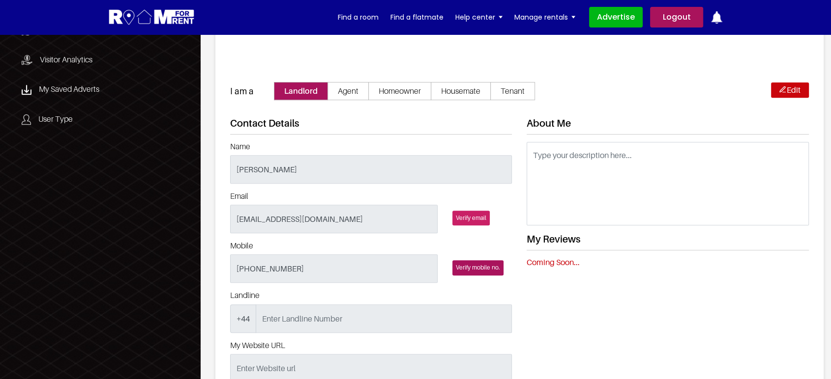
click at [462, 211] on link "Verify email" at bounding box center [470, 218] width 37 height 15
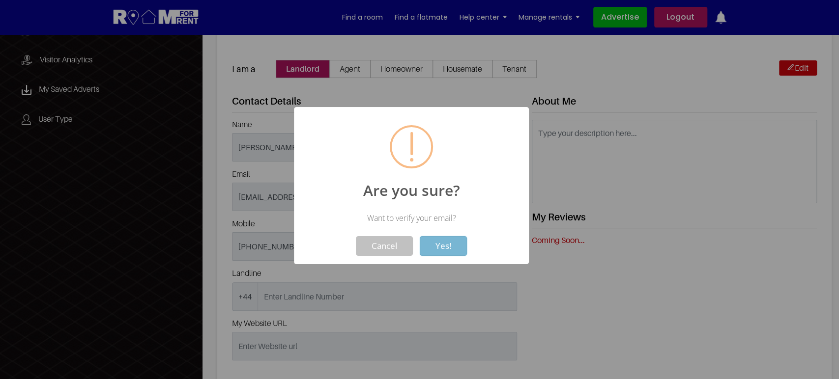
click at [437, 247] on button "Yes!" at bounding box center [443, 246] width 47 height 20
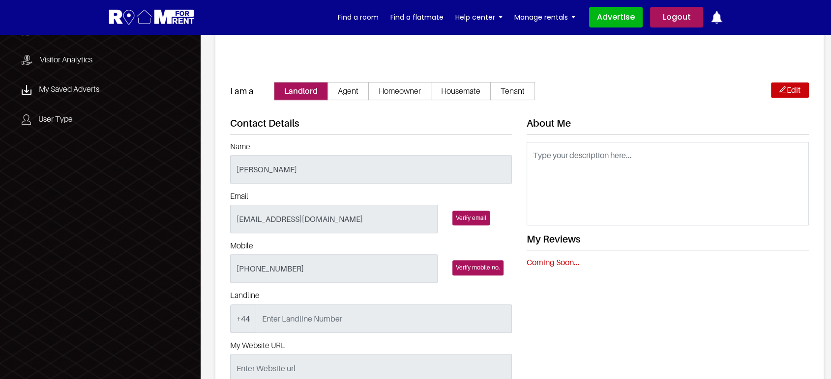
drag, startPoint x: 202, startPoint y: 195, endPoint x: 163, endPoint y: 138, distance: 69.7
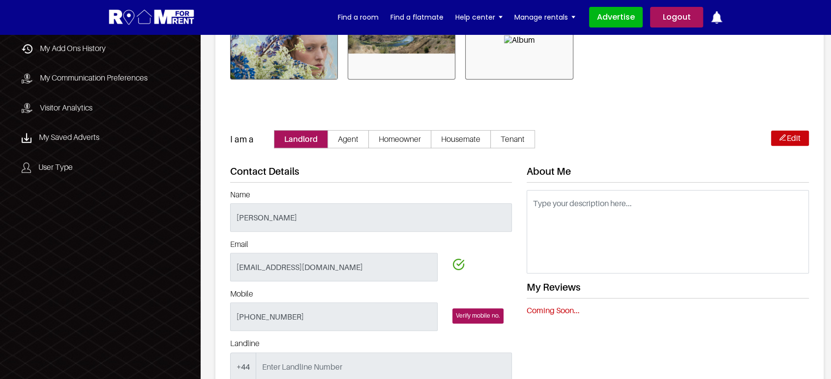
scroll to position [327, 0]
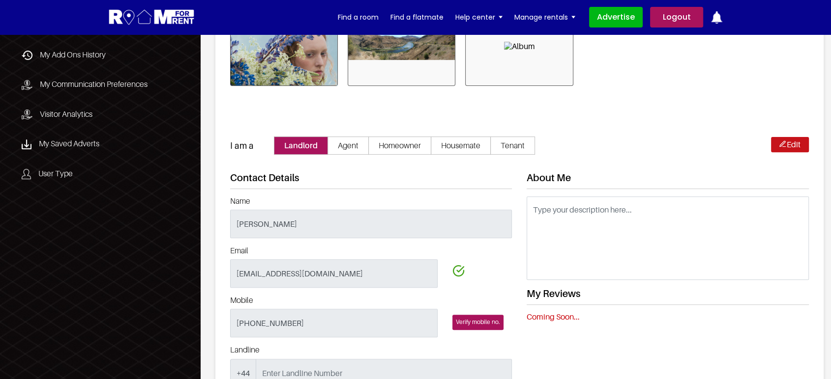
click at [776, 137] on link "Edit" at bounding box center [790, 144] width 38 height 15
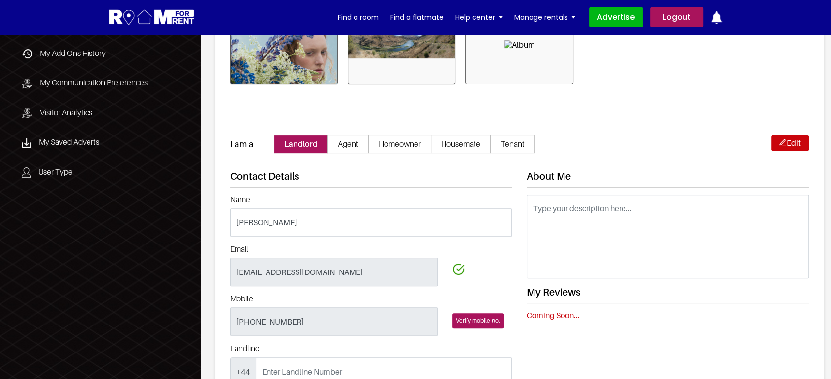
scroll to position [382, 0]
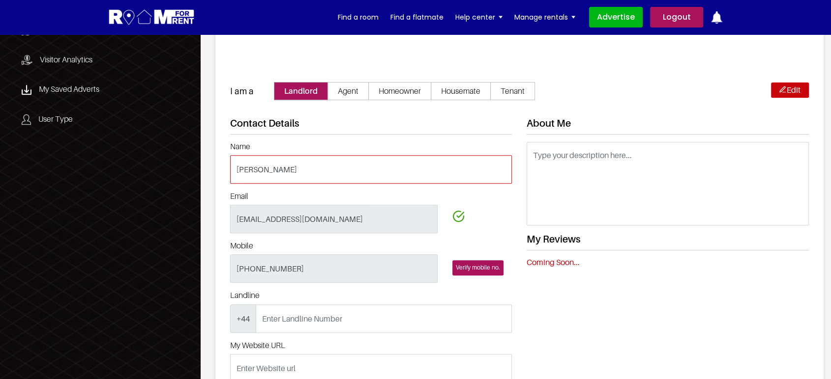
click at [324, 155] on input "Name" at bounding box center [371, 169] width 282 height 29
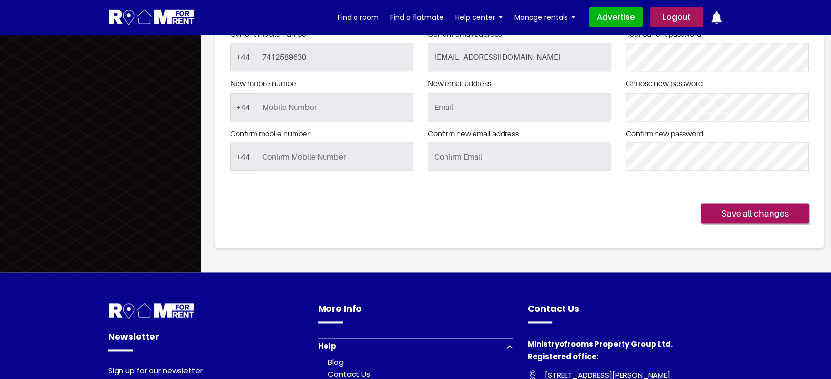
scroll to position [1419, 0]
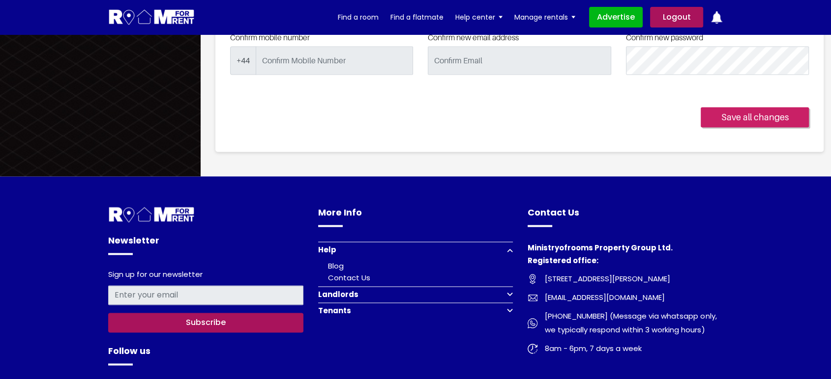
type input "Pratishtha Sharmaaa"
click at [737, 107] on link "Save all changes" at bounding box center [754, 117] width 108 height 21
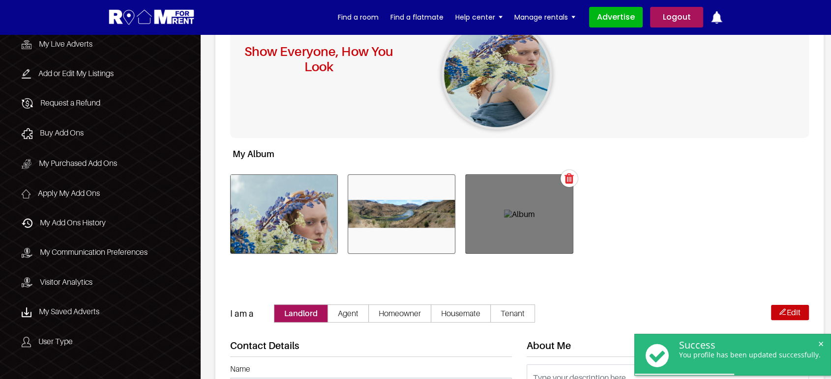
scroll to position [327, 0]
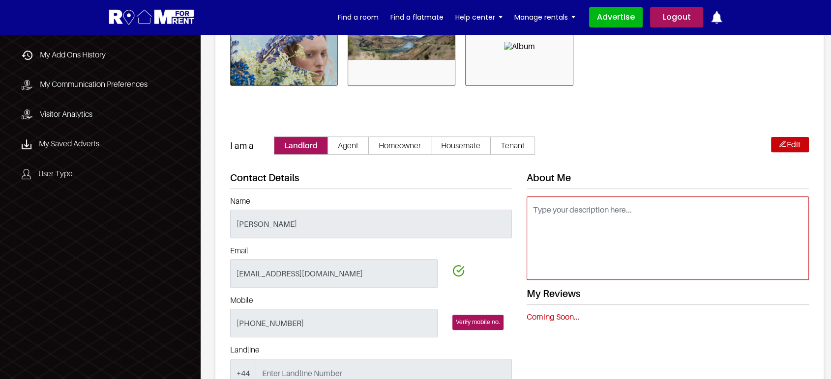
click at [598, 203] on textarea at bounding box center [667, 239] width 282 height 84
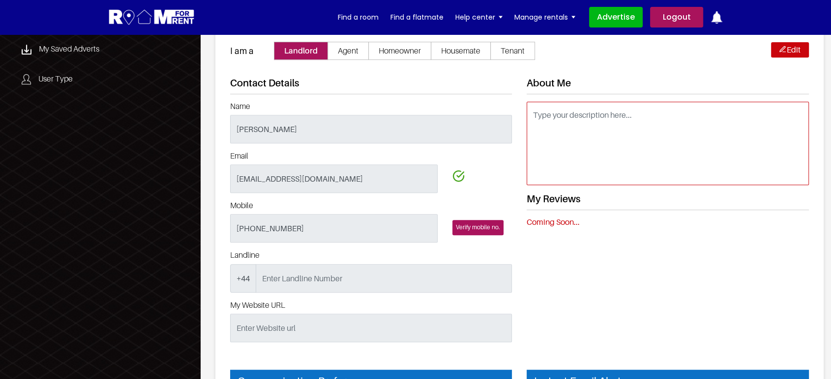
scroll to position [382, 0]
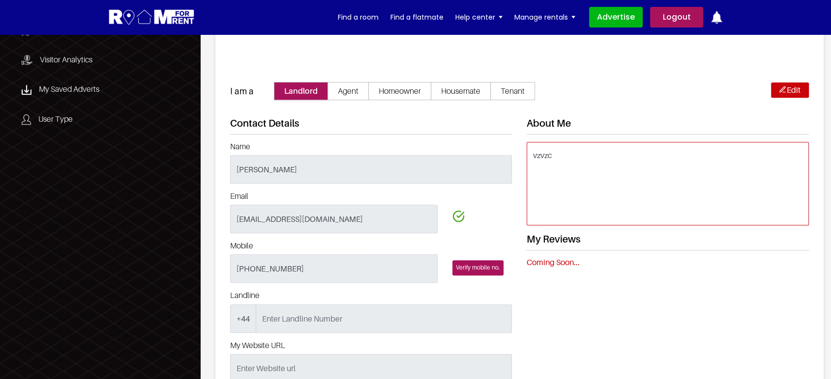
click at [614, 142] on textarea "vzvzc" at bounding box center [667, 184] width 282 height 84
type textarea "vzvzc"
click at [681, 268] on div "About Me vzvzc My Reviews Coming Soon..." at bounding box center [667, 253] width 297 height 273
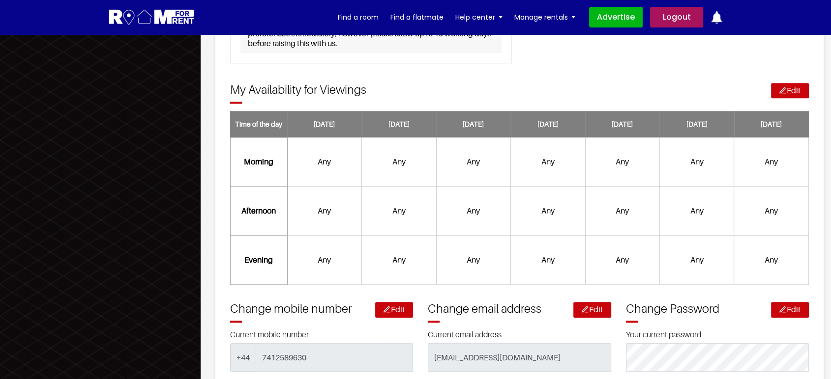
scroll to position [1201, 0]
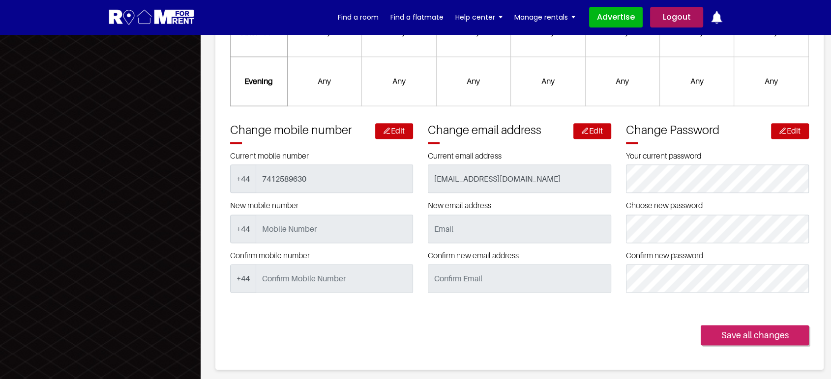
click at [743, 325] on link "Save all changes" at bounding box center [754, 335] width 108 height 21
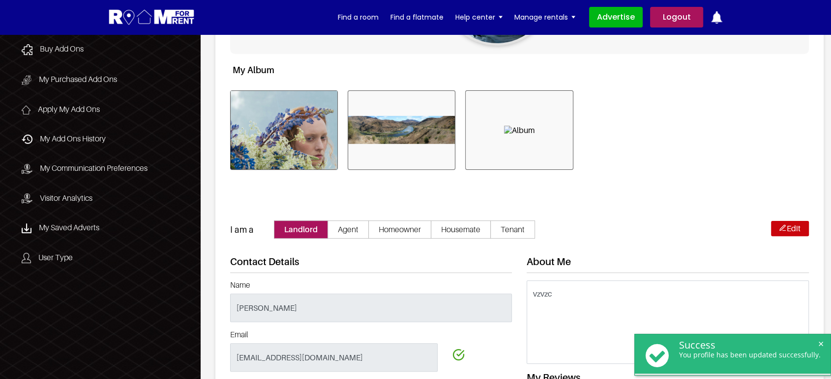
scroll to position [382, 0]
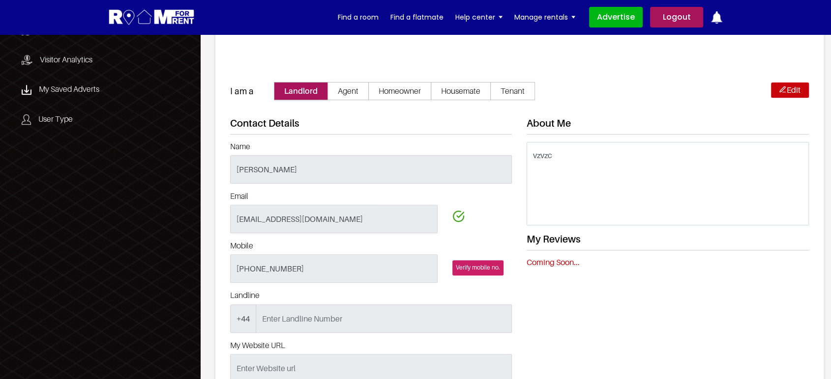
click at [488, 260] on span "Verify mobile no." at bounding box center [477, 267] width 51 height 15
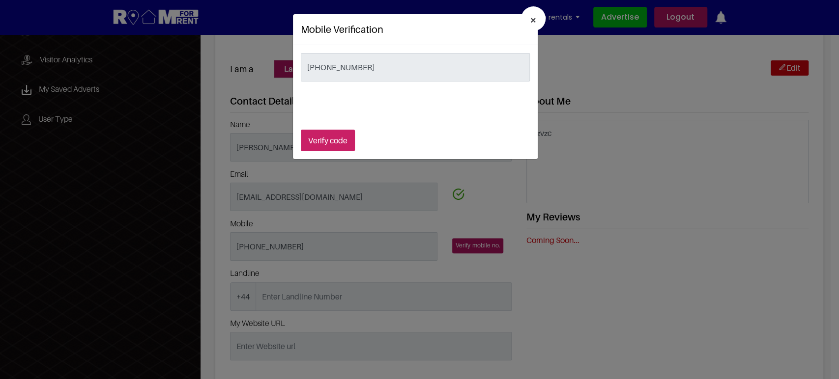
click at [335, 141] on button "Verify code" at bounding box center [328, 141] width 54 height 22
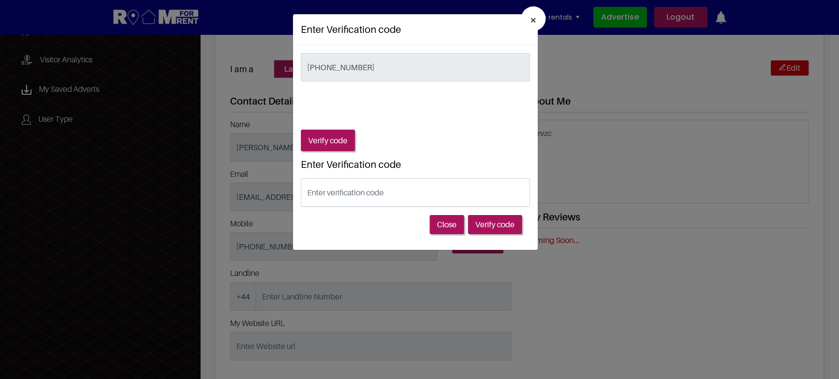
click at [531, 26] on span "×" at bounding box center [533, 20] width 7 height 14
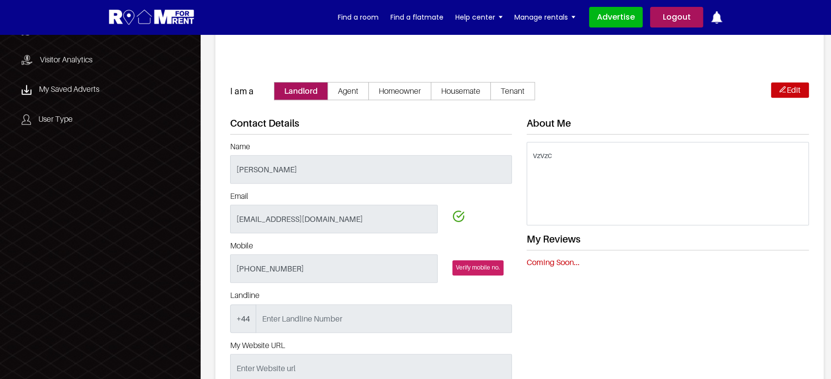
click at [475, 260] on span "Verify mobile no." at bounding box center [477, 267] width 51 height 15
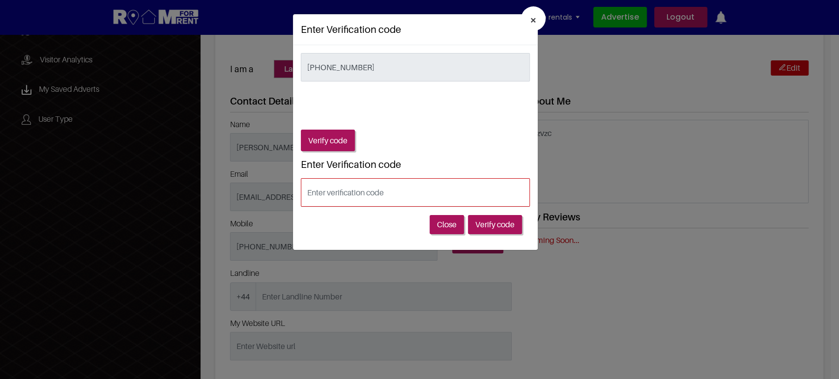
click at [343, 192] on input "text" at bounding box center [415, 192] width 229 height 29
click at [532, 24] on span "×" at bounding box center [533, 20] width 7 height 14
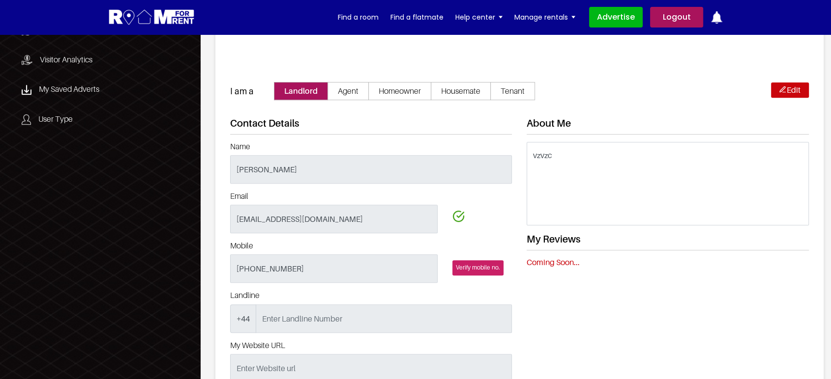
click at [473, 260] on span "Verify mobile no." at bounding box center [477, 267] width 51 height 15
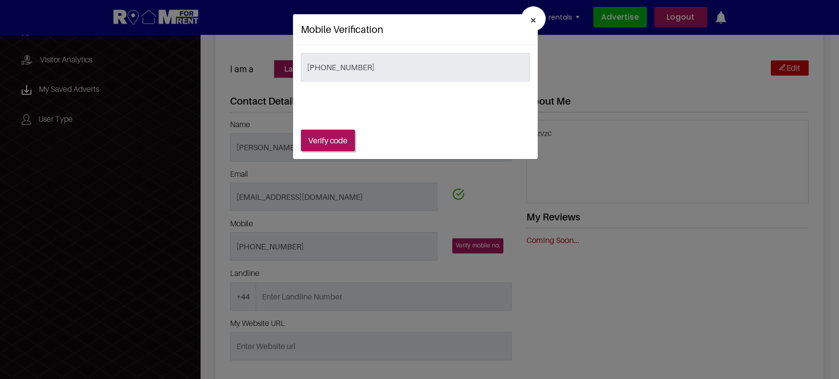
click at [808, 157] on div "× Mobile Verification [PHONE_NUMBER] Verify code Enter Verification code Close …" at bounding box center [419, 189] width 839 height 379
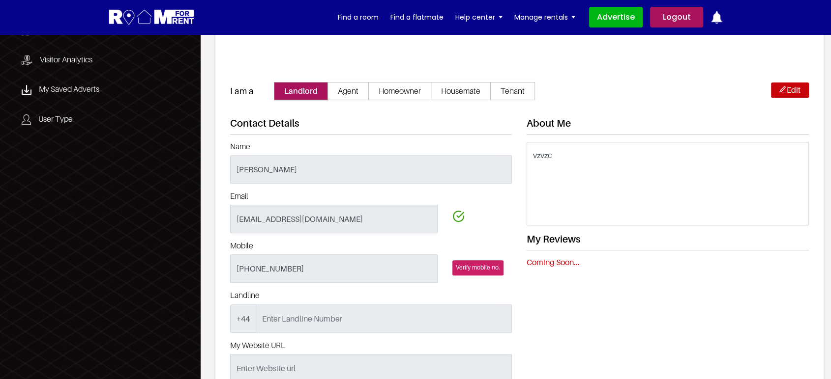
click at [480, 260] on span "Verify mobile no." at bounding box center [477, 267] width 51 height 15
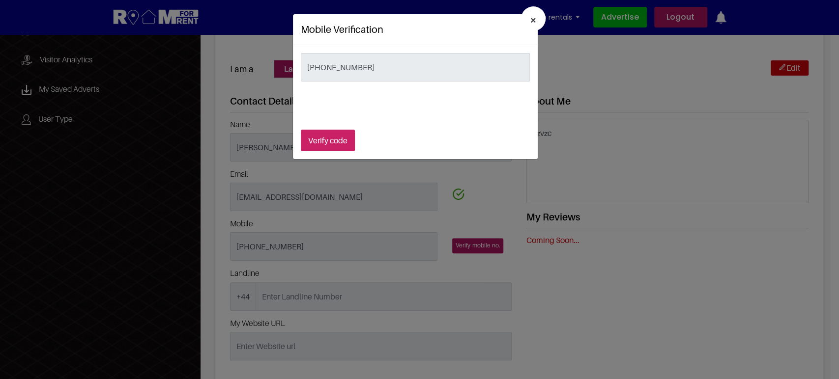
click at [327, 135] on button "Verify code" at bounding box center [328, 141] width 54 height 22
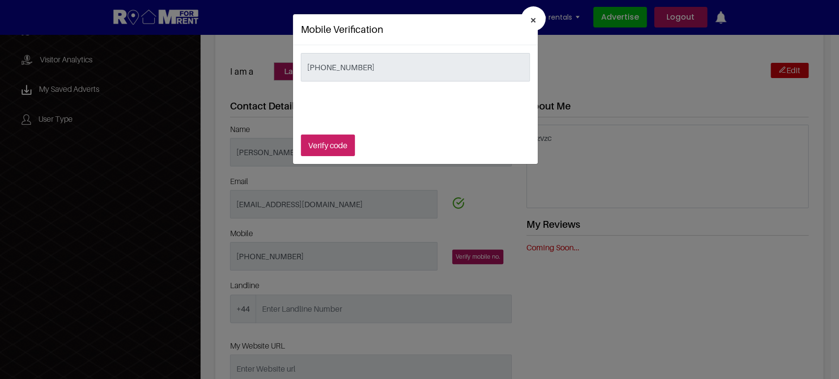
click at [332, 146] on button "Verify code" at bounding box center [328, 146] width 54 height 22
click at [168, 169] on div "× Mobile Verification [PHONE_NUMBER] Verify code Enter Verification code Close …" at bounding box center [419, 189] width 839 height 379
